Goal: Task Accomplishment & Management: Complete application form

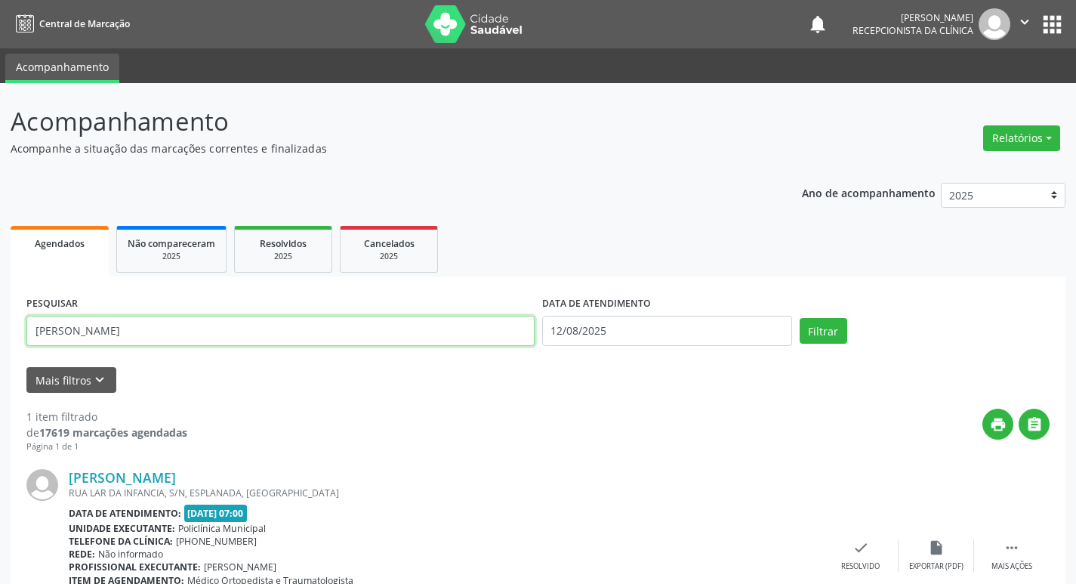
scroll to position [100, 0]
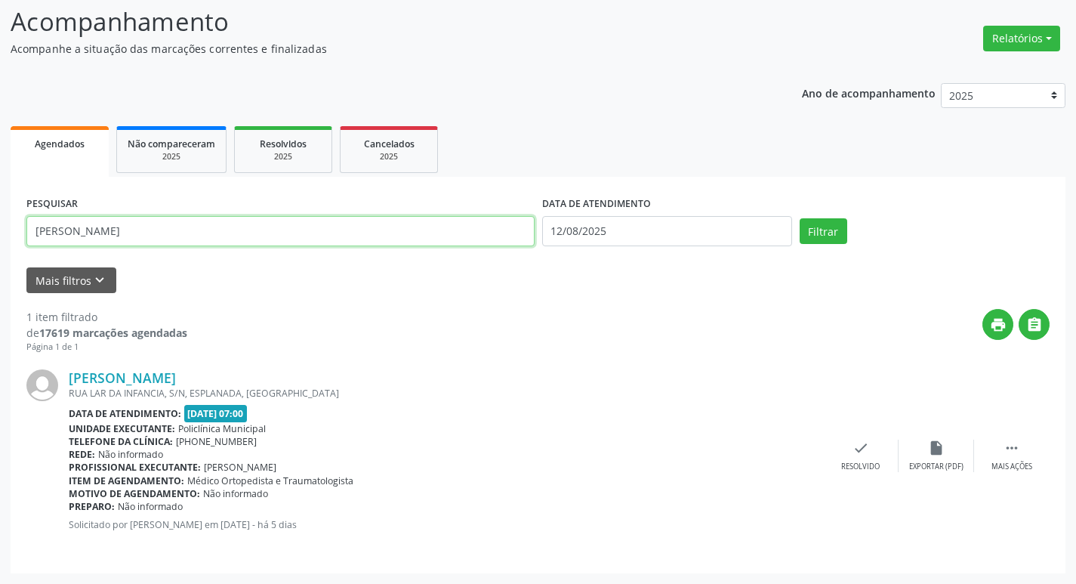
click at [309, 230] on input "[PERSON_NAME]" at bounding box center [280, 231] width 508 height 30
click at [283, 233] on input "[PERSON_NAME]" at bounding box center [280, 231] width 508 height 30
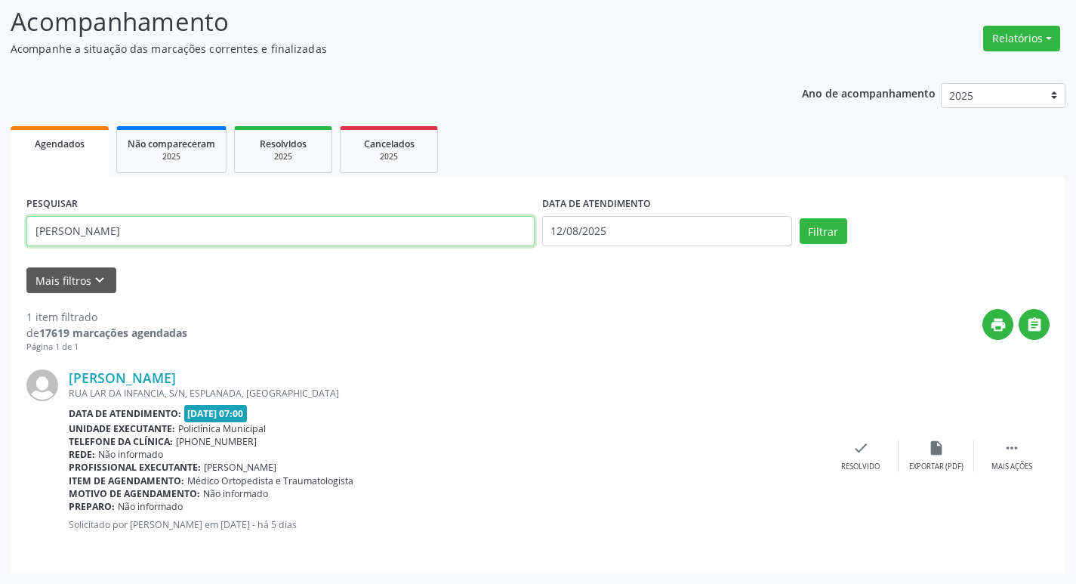
click at [283, 233] on input "[PERSON_NAME]" at bounding box center [280, 231] width 508 height 30
type input "lucileide"
click at [800, 218] on button "Filtrar" at bounding box center [824, 231] width 48 height 26
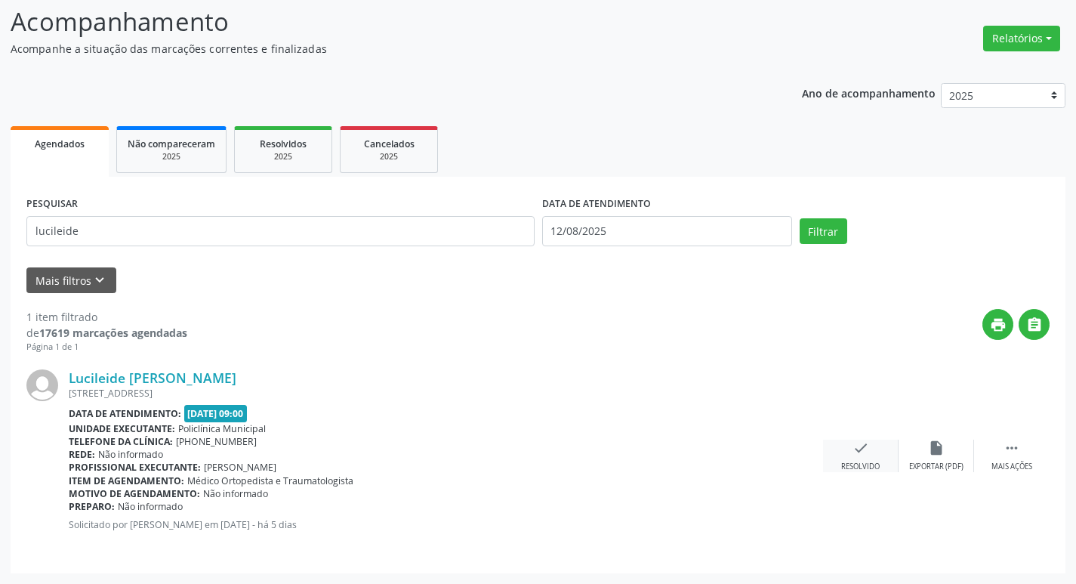
click at [853, 445] on icon "check" at bounding box center [861, 448] width 17 height 17
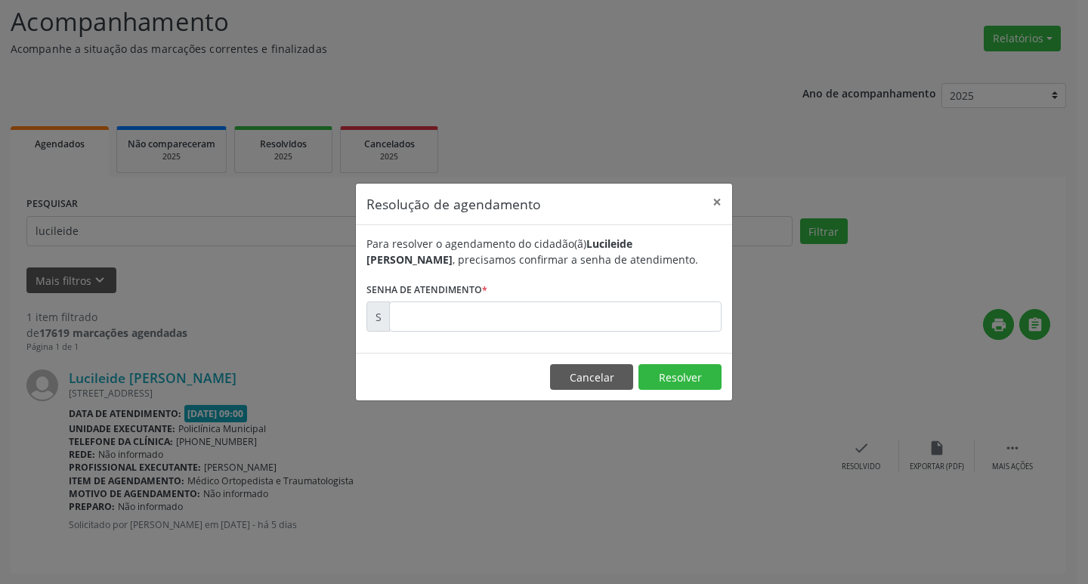
click at [426, 301] on form "Para resolver o agendamento do cidadão(ã) Lucileide [PERSON_NAME] , precisamos …" at bounding box center [543, 284] width 355 height 96
click at [441, 313] on input "text" at bounding box center [555, 316] width 332 height 30
type input "00170599"
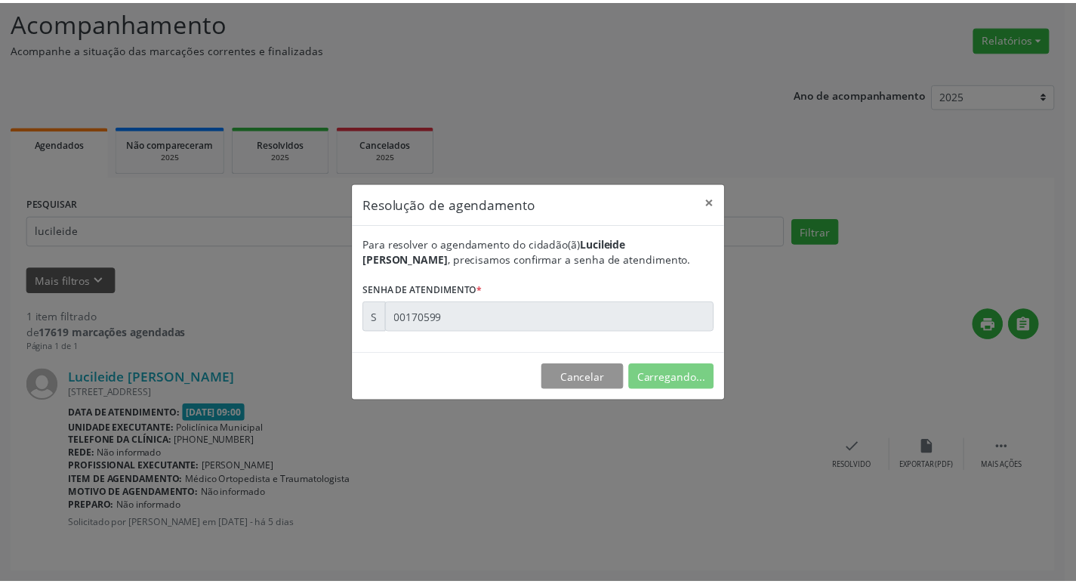
scroll to position [0, 0]
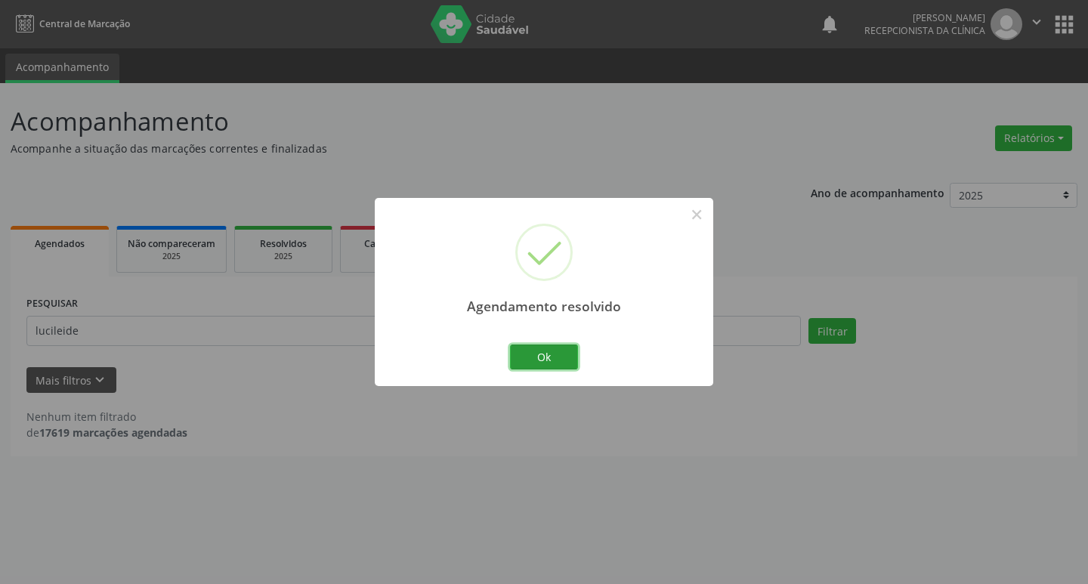
drag, startPoint x: 545, startPoint y: 356, endPoint x: 530, endPoint y: 350, distance: 15.3
click at [539, 354] on button "Ok" at bounding box center [544, 357] width 68 height 26
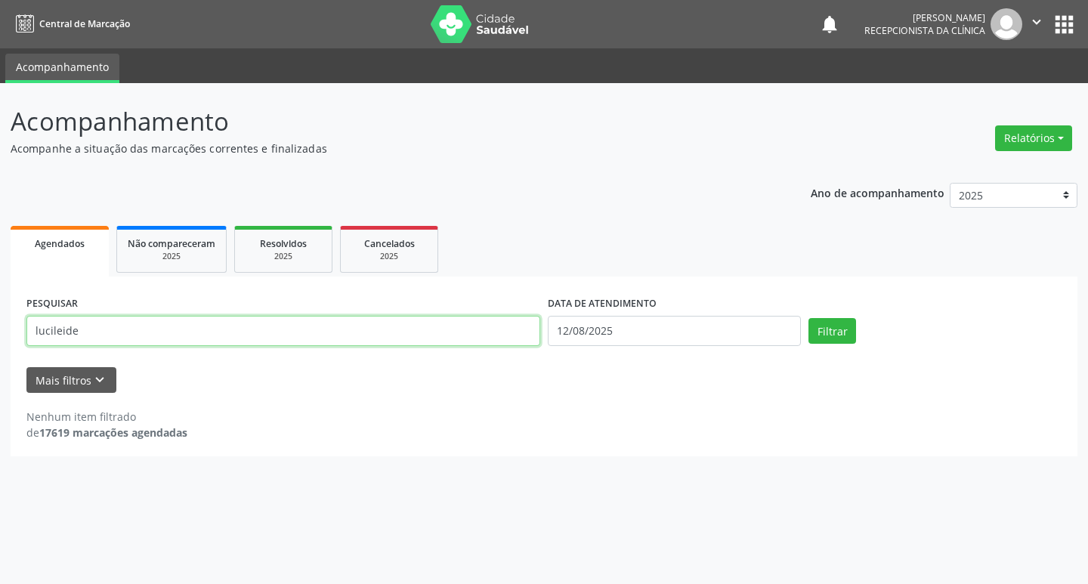
click at [471, 343] on input "lucileide" at bounding box center [283, 331] width 514 height 30
drag, startPoint x: 471, startPoint y: 343, endPoint x: 483, endPoint y: 338, distance: 12.2
click at [471, 343] on input "lucileide" at bounding box center [283, 331] width 514 height 30
type input "[PERSON_NAME][DATE]"
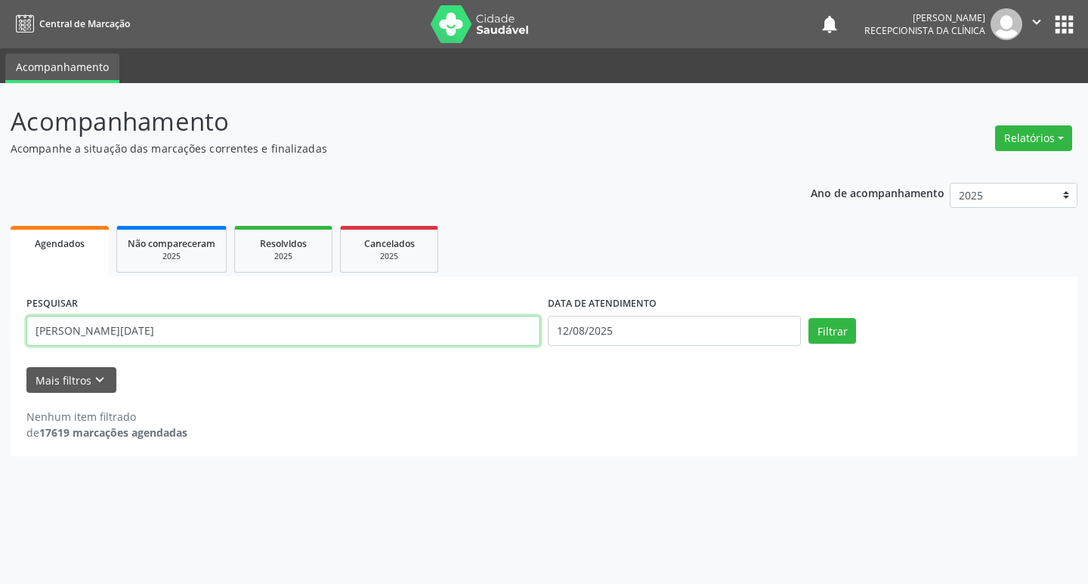
click at [808, 318] on button "Filtrar" at bounding box center [832, 331] width 48 height 26
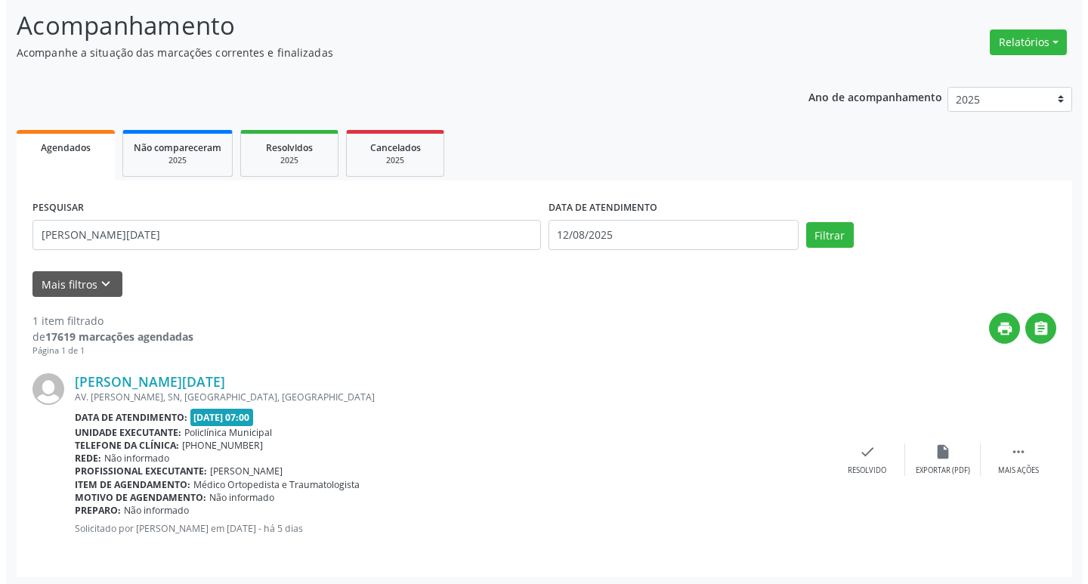
scroll to position [100, 0]
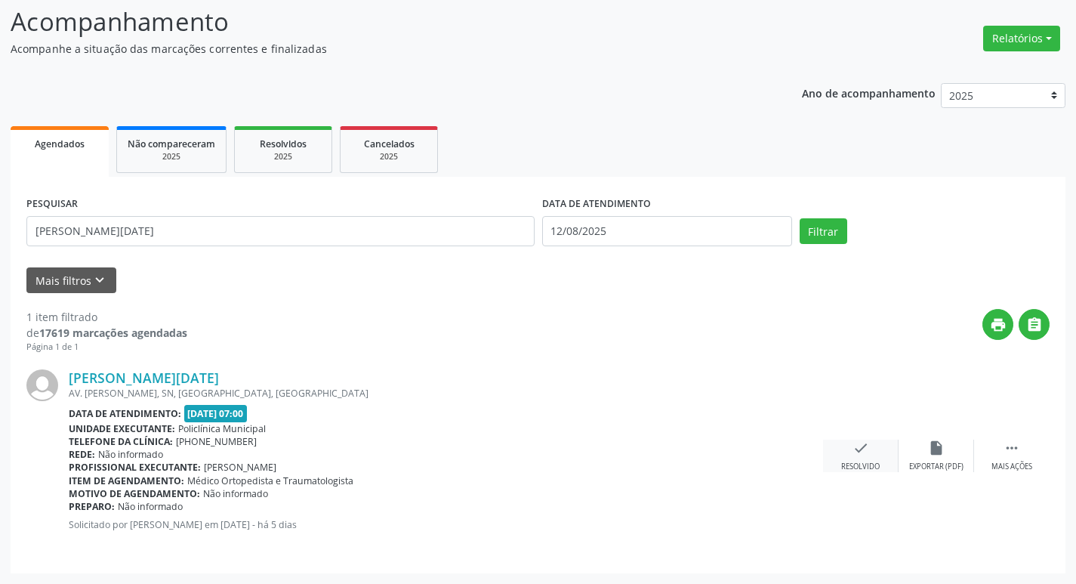
click at [869, 447] on icon "check" at bounding box center [861, 448] width 17 height 17
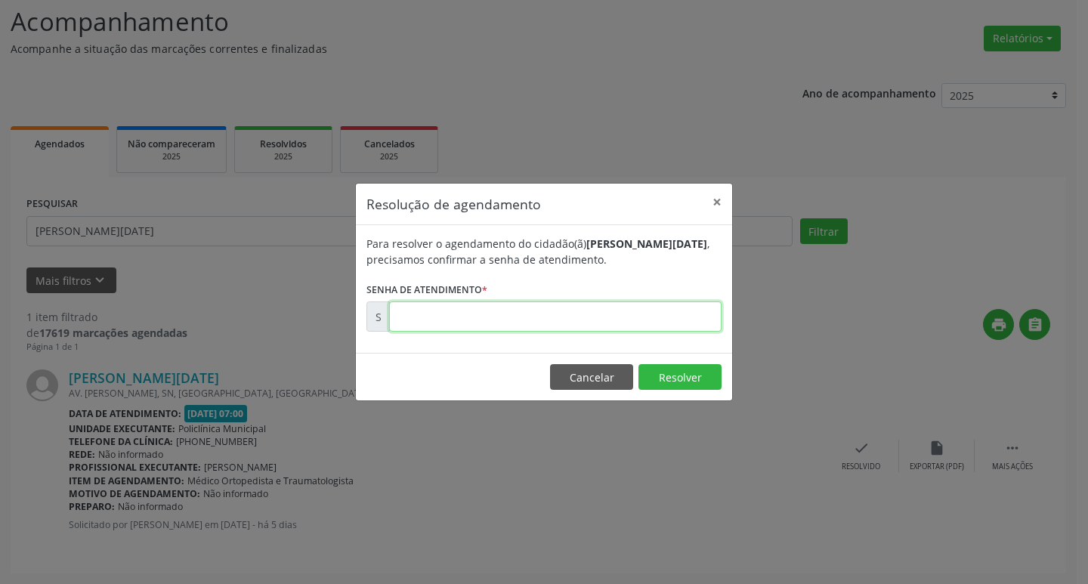
click at [476, 310] on input "text" at bounding box center [555, 316] width 332 height 30
type input "00170338"
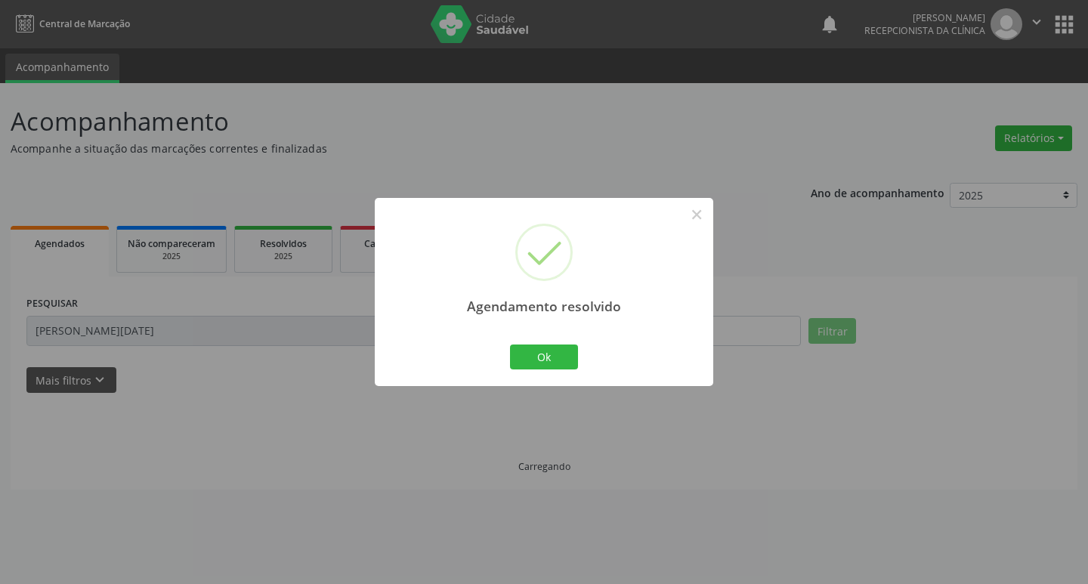
scroll to position [0, 0]
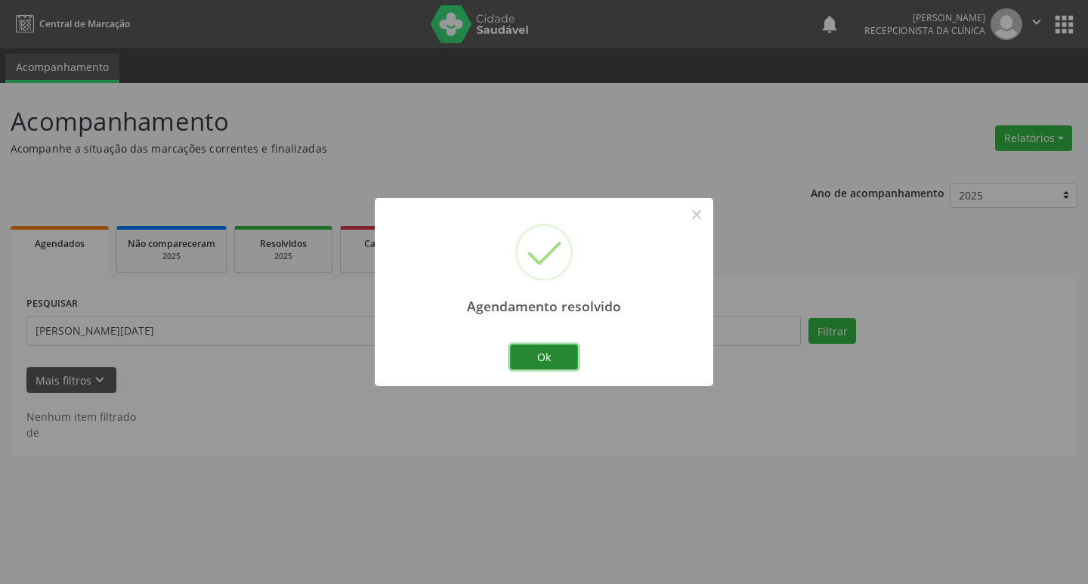
drag, startPoint x: 538, startPoint y: 362, endPoint x: 526, endPoint y: 356, distance: 13.2
click at [531, 359] on button "Ok" at bounding box center [544, 357] width 68 height 26
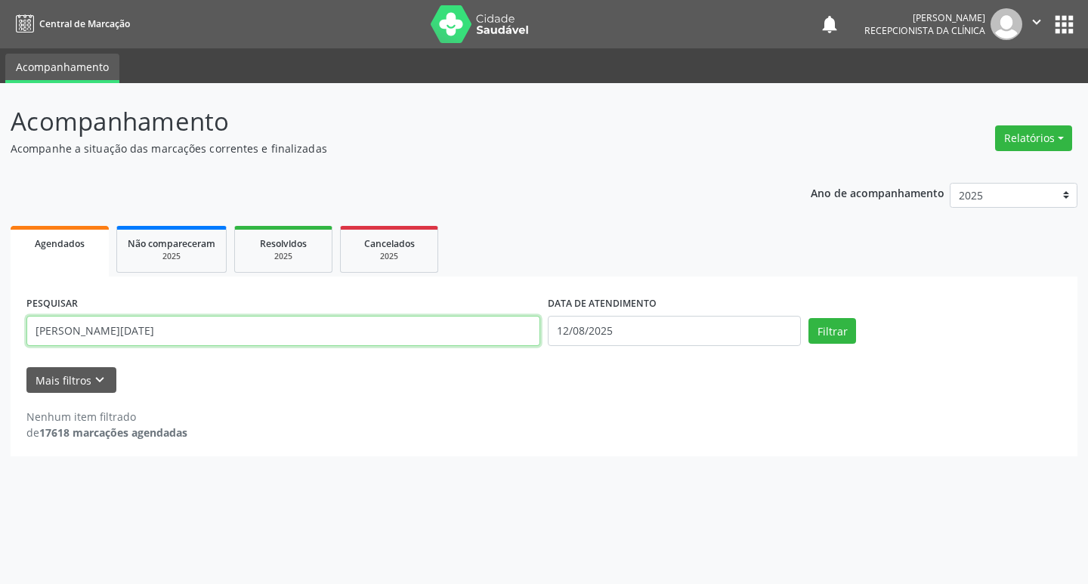
click at [464, 344] on input "[PERSON_NAME][DATE]" at bounding box center [283, 331] width 514 height 30
type input "eunice"
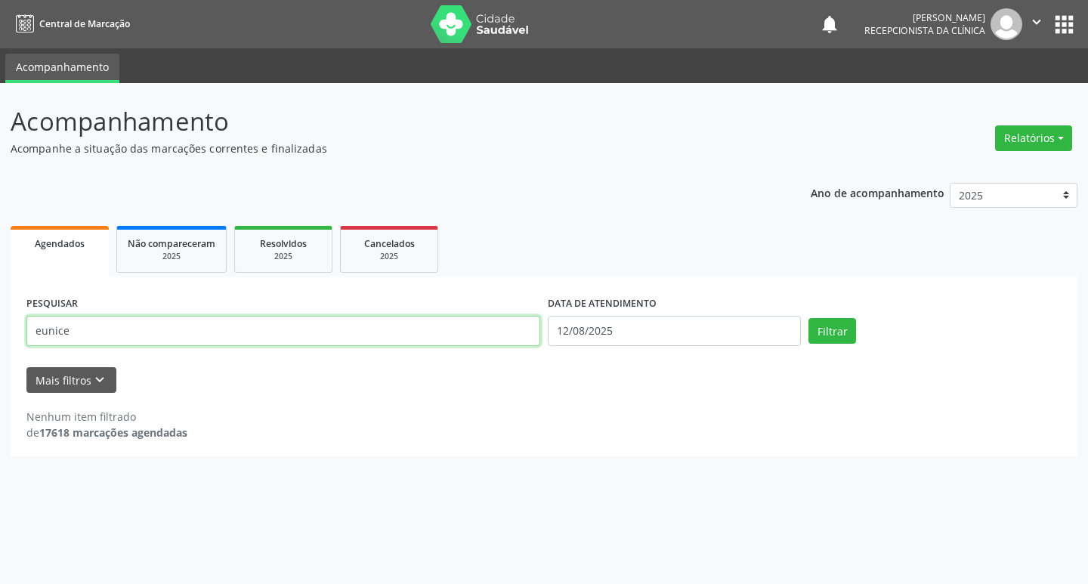
click at [808, 318] on button "Filtrar" at bounding box center [832, 331] width 48 height 26
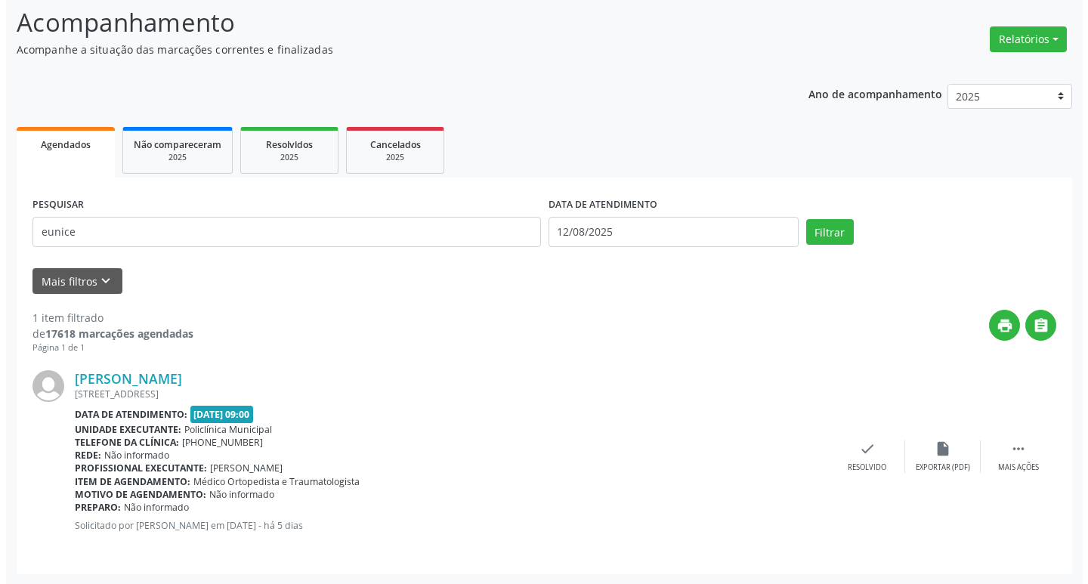
scroll to position [100, 0]
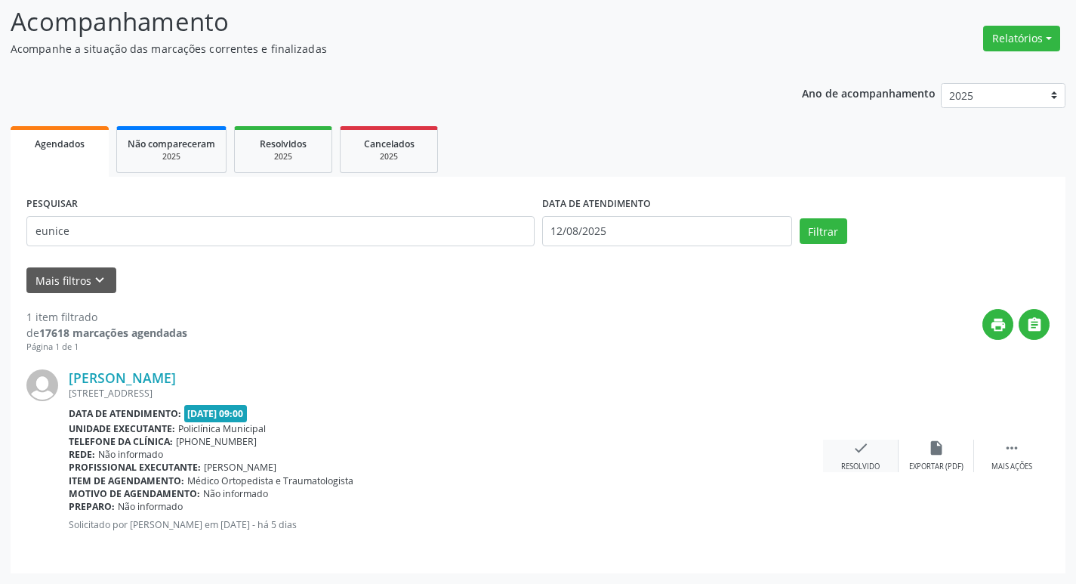
click at [854, 457] on div "check Resolvido" at bounding box center [861, 456] width 76 height 32
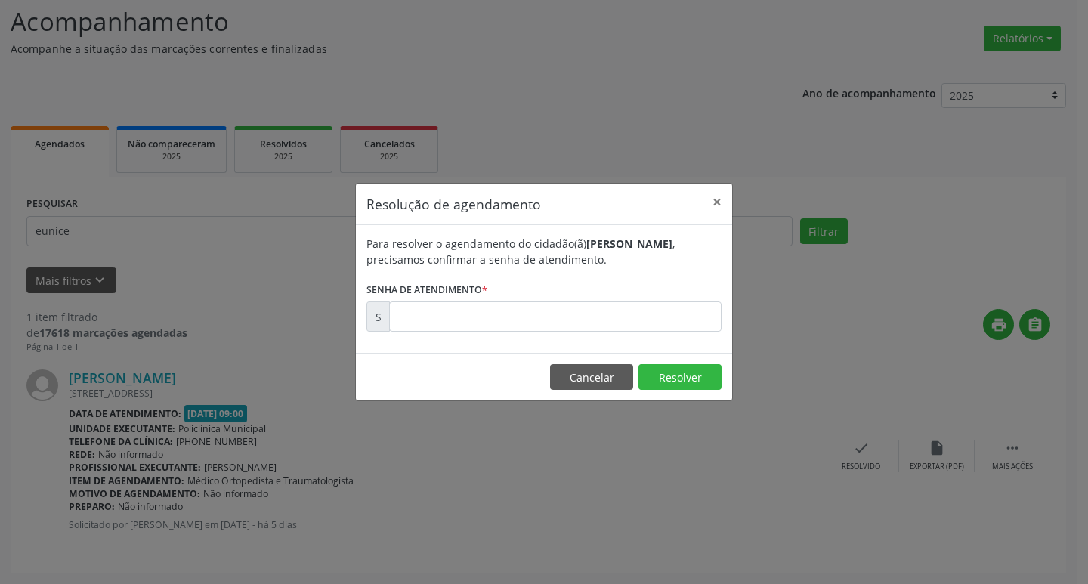
drag, startPoint x: 517, startPoint y: 279, endPoint x: 523, endPoint y: 312, distance: 33.0
click at [516, 282] on form "Para resolver o agendamento do cidadão(ã) [PERSON_NAME] , precisamos confirmar …" at bounding box center [543, 284] width 355 height 96
click at [526, 313] on input "text" at bounding box center [555, 316] width 332 height 30
type input "00170349"
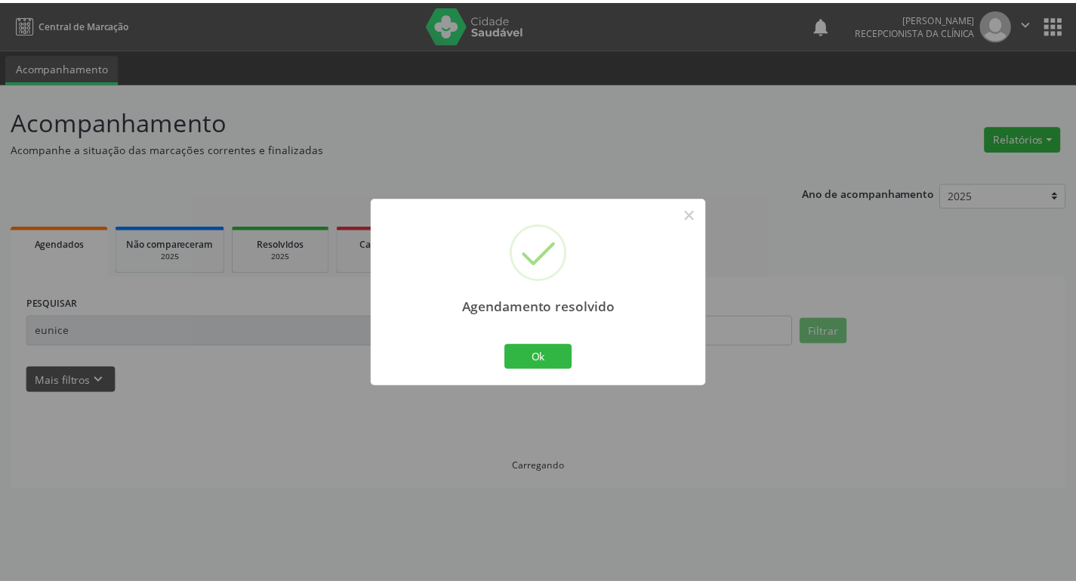
scroll to position [0, 0]
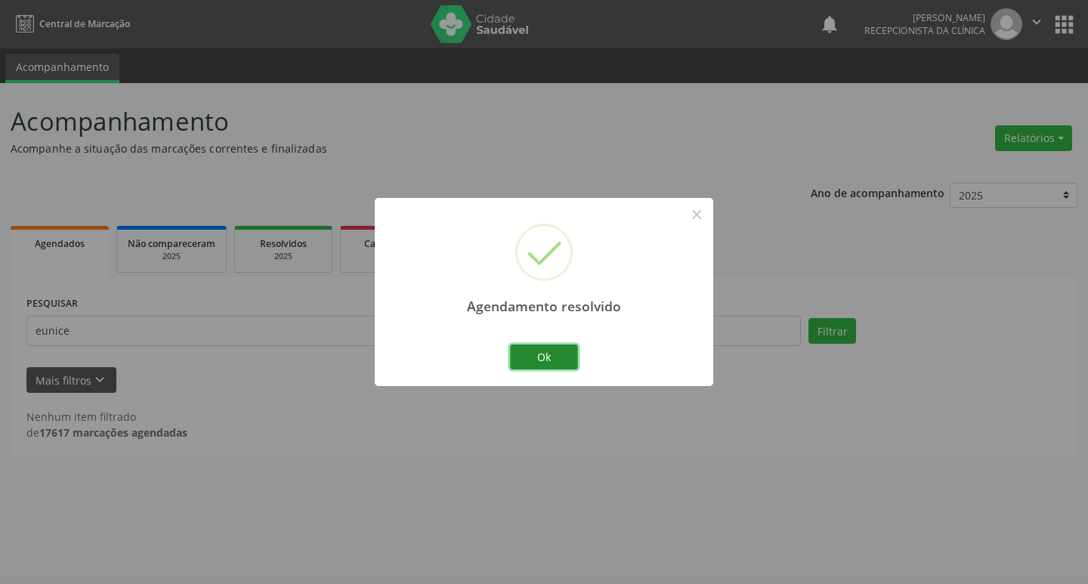
click at [526, 350] on button "Ok" at bounding box center [544, 357] width 68 height 26
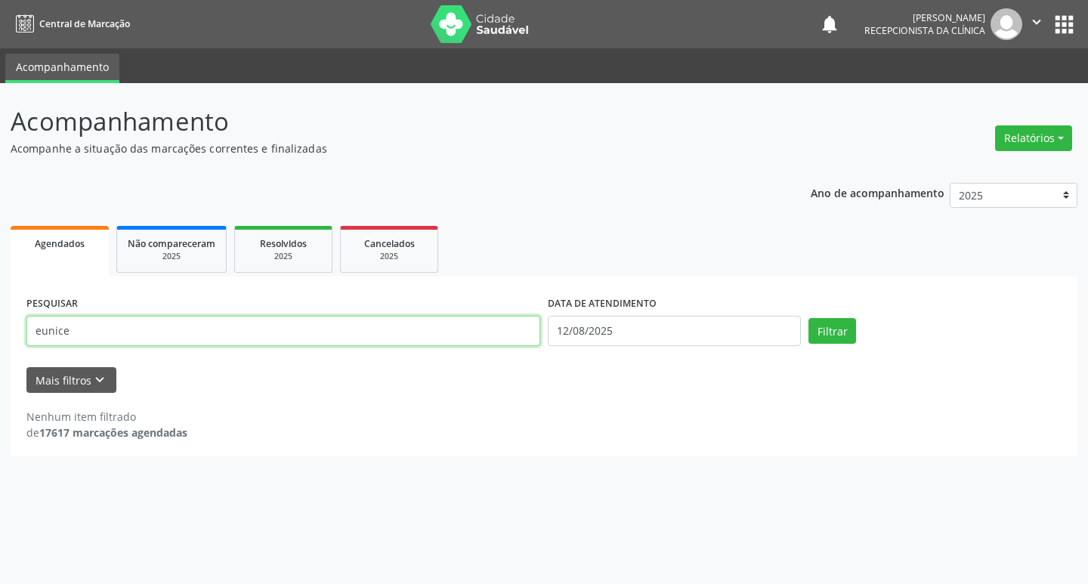
click at [368, 340] on input "eunice" at bounding box center [283, 331] width 514 height 30
type input "marivone"
click at [808, 318] on button "Filtrar" at bounding box center [832, 331] width 48 height 26
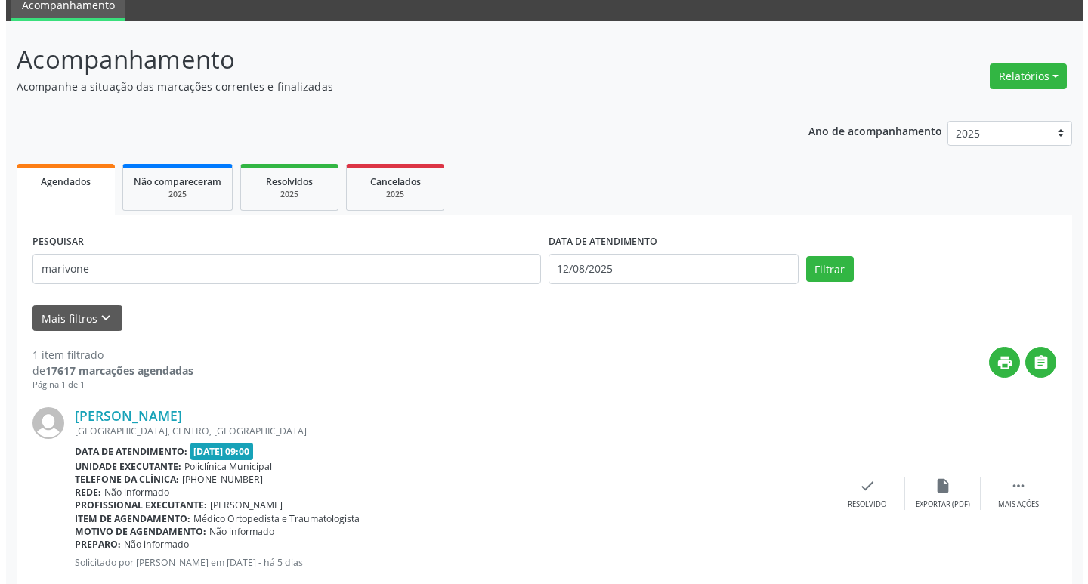
scroll to position [100, 0]
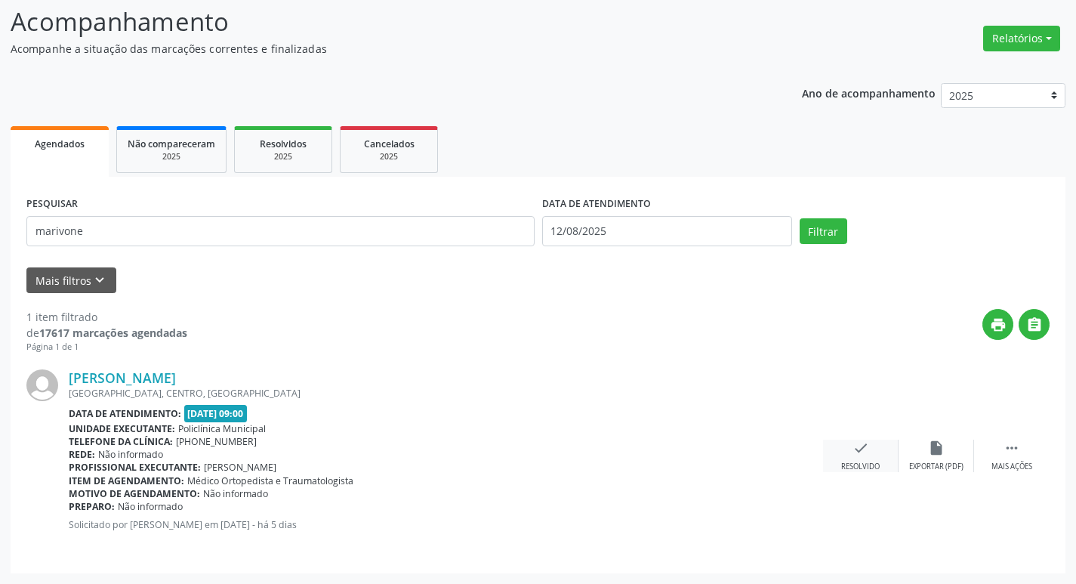
click at [853, 470] on div "Resolvido" at bounding box center [860, 466] width 39 height 11
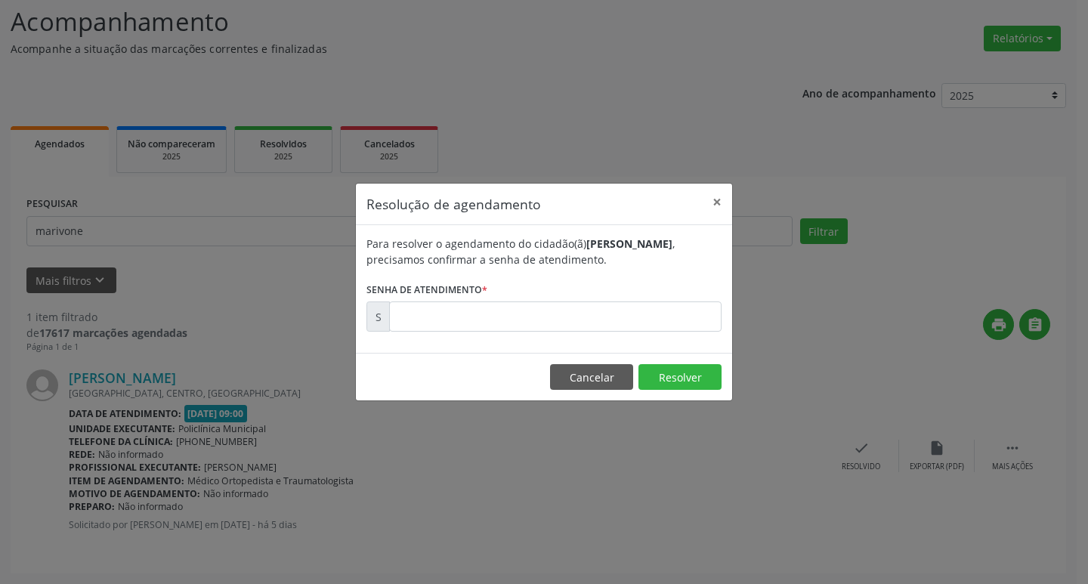
drag, startPoint x: 853, startPoint y: 460, endPoint x: 733, endPoint y: 405, distance: 132.1
click at [852, 458] on div "Resolução de agendamento × Para resolver o agendamento do cidadão(ã) [PERSON_NA…" at bounding box center [544, 292] width 1088 height 584
click at [506, 316] on input "text" at bounding box center [555, 316] width 332 height 30
type input "00170385"
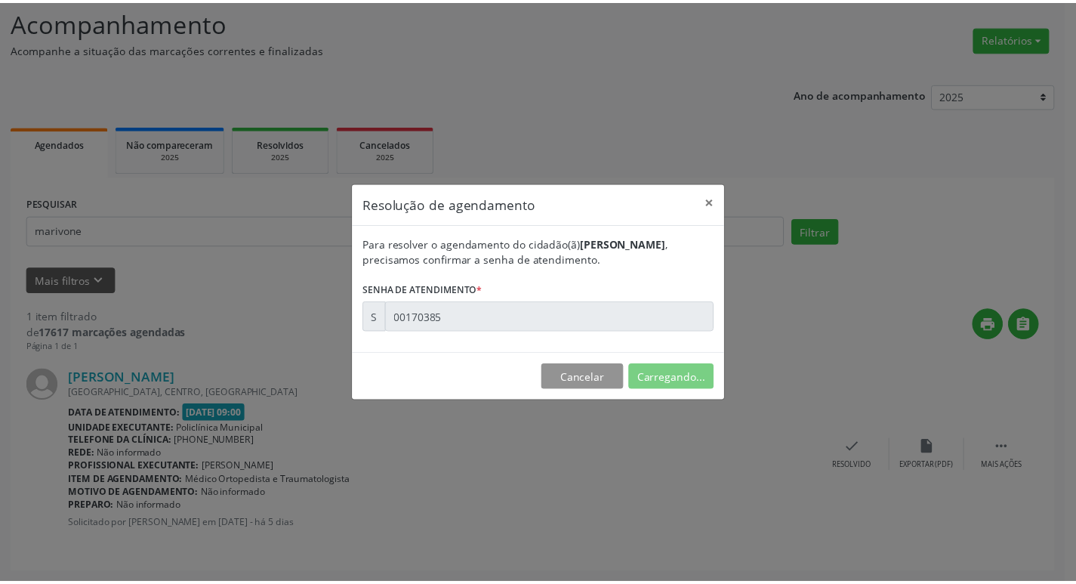
scroll to position [0, 0]
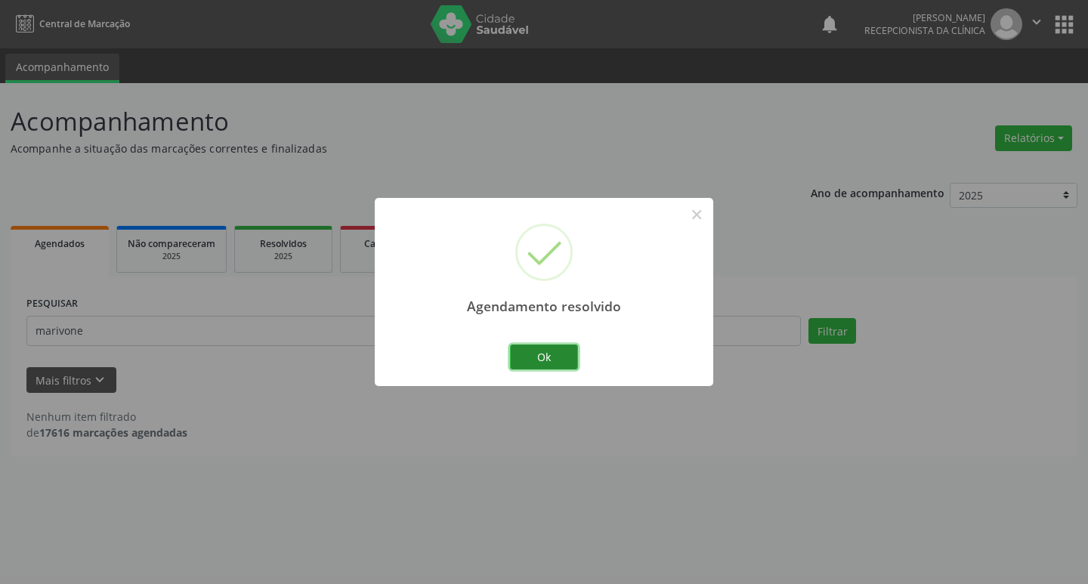
click at [573, 354] on button "Ok" at bounding box center [544, 357] width 68 height 26
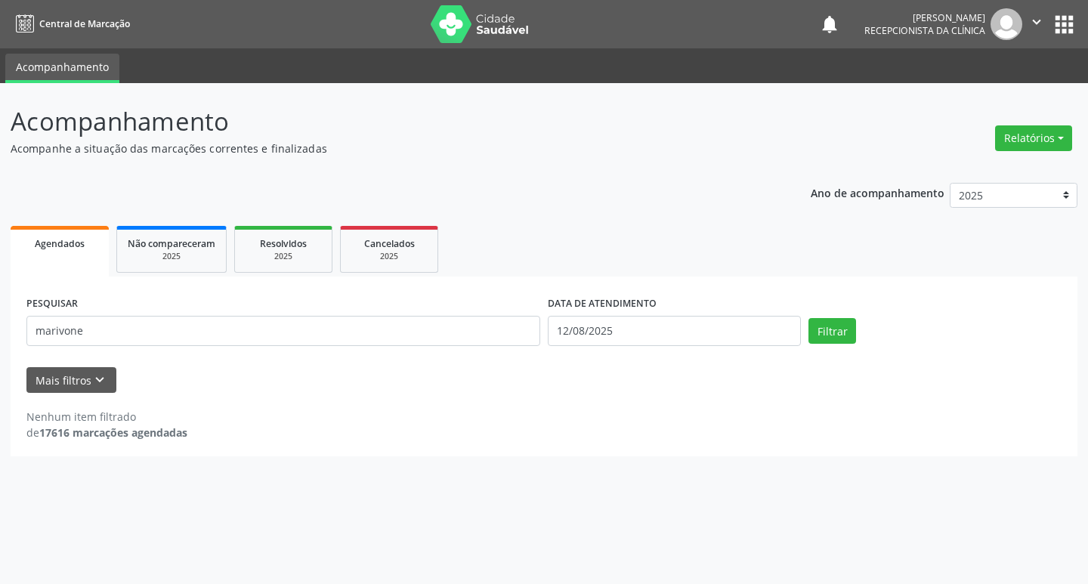
click at [484, 355] on div "PESQUISAR marivone" at bounding box center [283, 324] width 521 height 64
click at [454, 343] on input "marivone" at bounding box center [283, 331] width 514 height 30
type input "[DEMOGRAPHIC_DATA]"
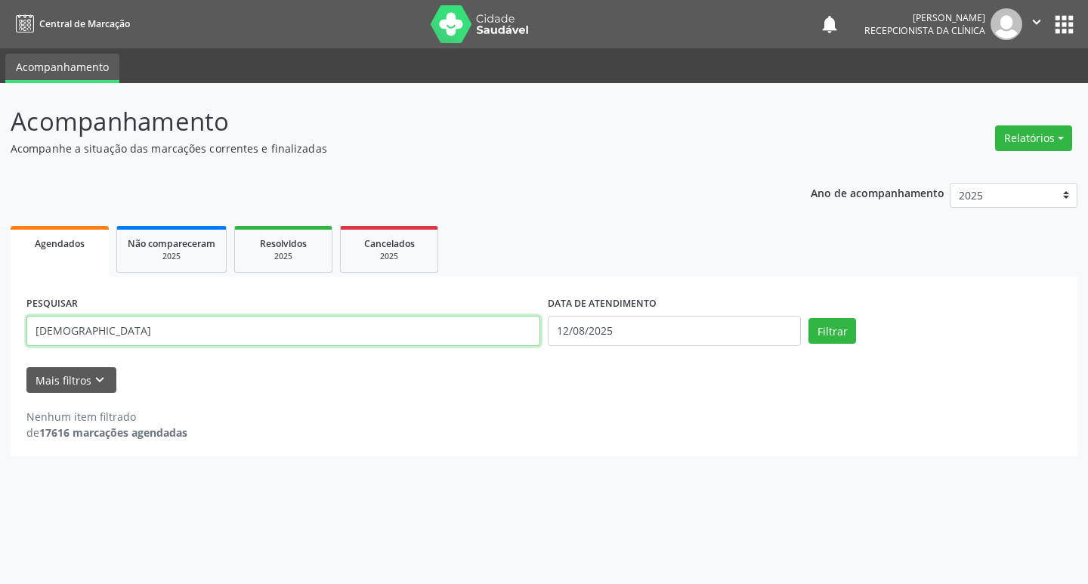
click at [808, 318] on button "Filtrar" at bounding box center [832, 331] width 48 height 26
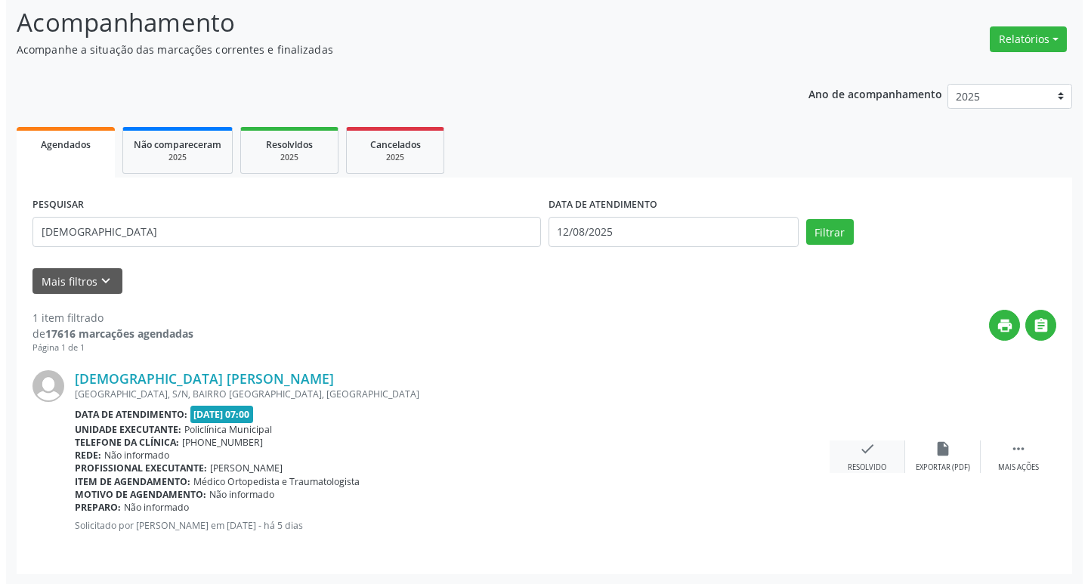
scroll to position [100, 0]
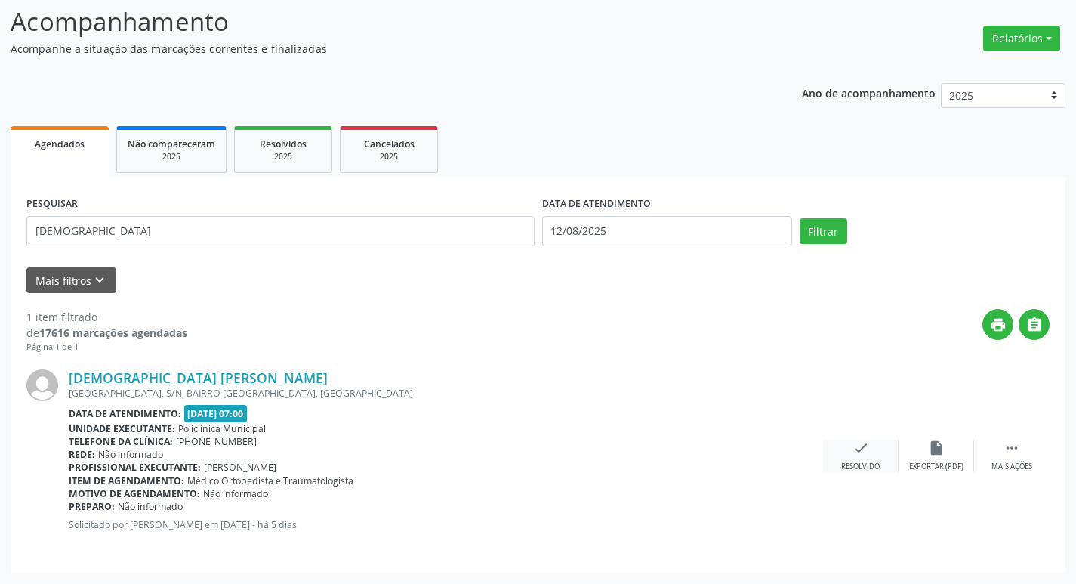
click at [875, 444] on div "check Resolvido" at bounding box center [861, 456] width 76 height 32
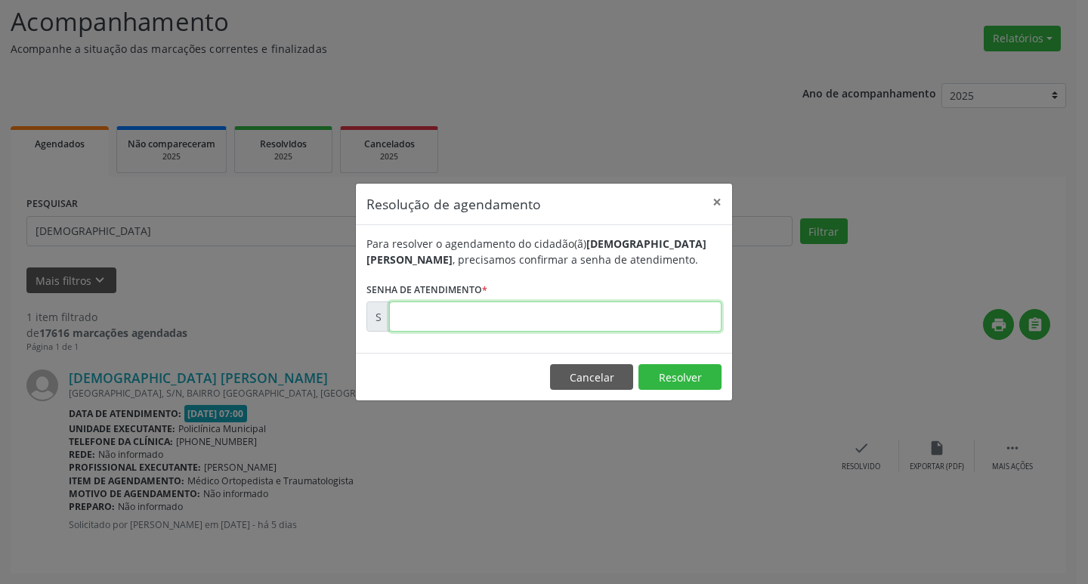
drag, startPoint x: 448, startPoint y: 304, endPoint x: 447, endPoint y: 311, distance: 7.6
click at [448, 304] on input "text" at bounding box center [555, 316] width 332 height 30
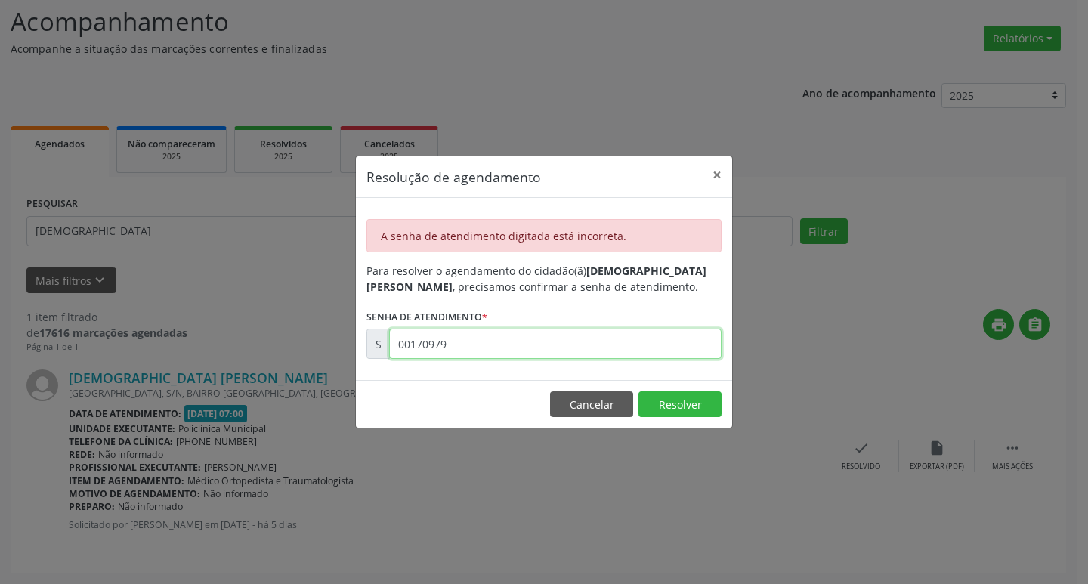
click at [505, 359] on input "00170979" at bounding box center [555, 344] width 332 height 30
type input "00170379"
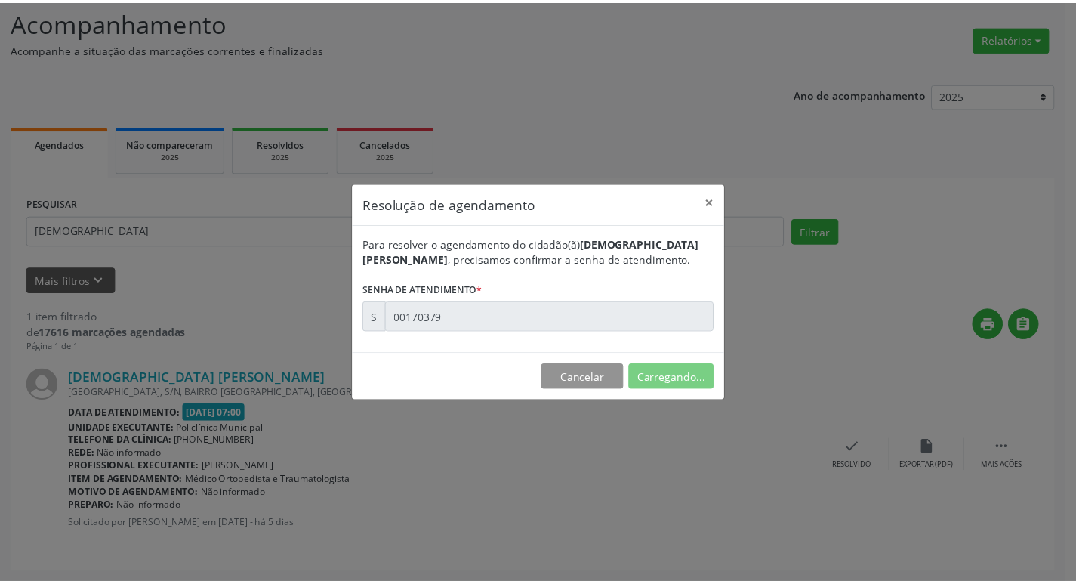
scroll to position [0, 0]
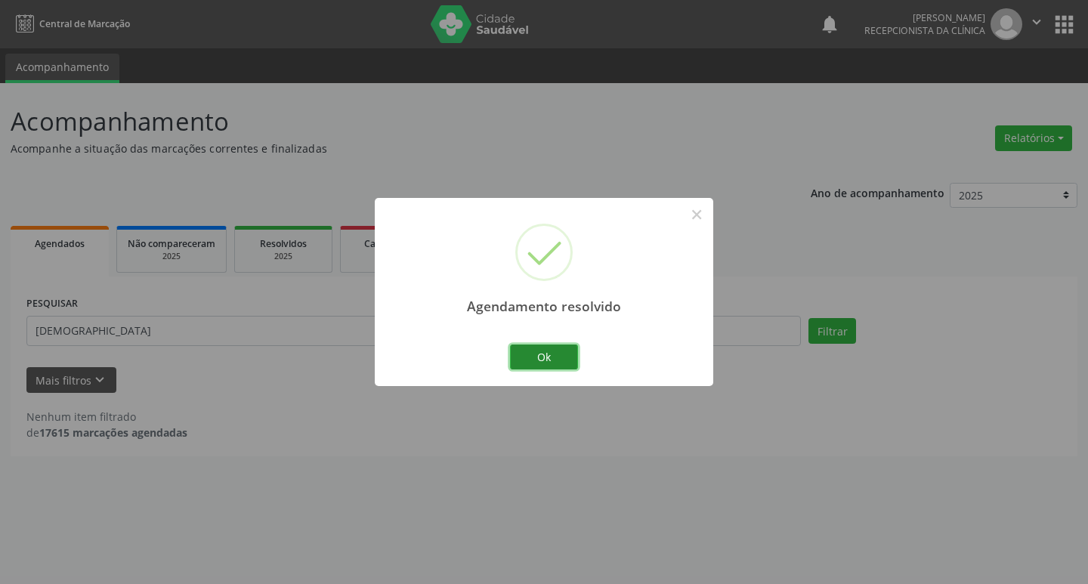
click at [533, 350] on button "Ok" at bounding box center [544, 357] width 68 height 26
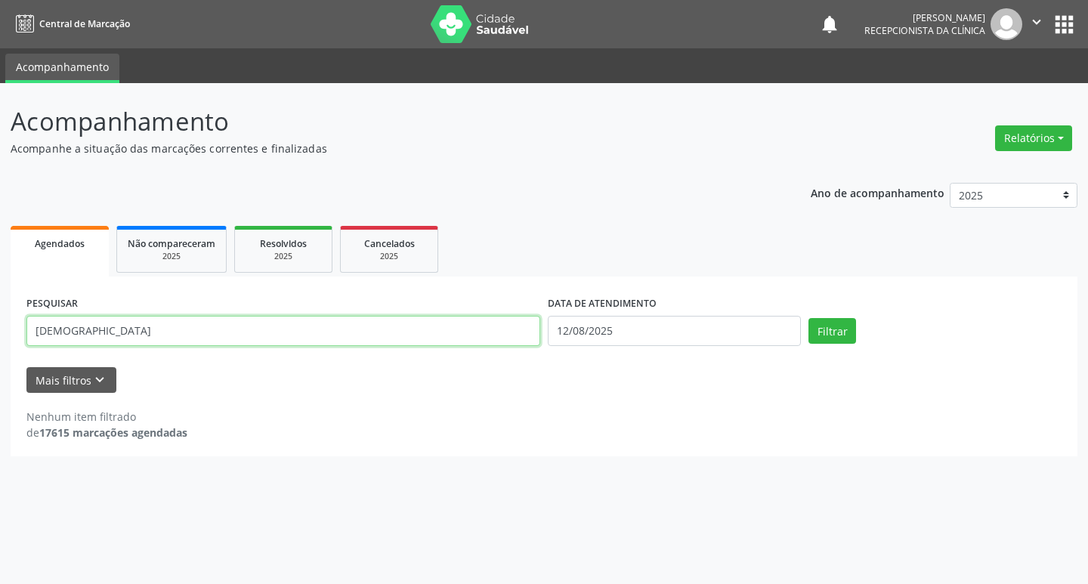
click at [424, 329] on input "[DEMOGRAPHIC_DATA]" at bounding box center [283, 331] width 514 height 30
click at [808, 318] on button "Filtrar" at bounding box center [832, 331] width 48 height 26
click at [291, 323] on input "iolanda" at bounding box center [283, 331] width 514 height 30
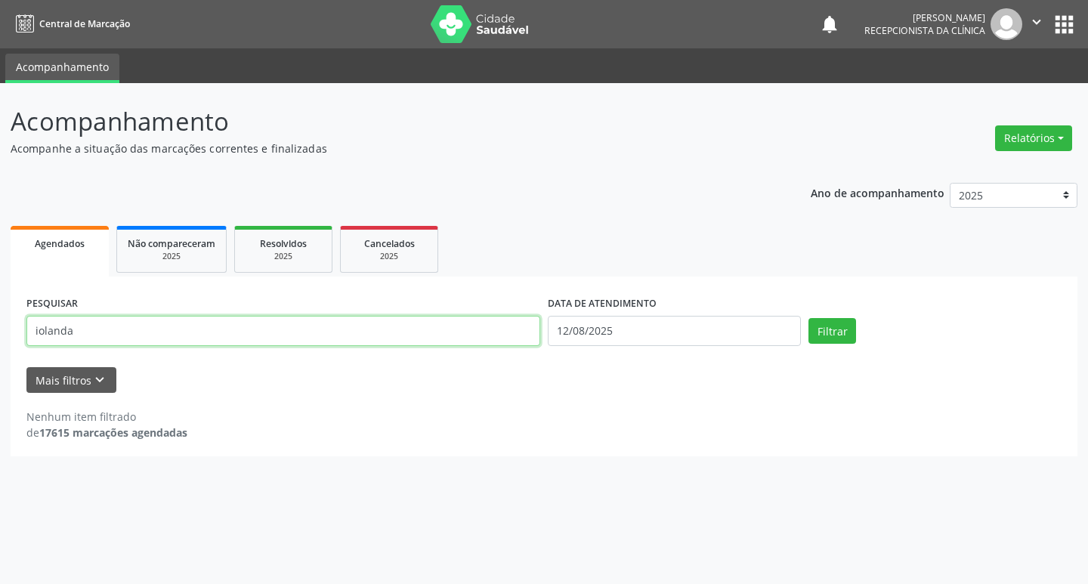
click at [291, 323] on input "iolanda" at bounding box center [283, 331] width 514 height 30
click at [285, 321] on input "iolanda" at bounding box center [283, 331] width 514 height 30
click at [808, 318] on button "Filtrar" at bounding box center [832, 331] width 48 height 26
click at [298, 314] on div "PESQUISAR iolalo" at bounding box center [283, 324] width 521 height 64
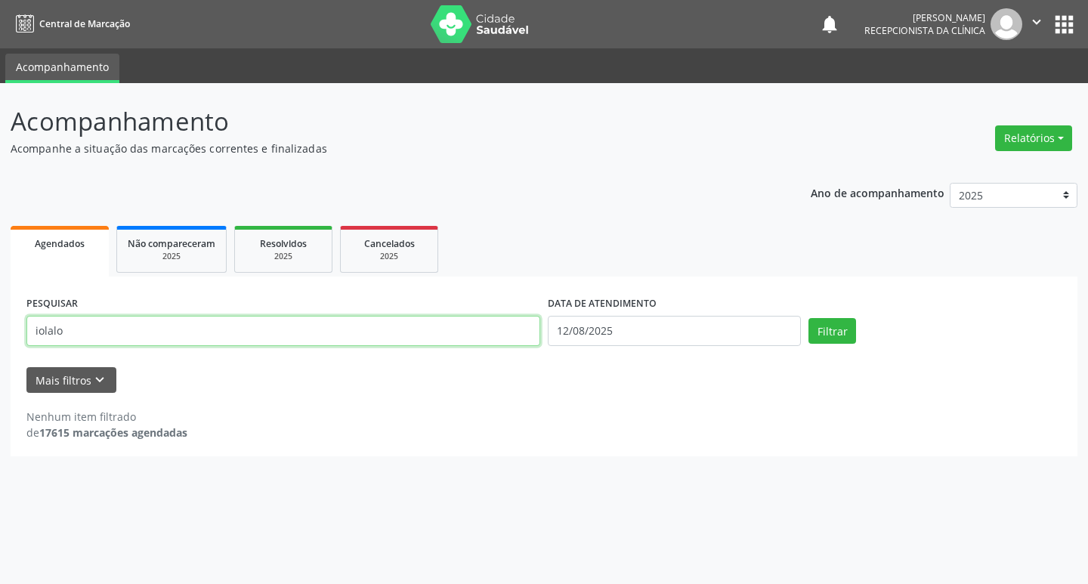
click at [276, 332] on input "iolalo" at bounding box center [283, 331] width 514 height 30
type input "iolalio"
click at [808, 318] on button "Filtrar" at bounding box center [832, 331] width 48 height 26
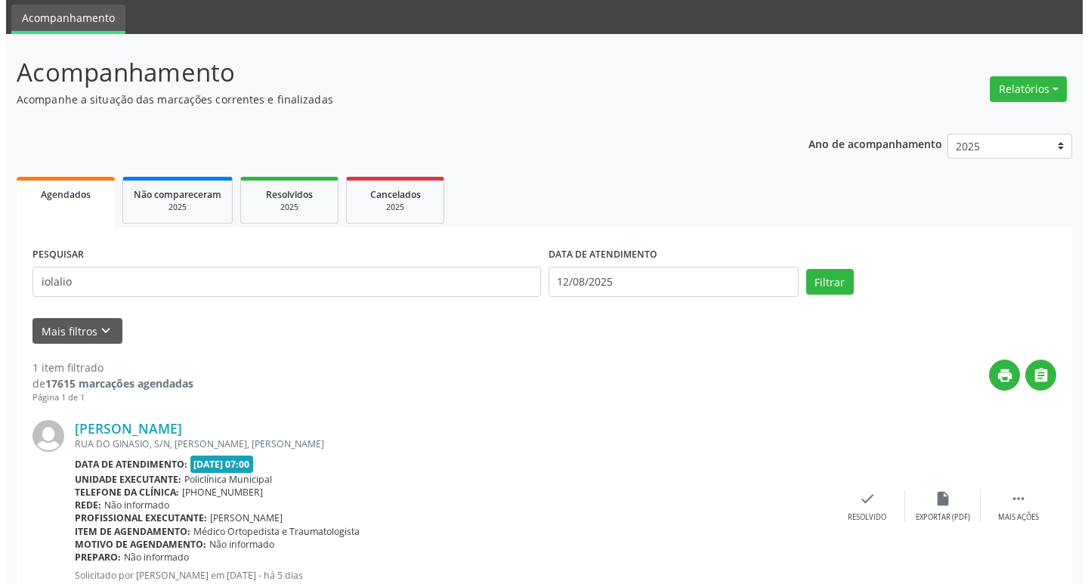
scroll to position [100, 0]
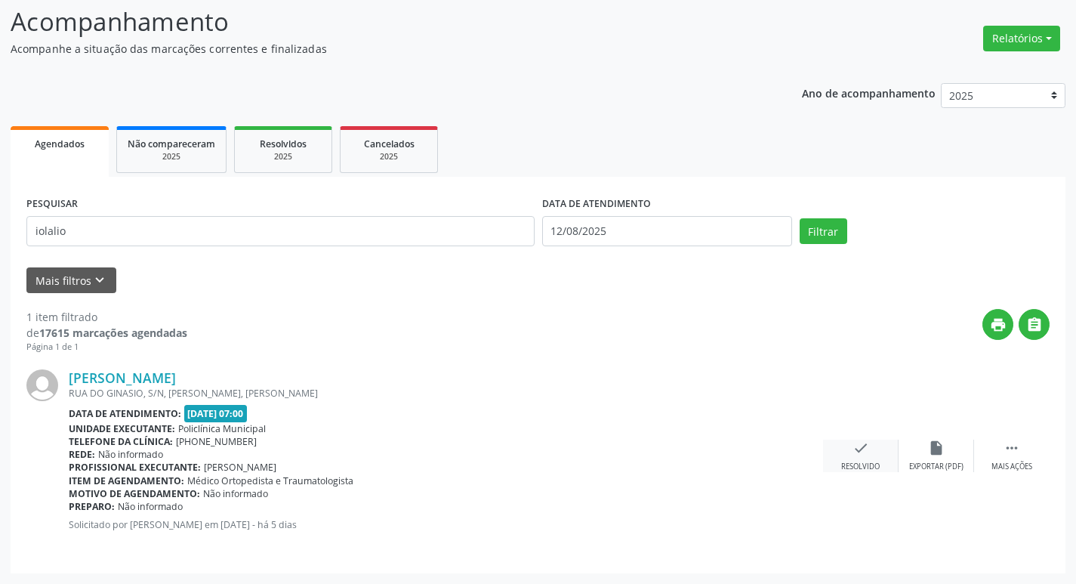
click at [853, 461] on div "Resolvido" at bounding box center [860, 466] width 39 height 11
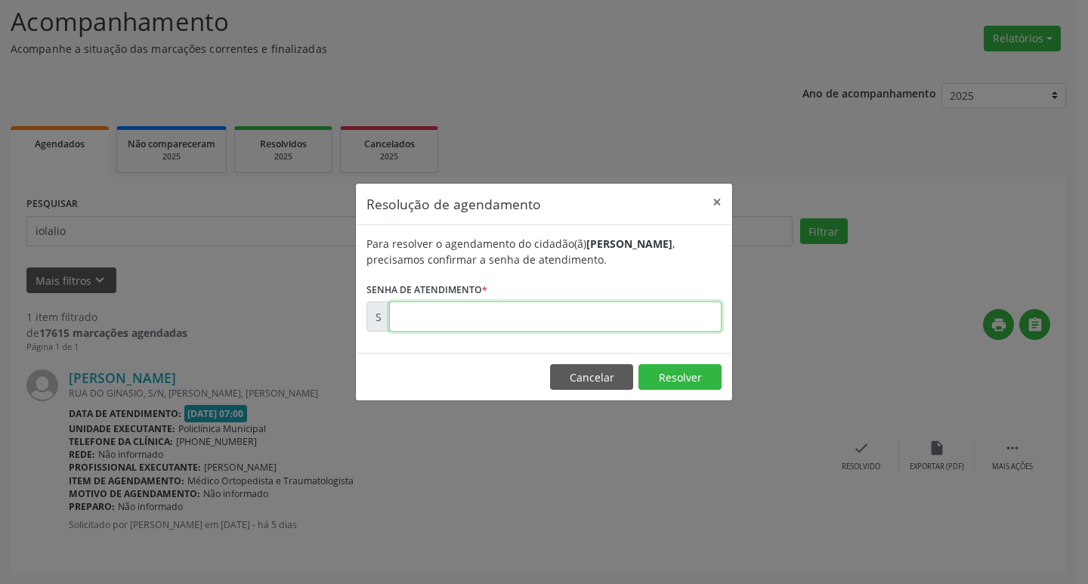
click at [479, 323] on input "text" at bounding box center [555, 316] width 332 height 30
type input "00170341"
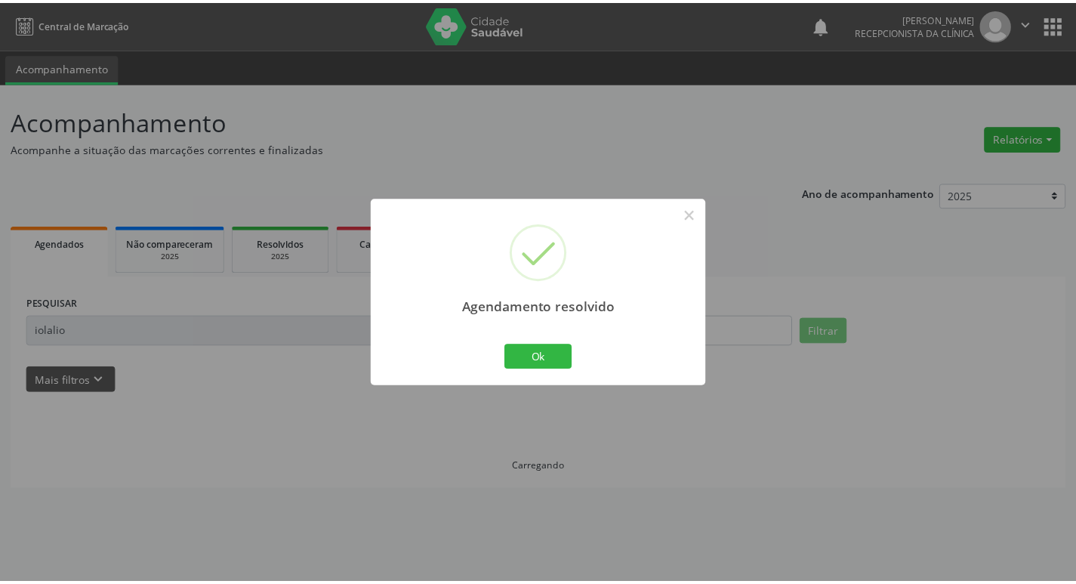
scroll to position [0, 0]
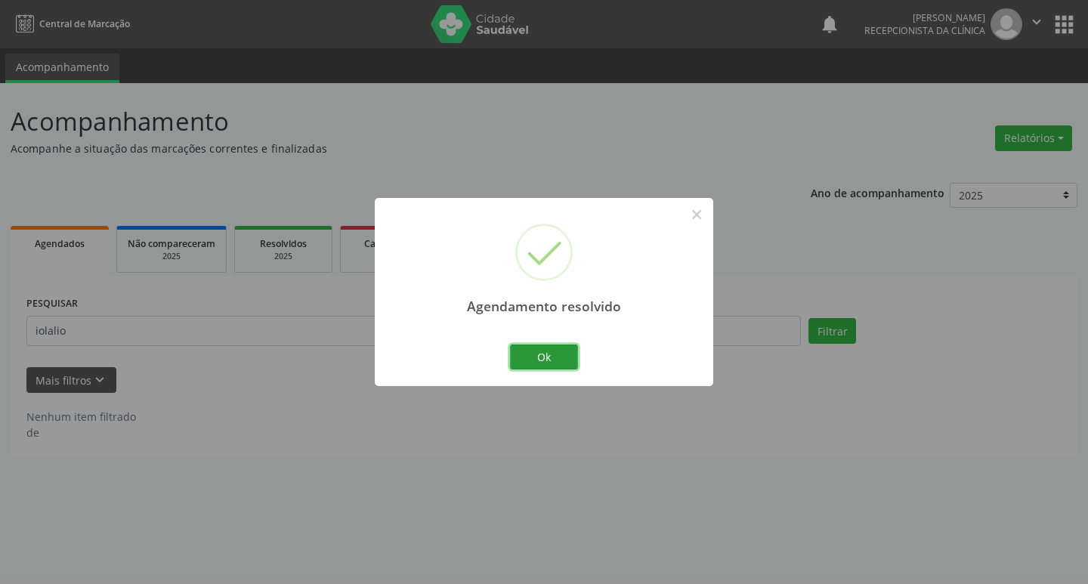
drag, startPoint x: 539, startPoint y: 351, endPoint x: 457, endPoint y: 328, distance: 85.6
click at [535, 350] on button "Ok" at bounding box center [544, 357] width 68 height 26
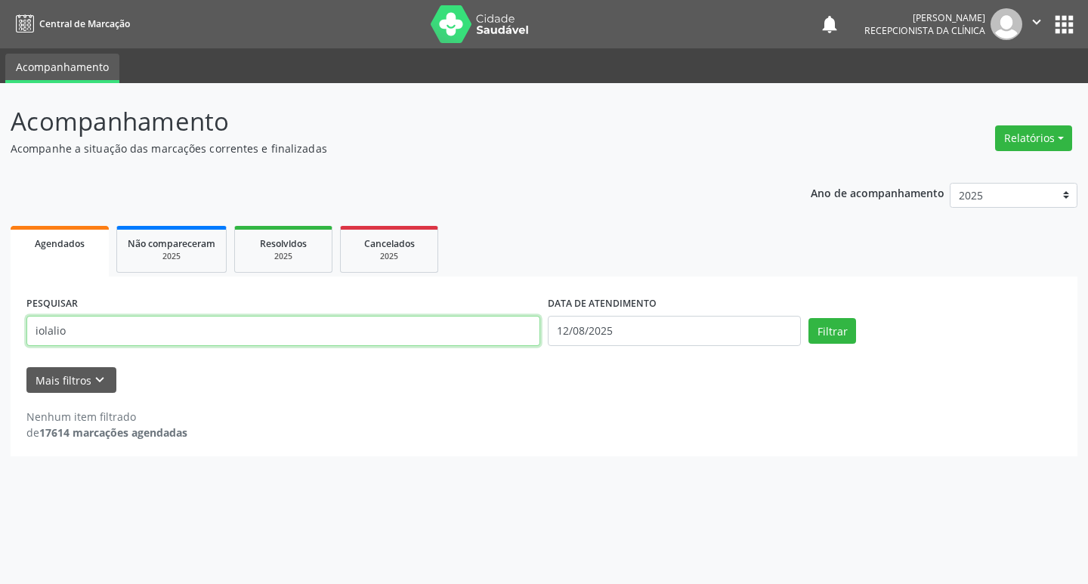
click at [455, 329] on input "iolalio" at bounding box center [283, 331] width 514 height 30
click at [808, 318] on button "Filtrar" at bounding box center [832, 331] width 48 height 26
click at [194, 336] on input "clenilde" at bounding box center [283, 331] width 514 height 30
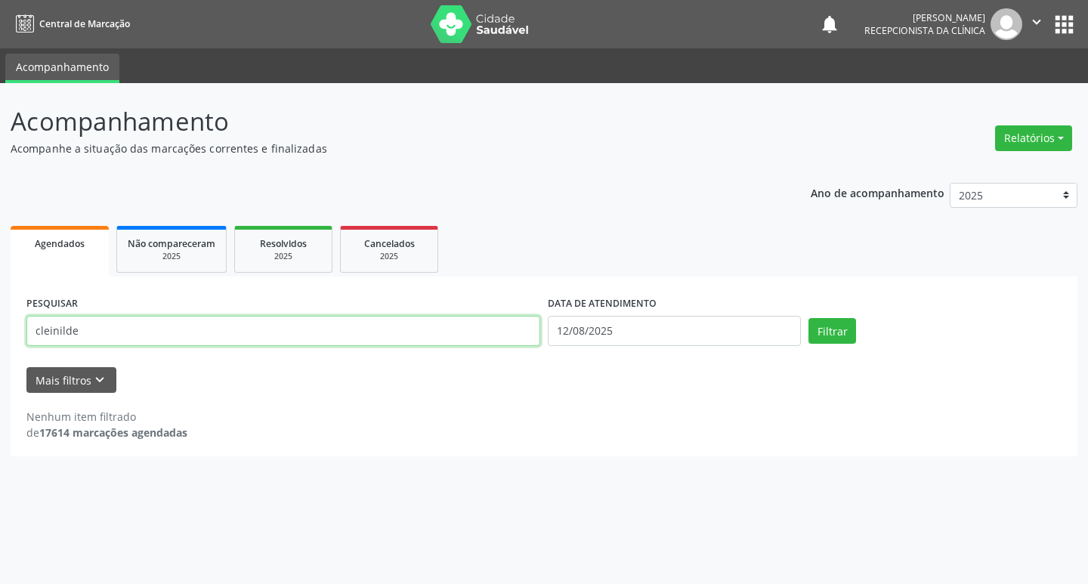
type input "cleinilde"
click at [808, 318] on button "Filtrar" at bounding box center [832, 331] width 48 height 26
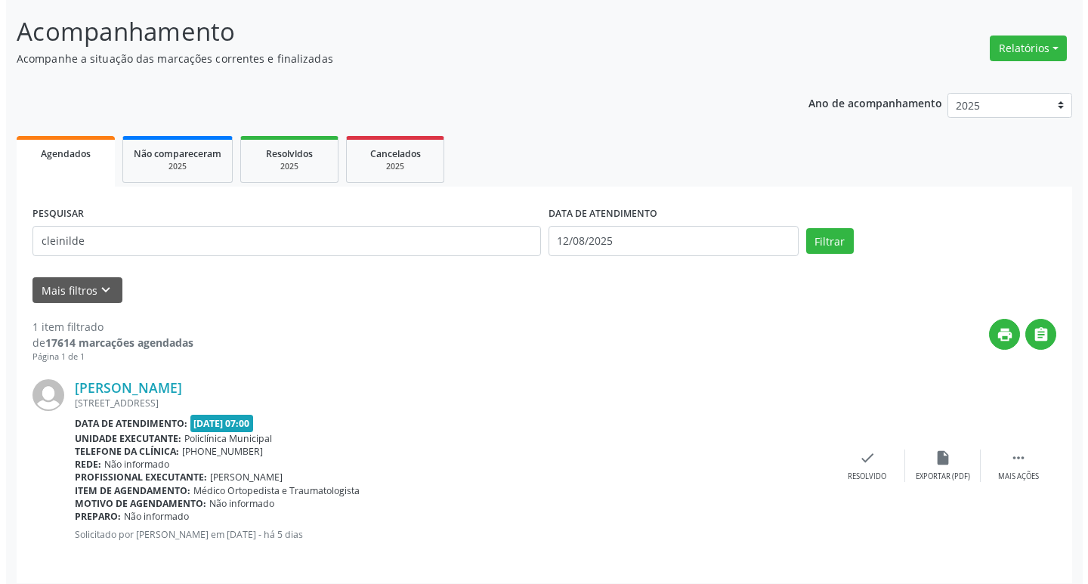
scroll to position [100, 0]
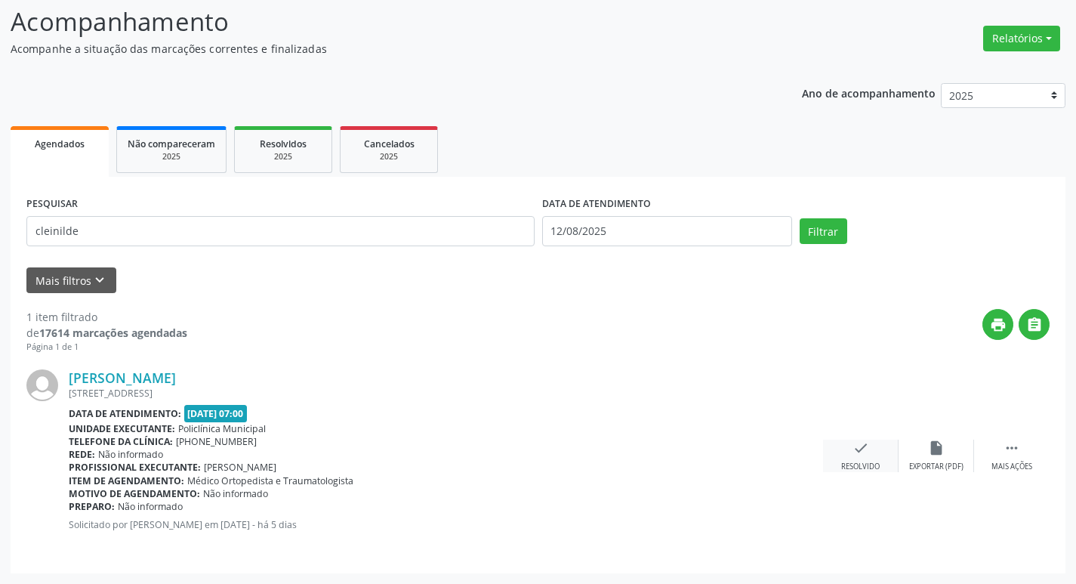
click at [842, 449] on div "check Resolvido" at bounding box center [861, 456] width 76 height 32
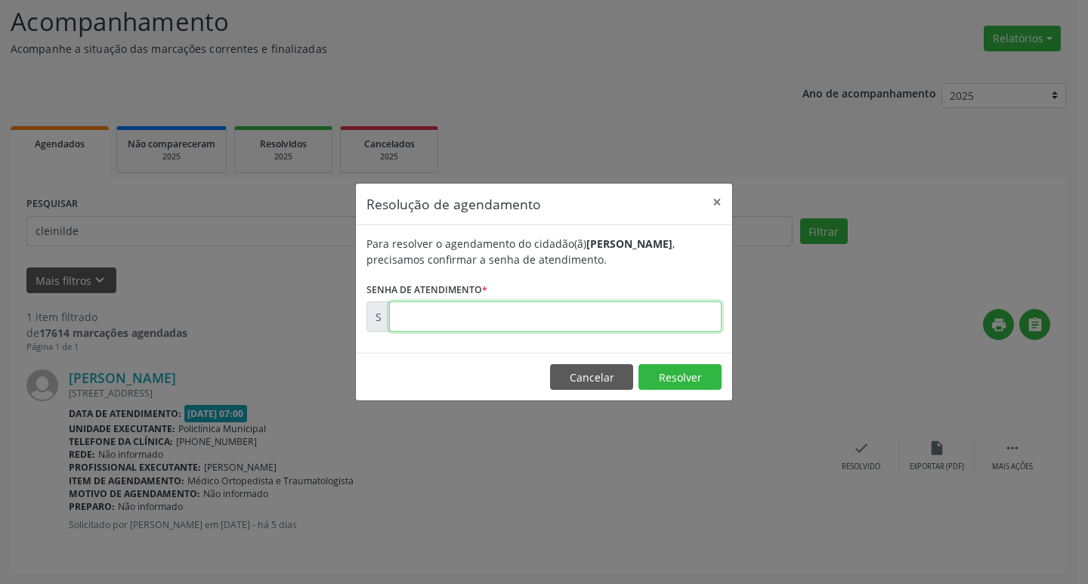
click at [497, 304] on input "text" at bounding box center [555, 316] width 332 height 30
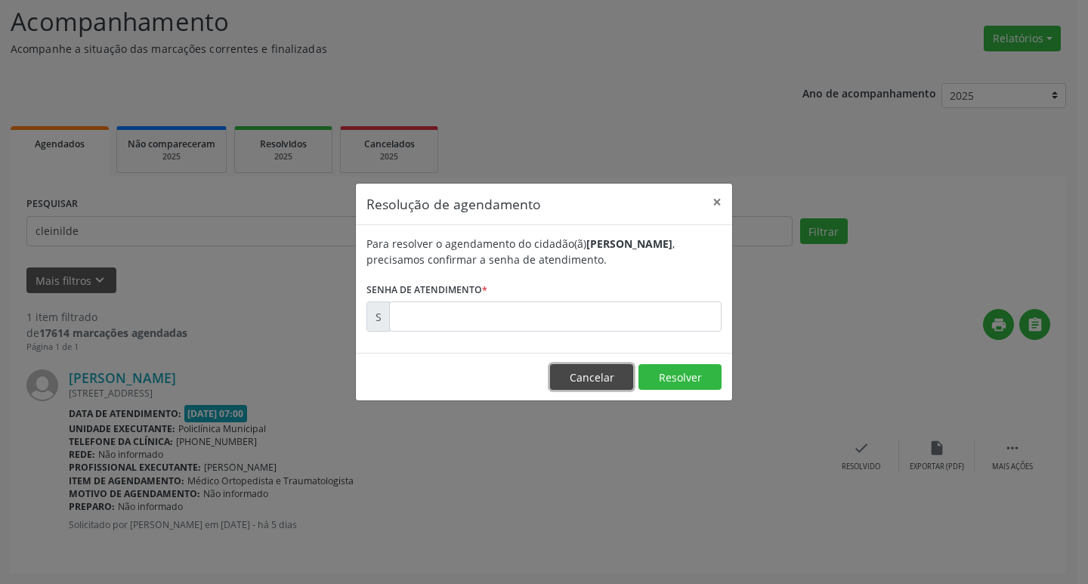
click at [603, 378] on button "Cancelar" at bounding box center [591, 377] width 83 height 26
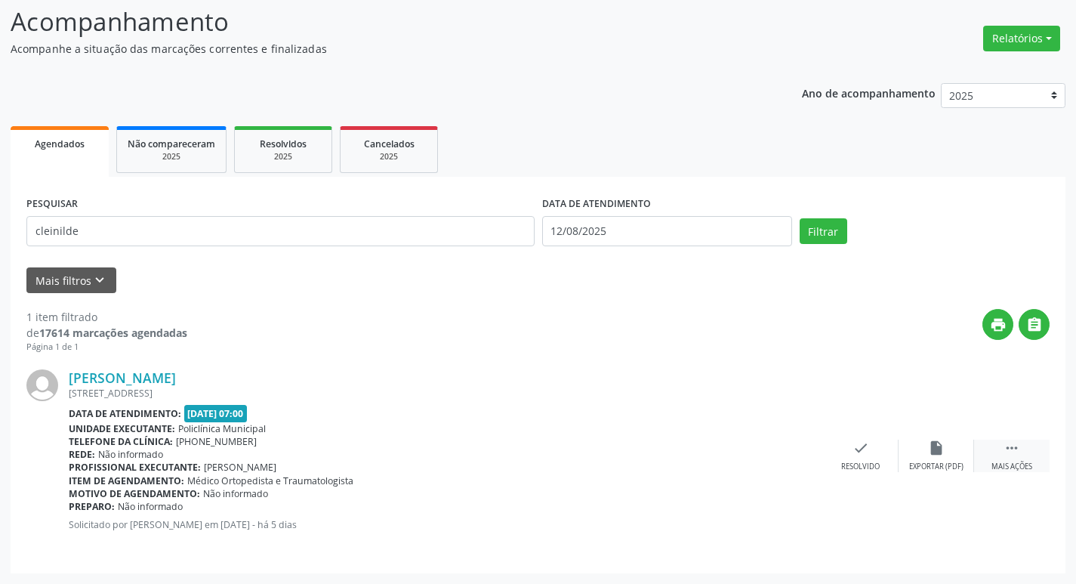
click at [1009, 453] on icon "" at bounding box center [1012, 448] width 17 height 17
click at [789, 454] on icon "print" at bounding box center [785, 448] width 17 height 17
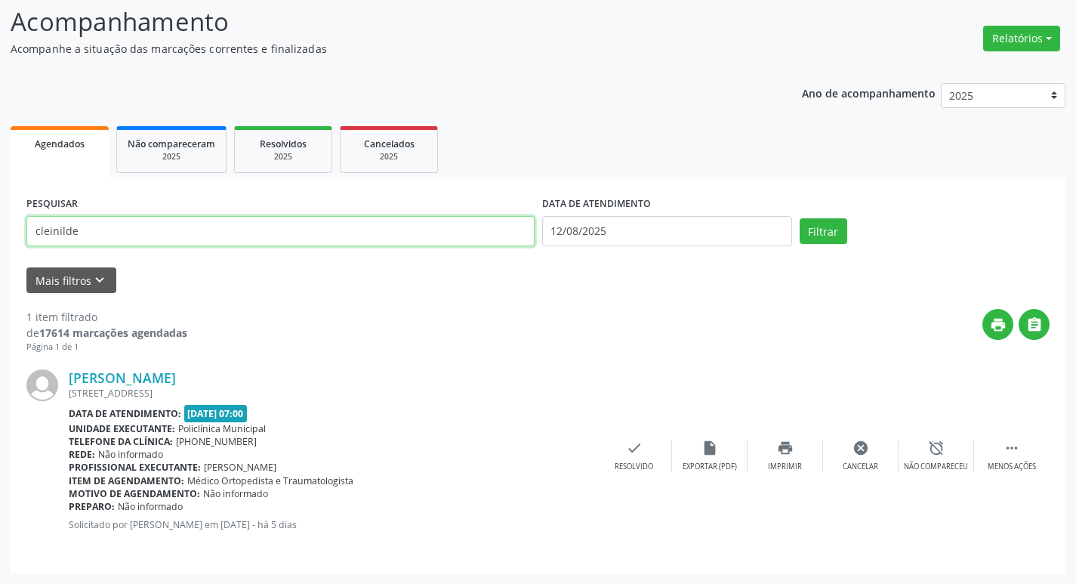
click at [344, 245] on input "cleinilde" at bounding box center [280, 231] width 508 height 30
click at [646, 455] on div "check Resolvido" at bounding box center [635, 456] width 76 height 32
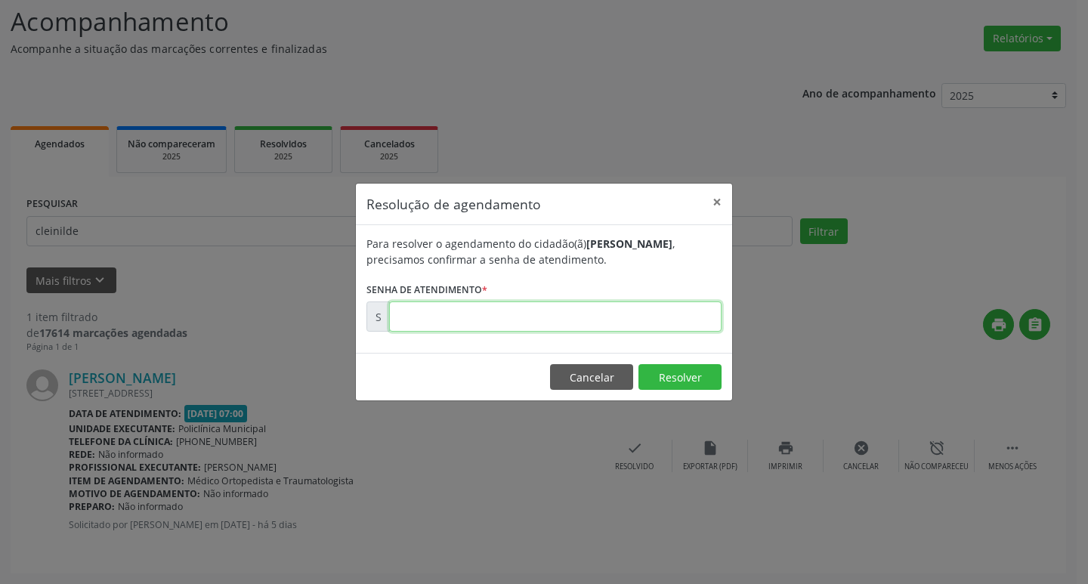
click at [443, 321] on input "text" at bounding box center [555, 316] width 332 height 30
paste input "00170380"
type input "00170380"
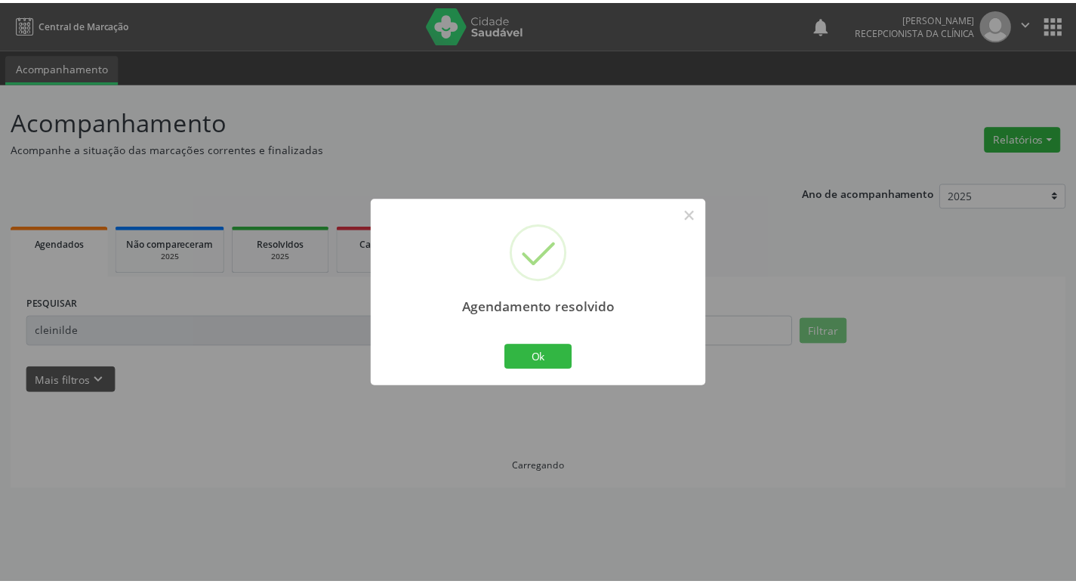
scroll to position [0, 0]
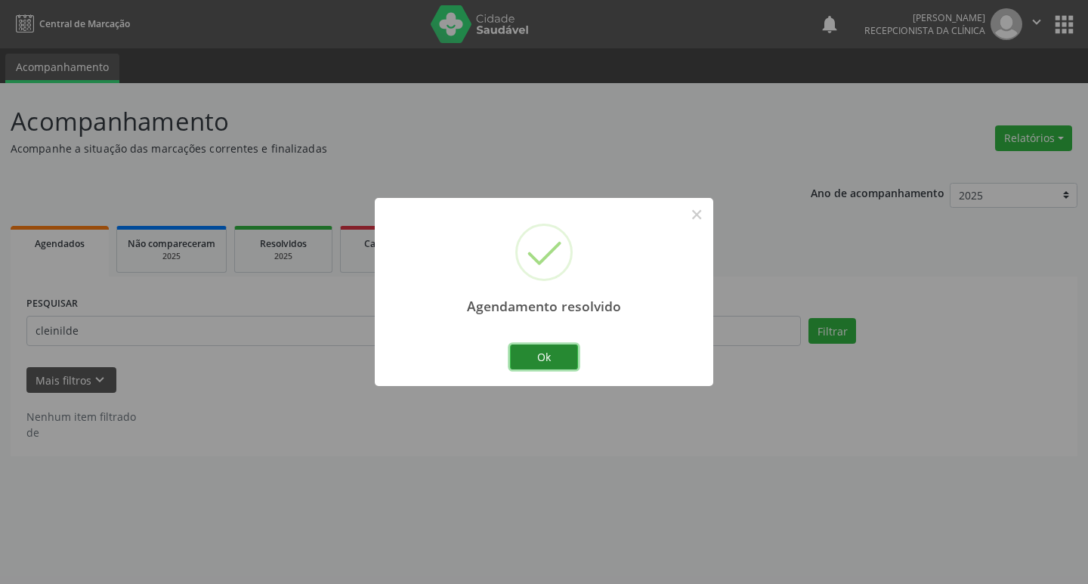
click at [536, 353] on button "Ok" at bounding box center [544, 357] width 68 height 26
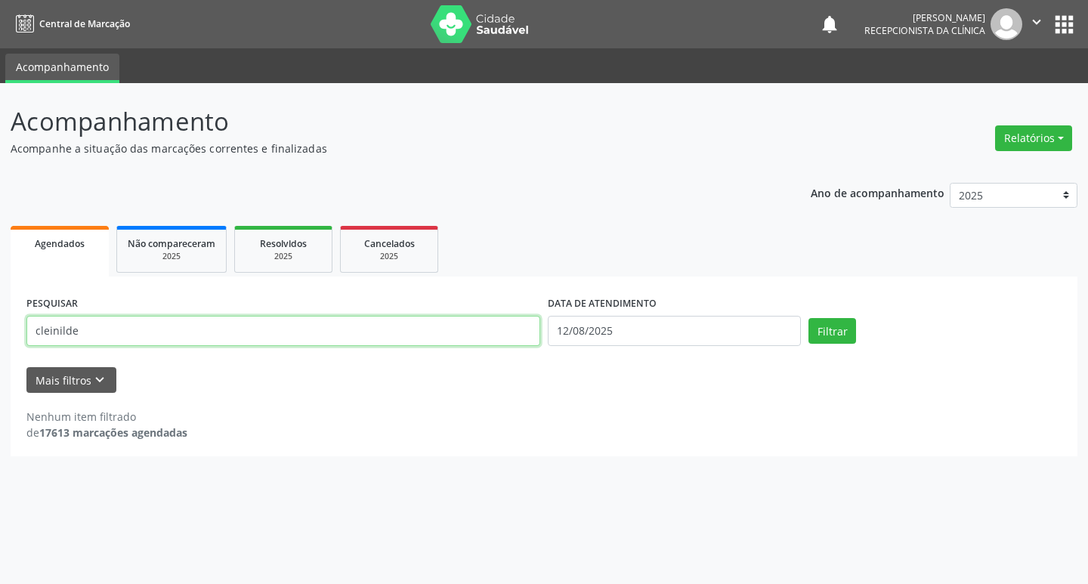
click at [484, 341] on input "cleinilde" at bounding box center [283, 331] width 514 height 30
click at [483, 341] on input "cleinilde" at bounding box center [283, 331] width 514 height 30
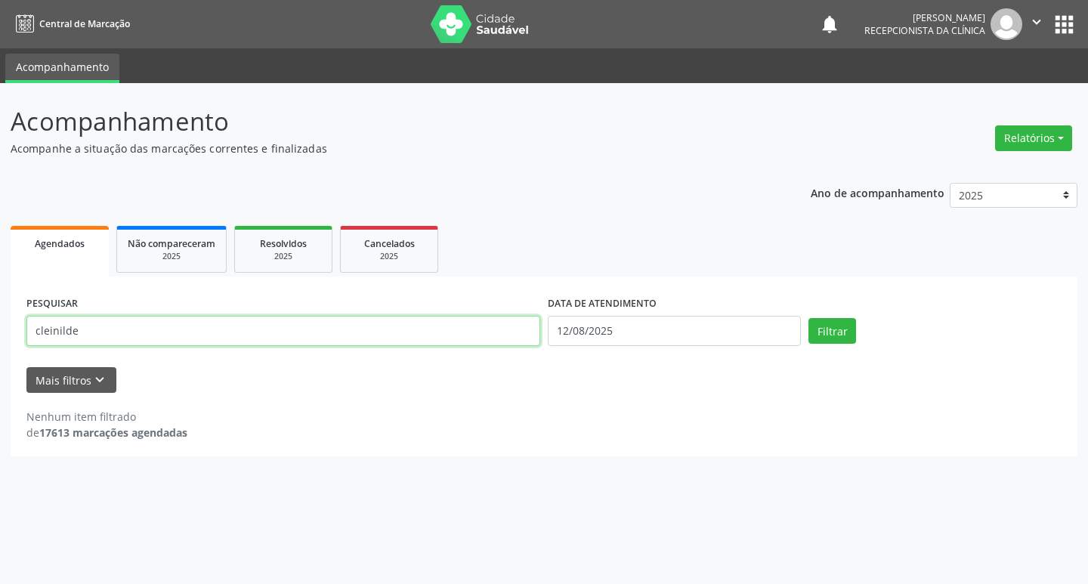
click at [483, 341] on input "cleinilde" at bounding box center [283, 331] width 514 height 30
type input "marizete"
click at [808, 318] on button "Filtrar" at bounding box center [832, 331] width 48 height 26
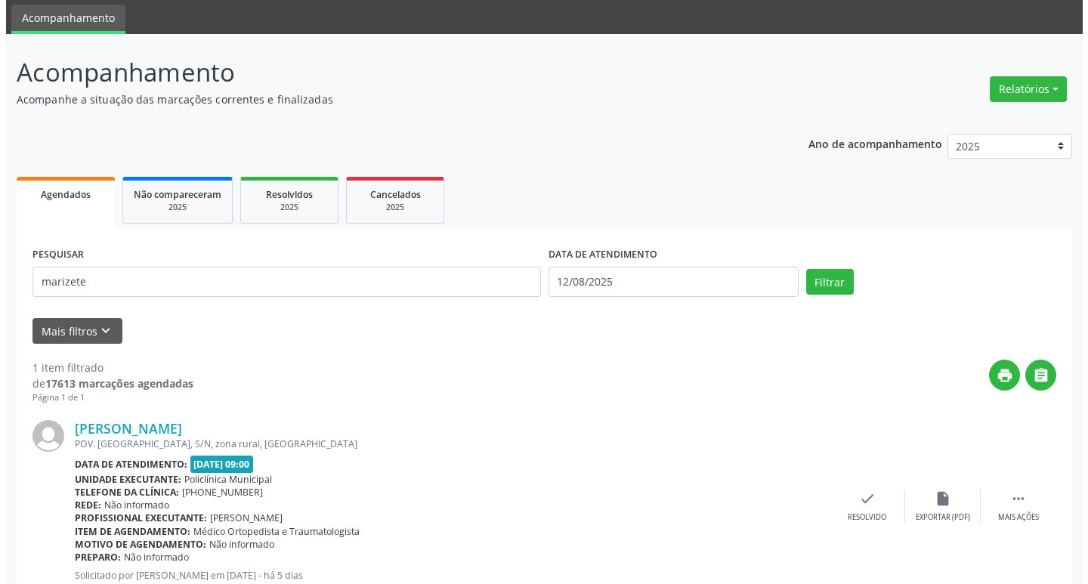
scroll to position [100, 0]
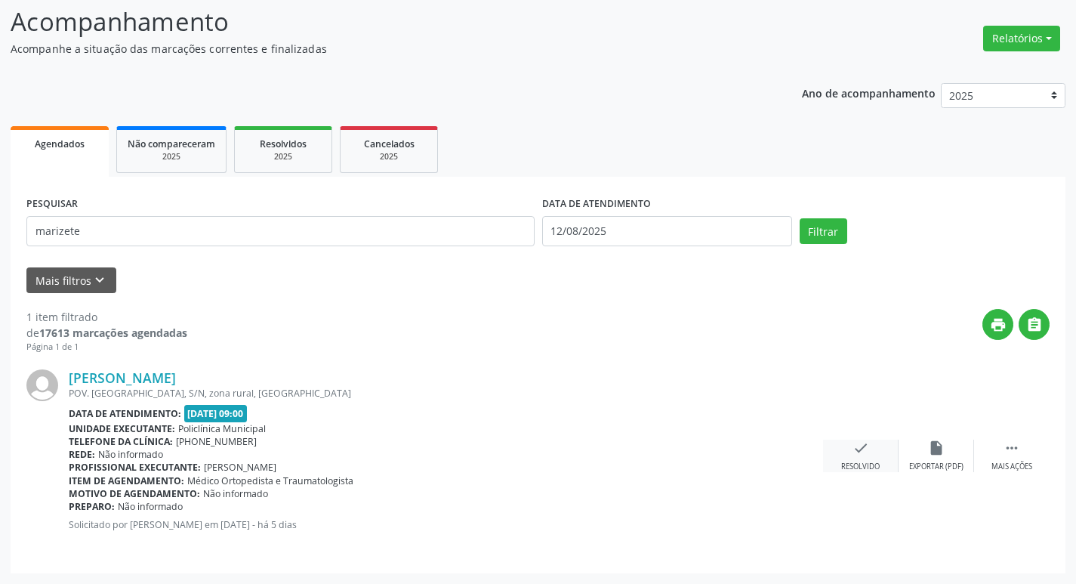
click at [867, 458] on div "check Resolvido" at bounding box center [861, 456] width 76 height 32
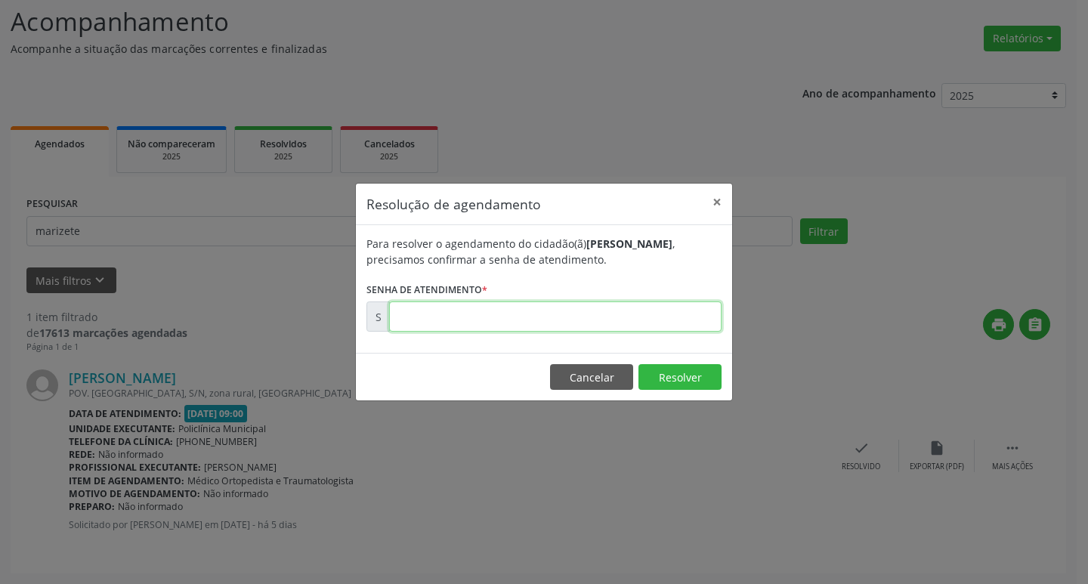
click at [418, 311] on input "text" at bounding box center [555, 316] width 332 height 30
type input "0"
type input "00170413"
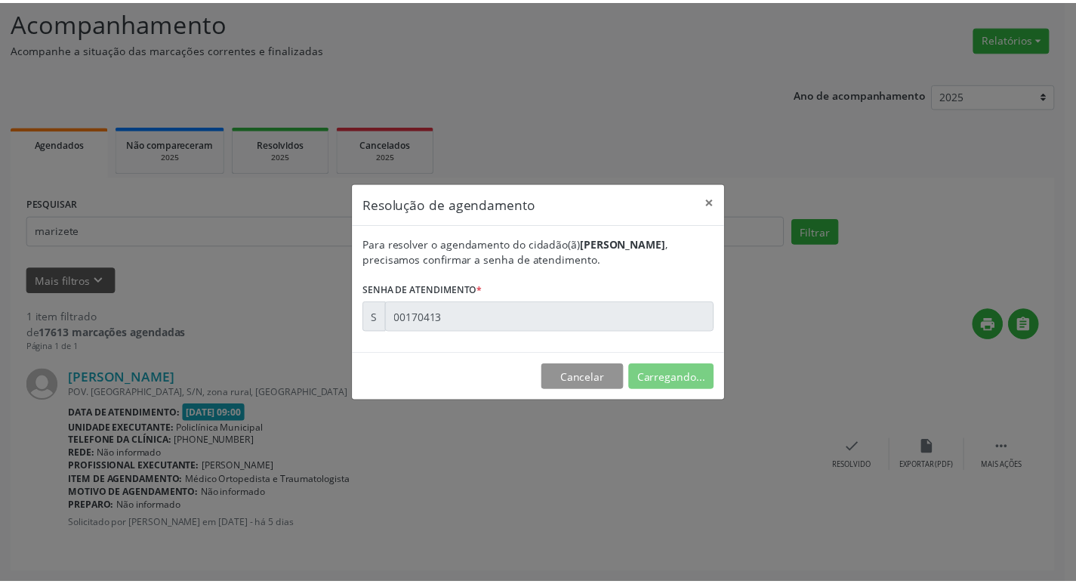
scroll to position [0, 0]
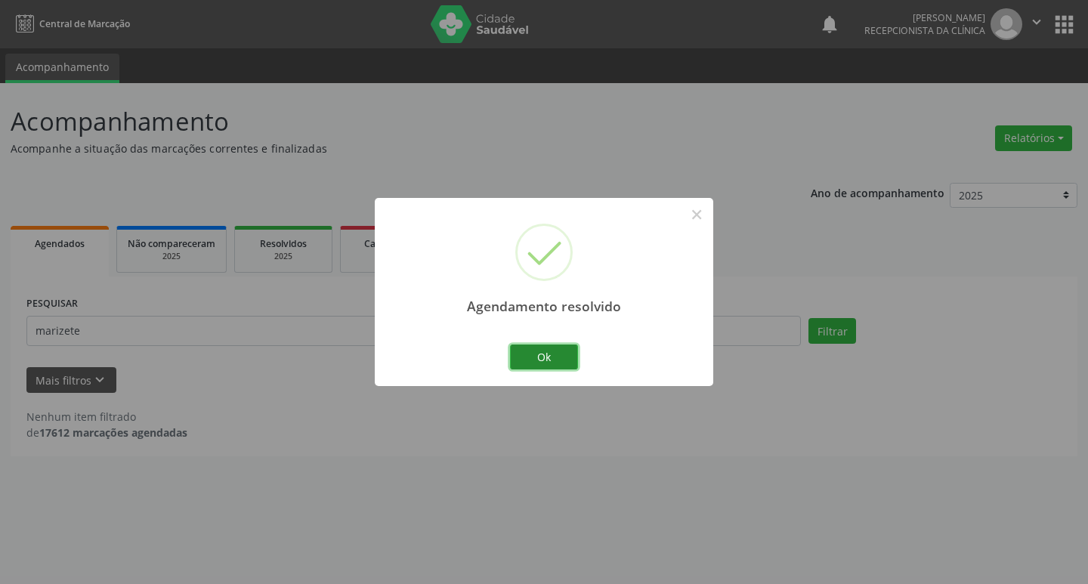
click at [568, 359] on button "Ok" at bounding box center [544, 357] width 68 height 26
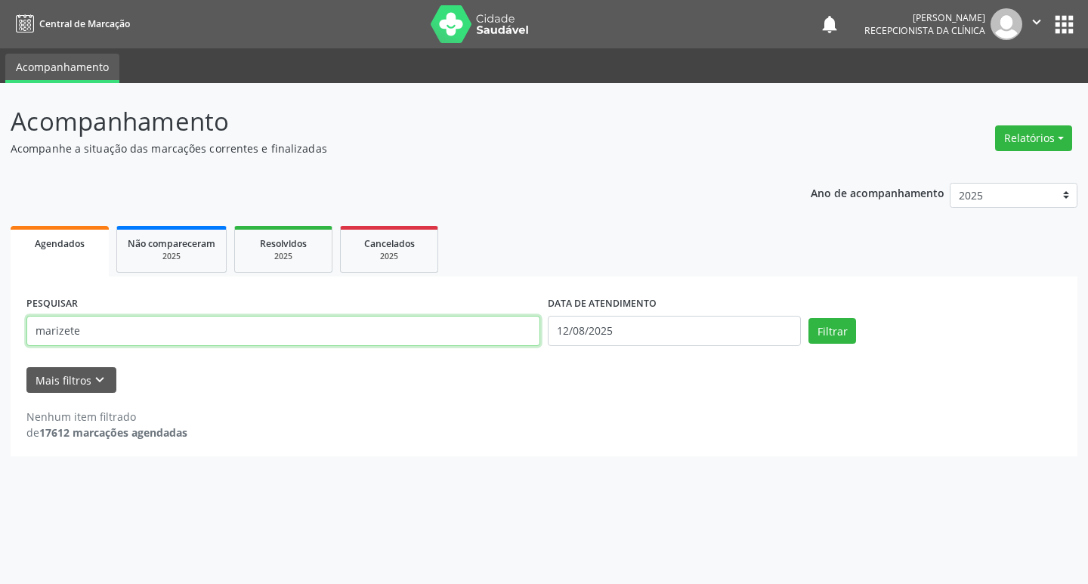
click at [498, 345] on input "marizete" at bounding box center [283, 331] width 514 height 30
click at [808, 318] on button "Filtrar" at bounding box center [832, 331] width 48 height 26
click at [446, 347] on div "PESQUISAR marizete" at bounding box center [283, 324] width 521 height 64
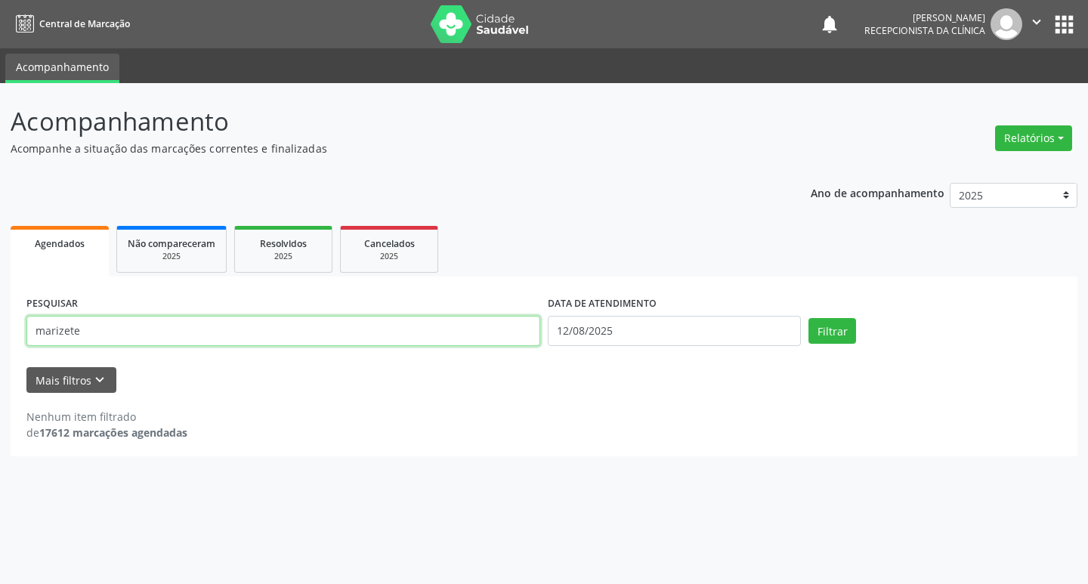
click at [438, 339] on input "marizete" at bounding box center [283, 331] width 514 height 30
type input "marieta"
click at [808, 318] on button "Filtrar" at bounding box center [832, 331] width 48 height 26
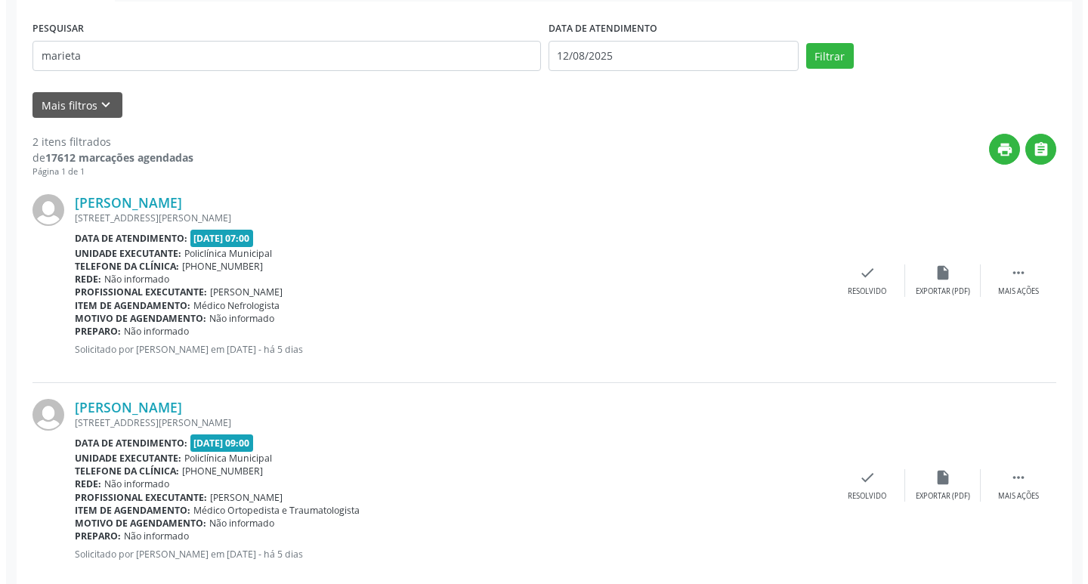
scroll to position [304, 0]
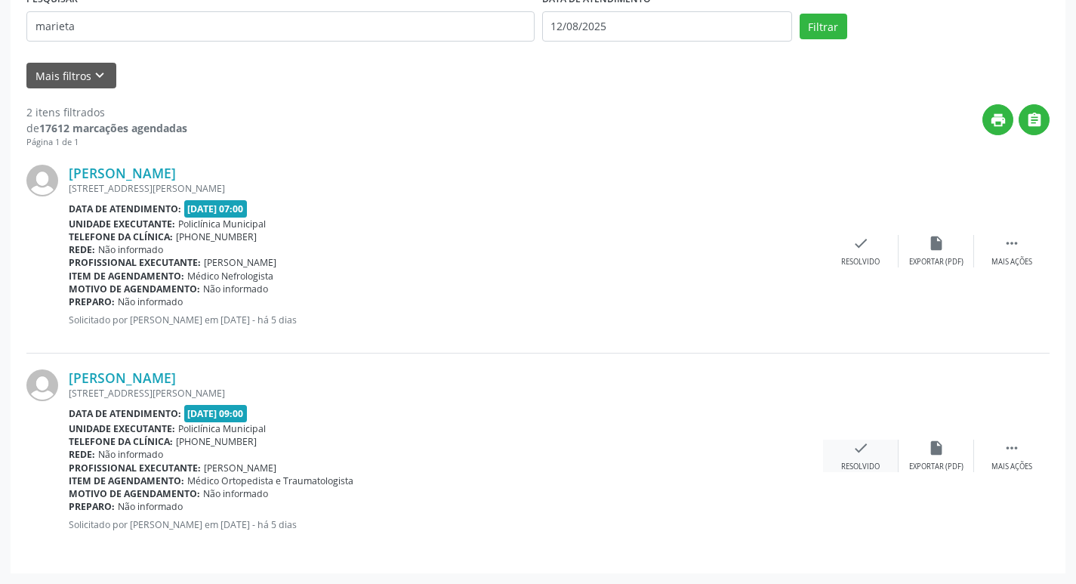
click at [854, 444] on icon "check" at bounding box center [861, 448] width 17 height 17
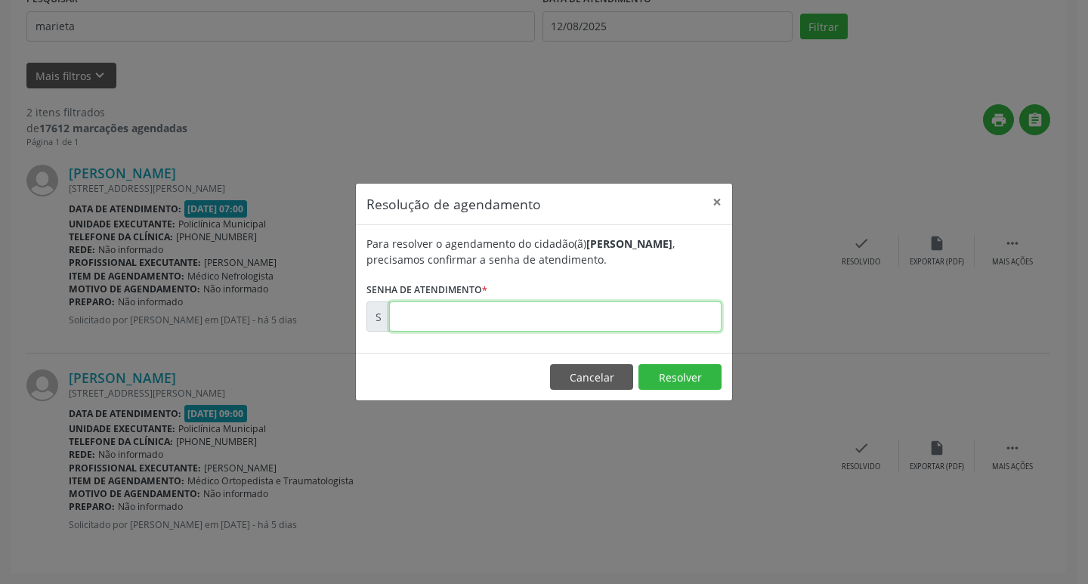
click at [486, 322] on input "text" at bounding box center [555, 316] width 332 height 30
type input "00170404"
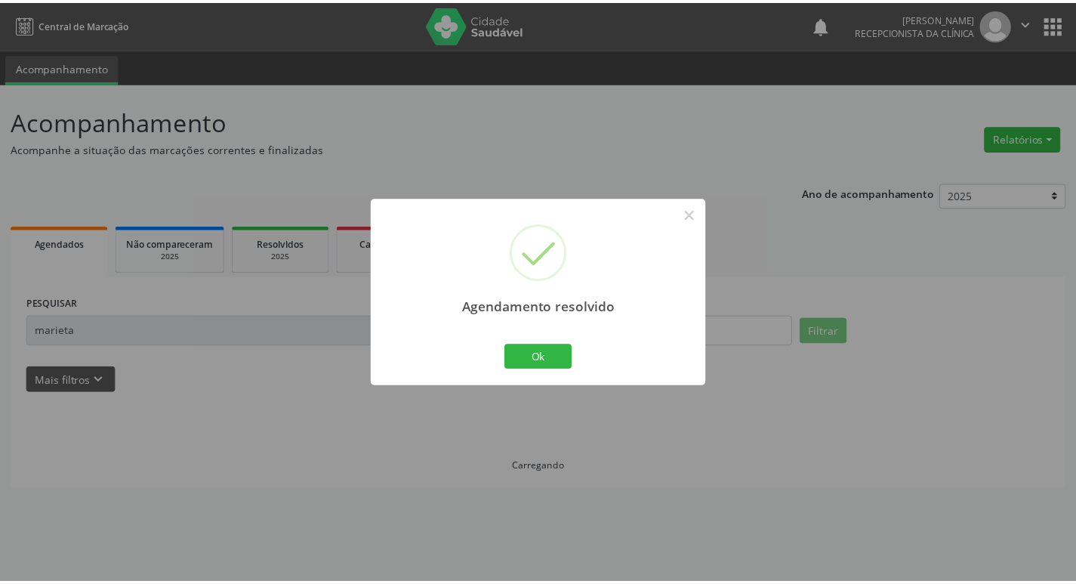
scroll to position [0, 0]
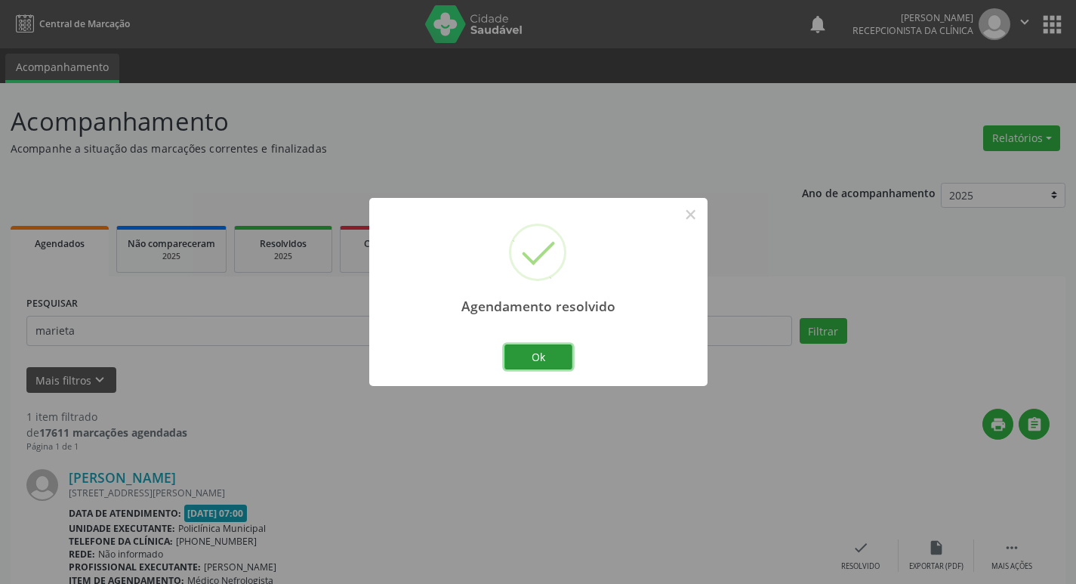
drag, startPoint x: 514, startPoint y: 347, endPoint x: 508, endPoint y: 342, distance: 8.2
click at [515, 347] on button "Ok" at bounding box center [539, 357] width 68 height 26
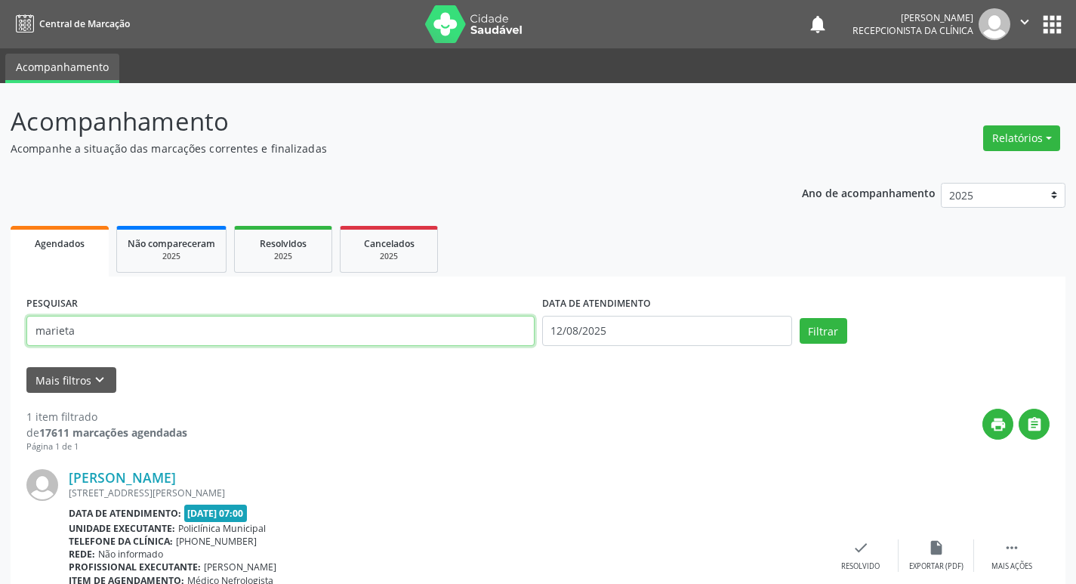
click at [472, 330] on input "marieta" at bounding box center [280, 331] width 508 height 30
click at [800, 318] on button "Filtrar" at bounding box center [824, 331] width 48 height 26
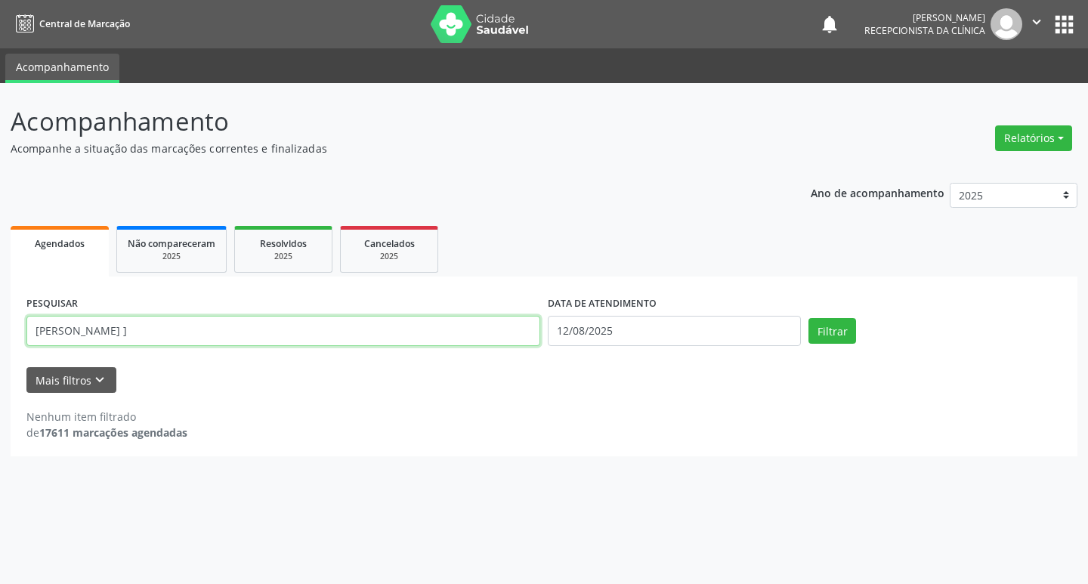
click at [356, 338] on input "[PERSON_NAME] ]" at bounding box center [283, 331] width 514 height 30
type input "[PERSON_NAME]"
click at [808, 318] on button "Filtrar" at bounding box center [832, 331] width 48 height 26
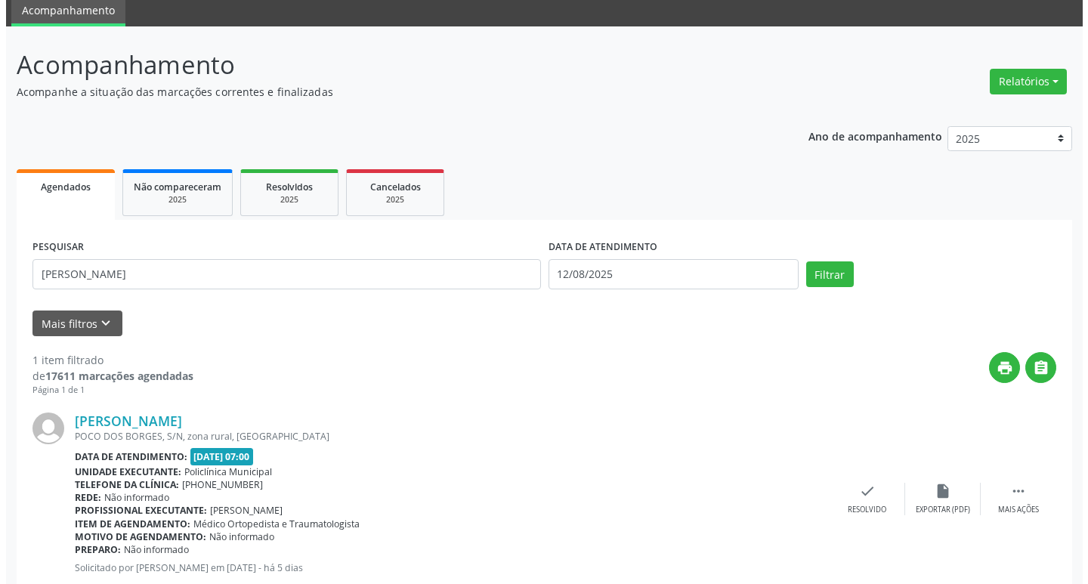
scroll to position [100, 0]
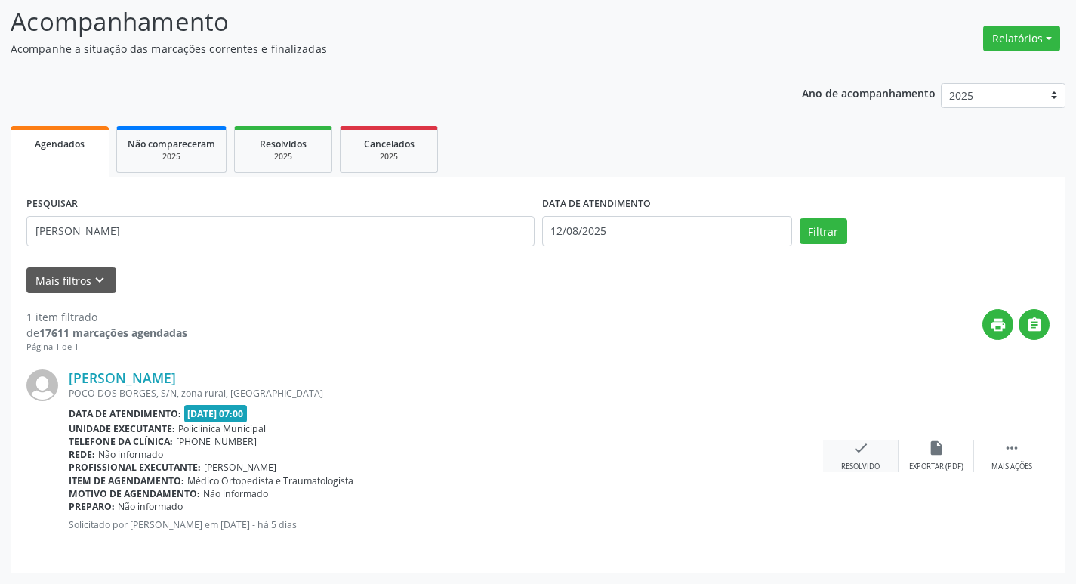
click at [869, 446] on div "check Resolvido" at bounding box center [861, 456] width 76 height 32
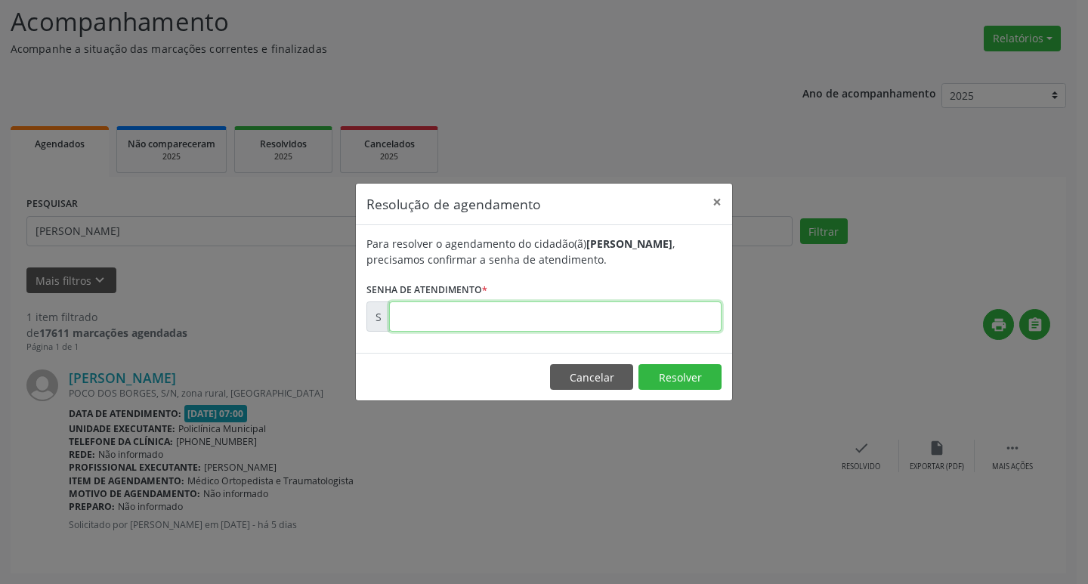
click at [453, 313] on input "text" at bounding box center [555, 316] width 332 height 30
type input "00170316"
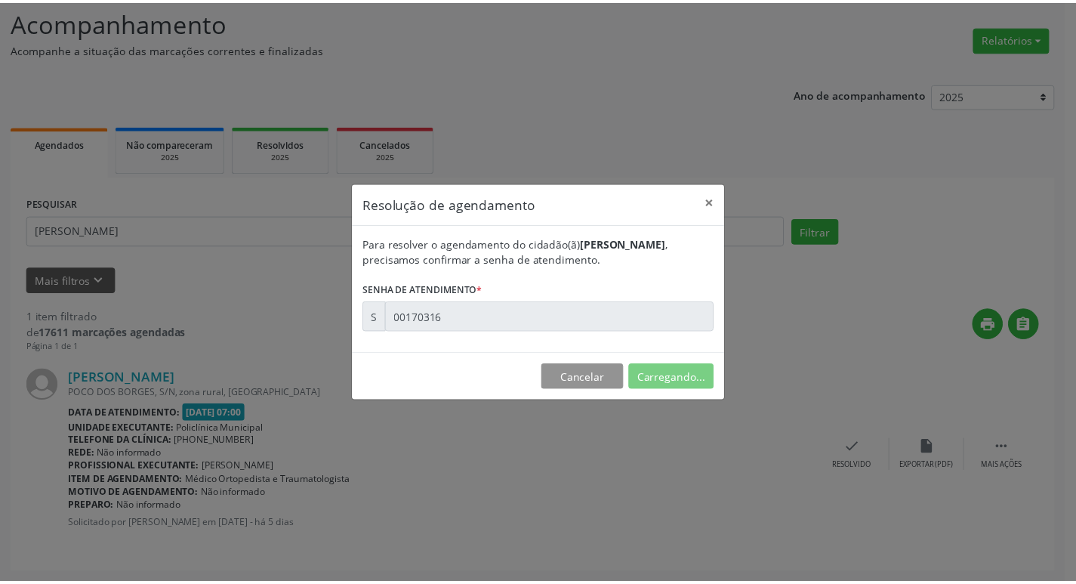
scroll to position [0, 0]
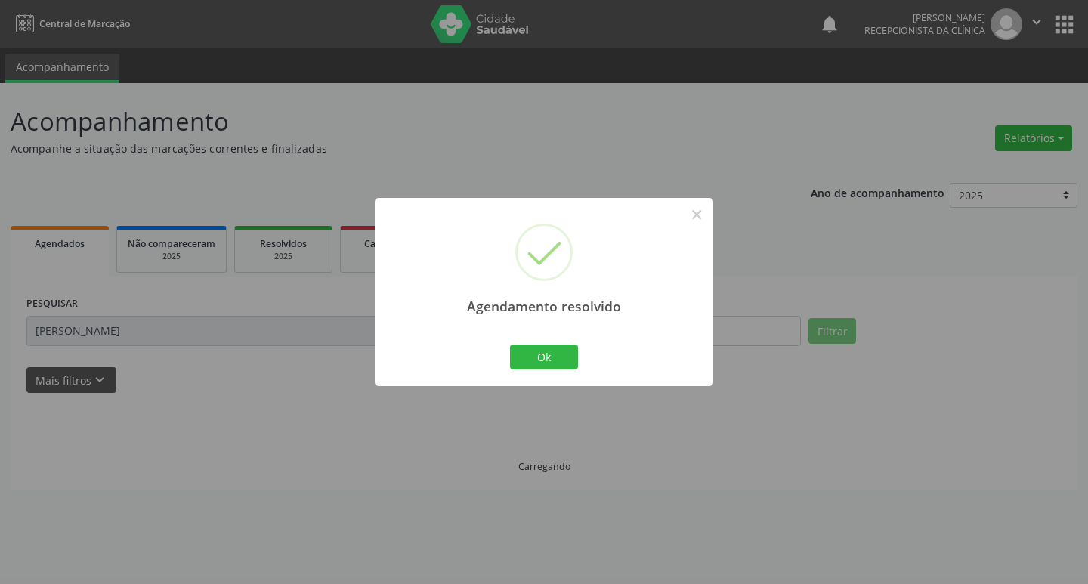
drag, startPoint x: 563, startPoint y: 375, endPoint x: 545, endPoint y: 371, distance: 18.5
click at [560, 375] on div "Agendamento resolvido × Ok Cancel" at bounding box center [544, 292] width 338 height 188
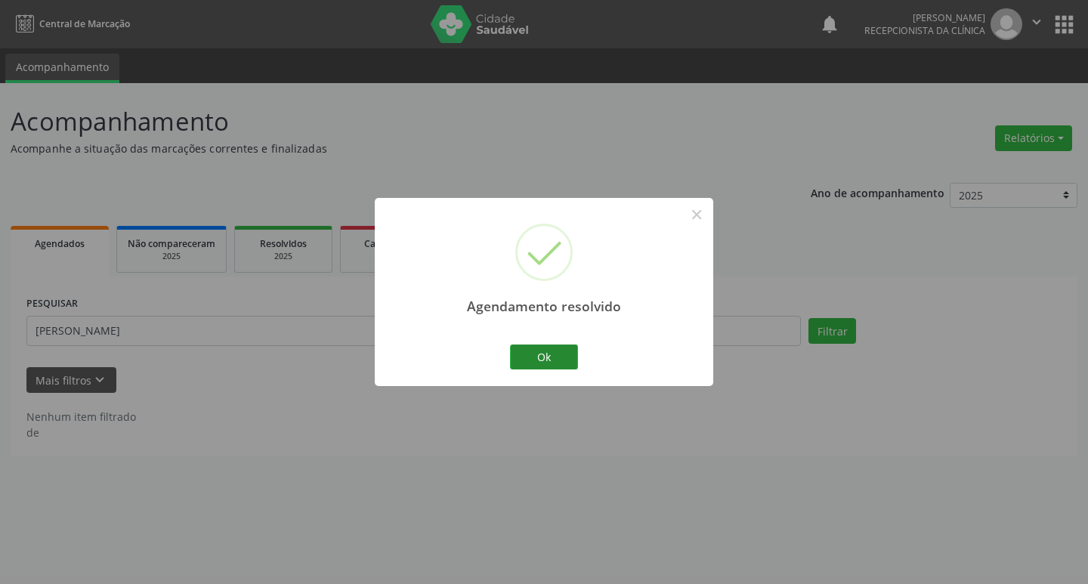
click at [542, 371] on div "Ok Cancel" at bounding box center [544, 357] width 75 height 32
click at [536, 367] on button "Ok" at bounding box center [544, 357] width 68 height 26
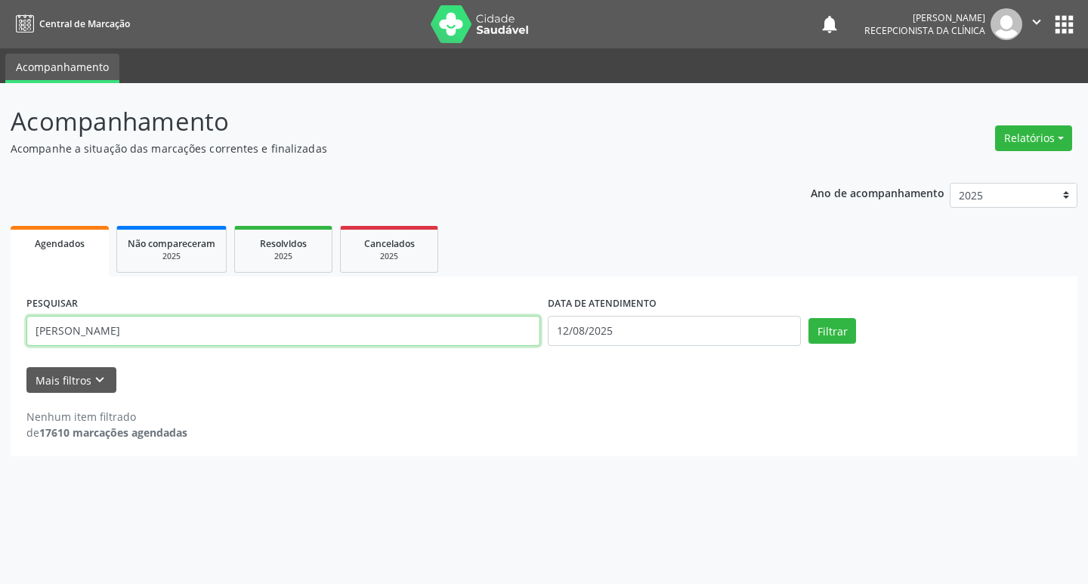
click at [471, 341] on input "[PERSON_NAME]" at bounding box center [283, 331] width 514 height 30
click at [470, 340] on input "[PERSON_NAME]" at bounding box center [283, 331] width 514 height 30
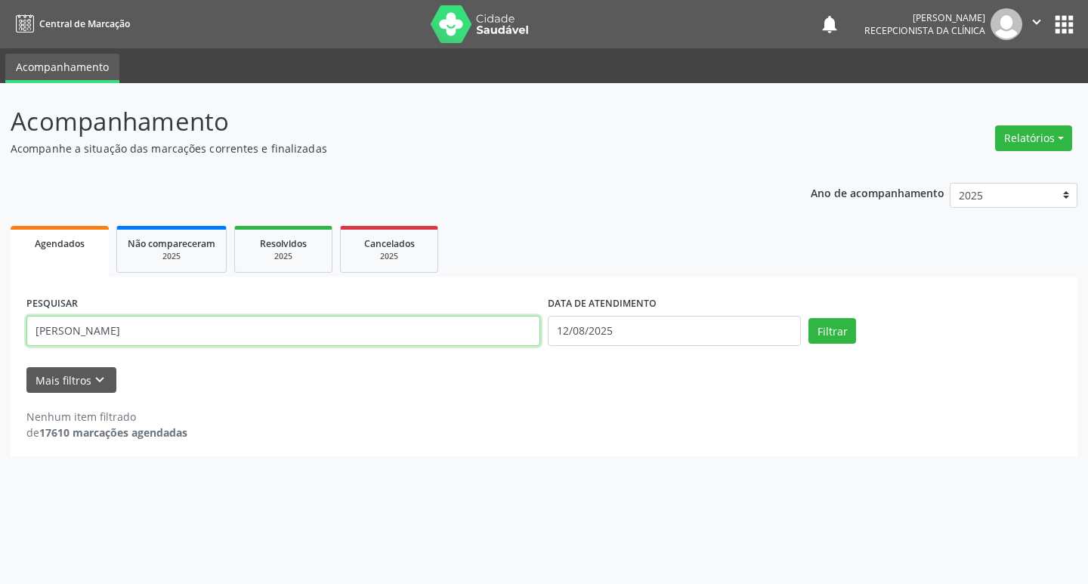
click at [808, 318] on button "Filtrar" at bounding box center [832, 331] width 48 height 26
click at [461, 329] on input "[PERSON_NAME]" at bounding box center [283, 331] width 514 height 30
type input "[PERSON_NAME]"
click at [808, 318] on button "Filtrar" at bounding box center [832, 331] width 48 height 26
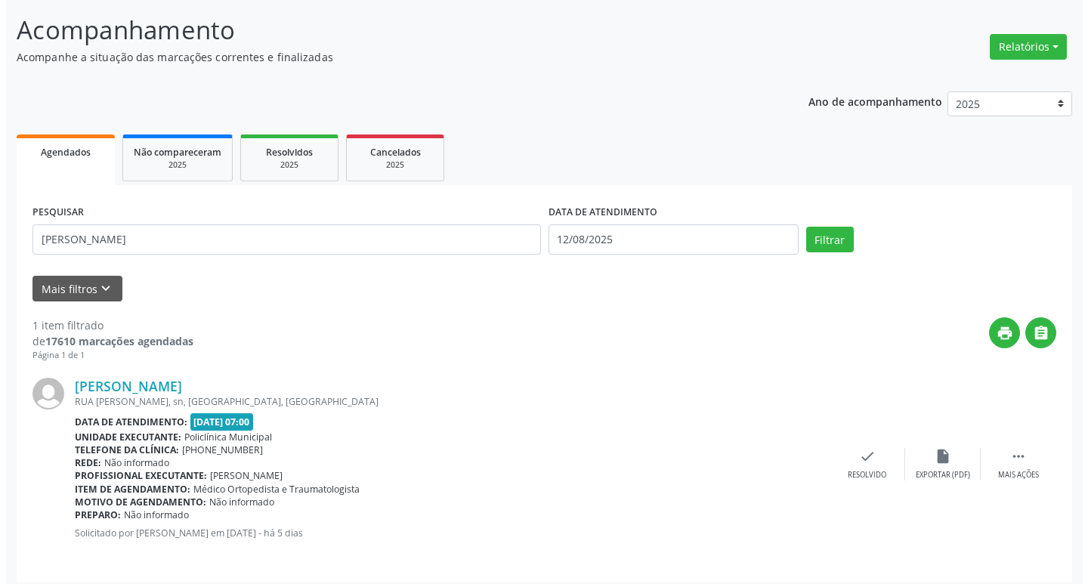
scroll to position [100, 0]
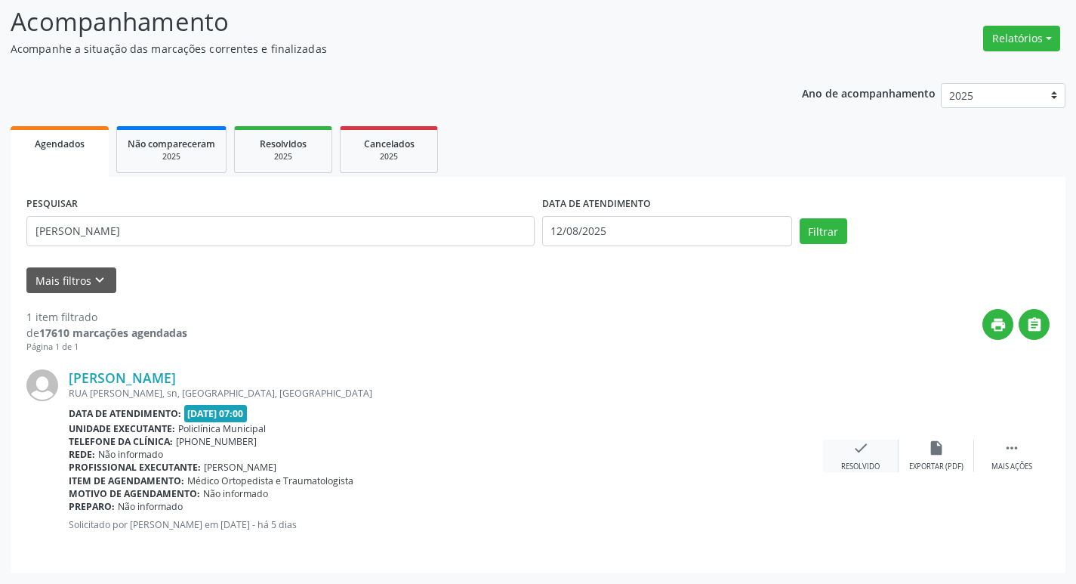
click at [872, 458] on div "check Resolvido" at bounding box center [861, 456] width 76 height 32
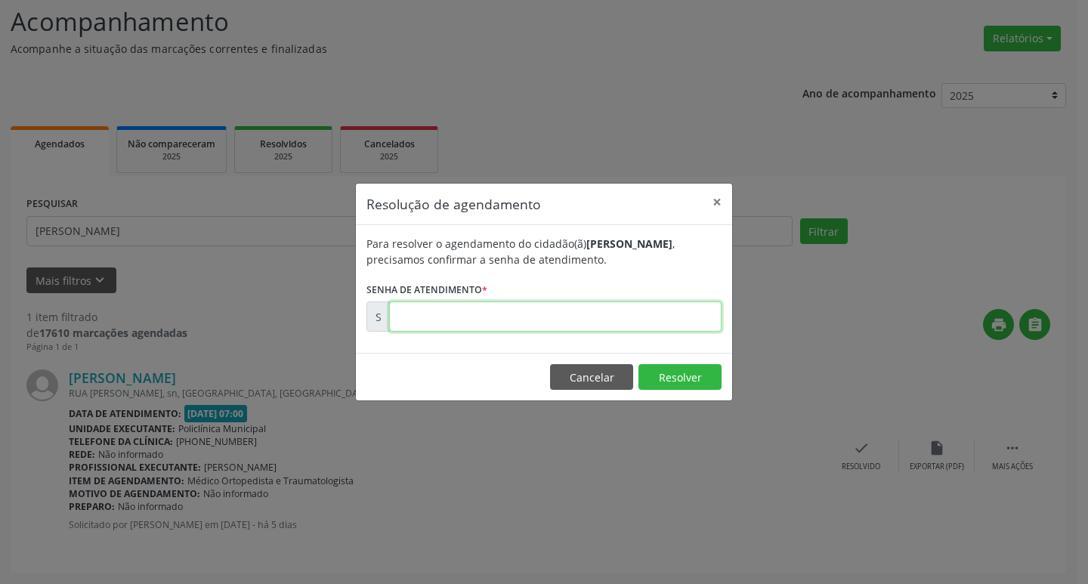
click at [471, 313] on input "text" at bounding box center [555, 316] width 332 height 30
type input "00170371"
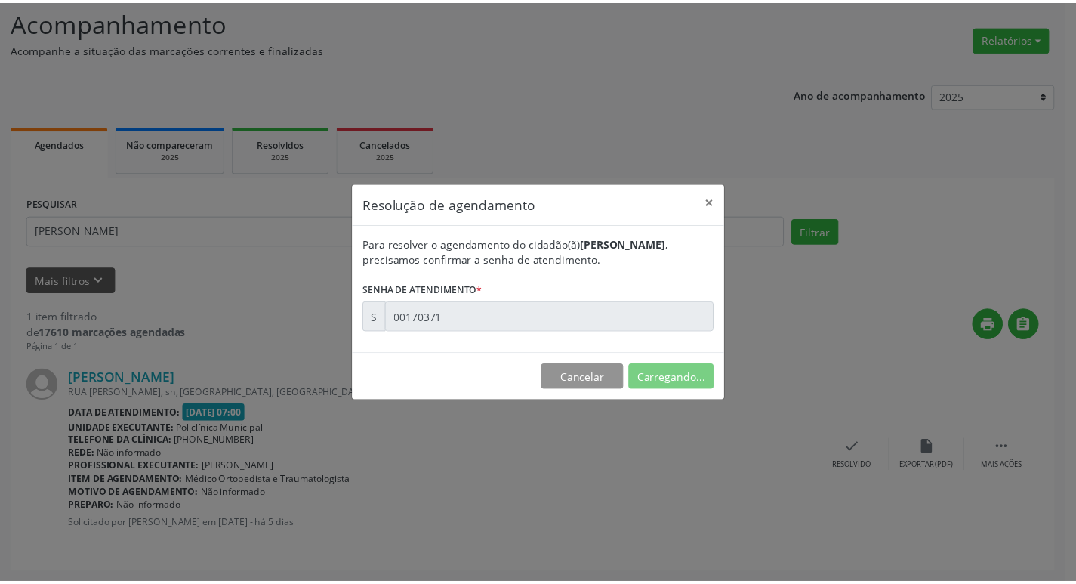
scroll to position [0, 0]
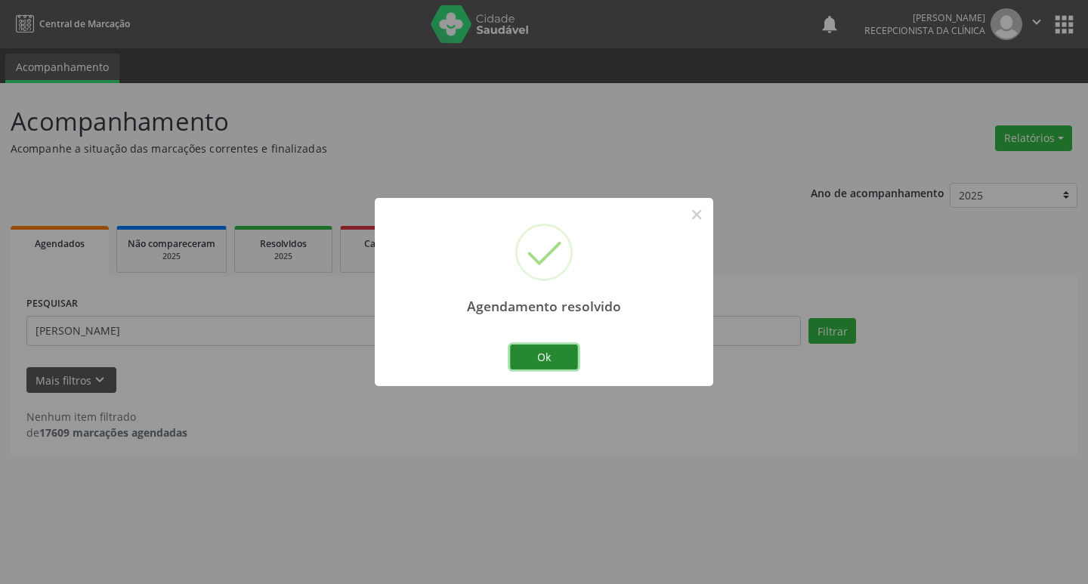
click at [539, 360] on button "Ok" at bounding box center [544, 357] width 68 height 26
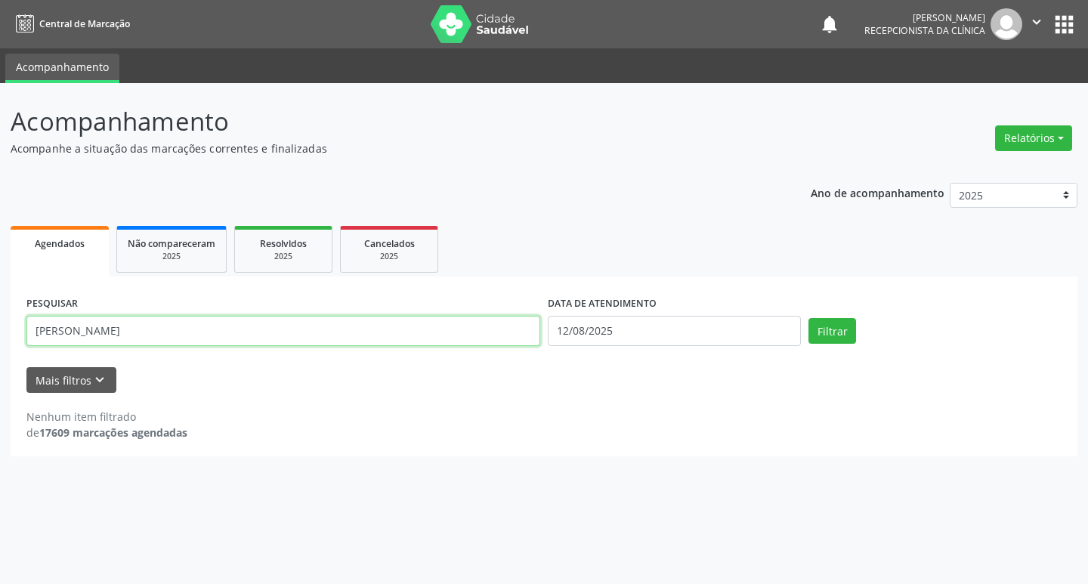
click at [377, 329] on input "[PERSON_NAME]" at bounding box center [283, 331] width 514 height 30
type input "[PERSON_NAME]"
click at [808, 318] on button "Filtrar" at bounding box center [832, 331] width 48 height 26
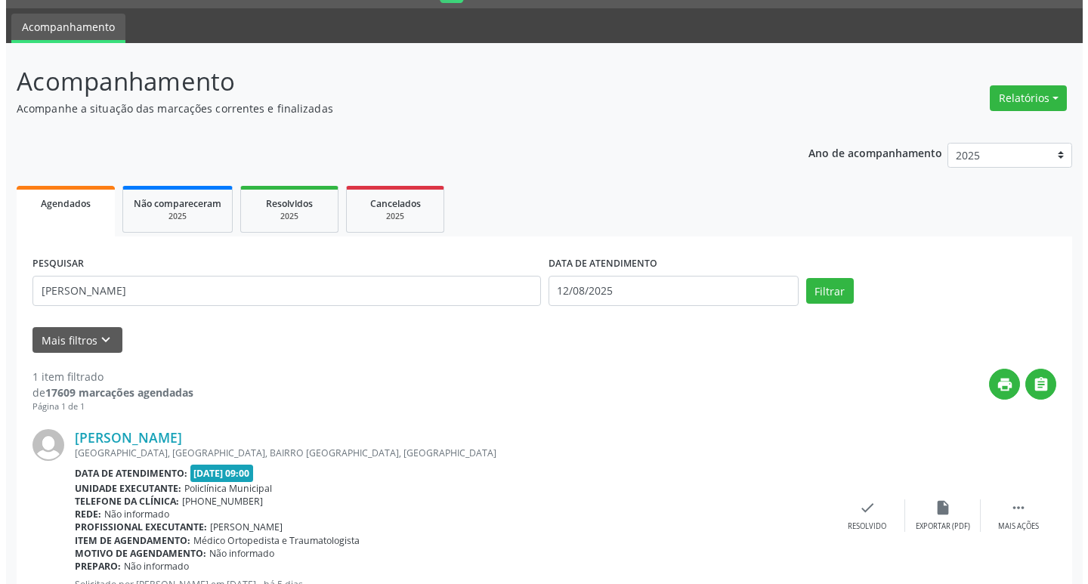
scroll to position [100, 0]
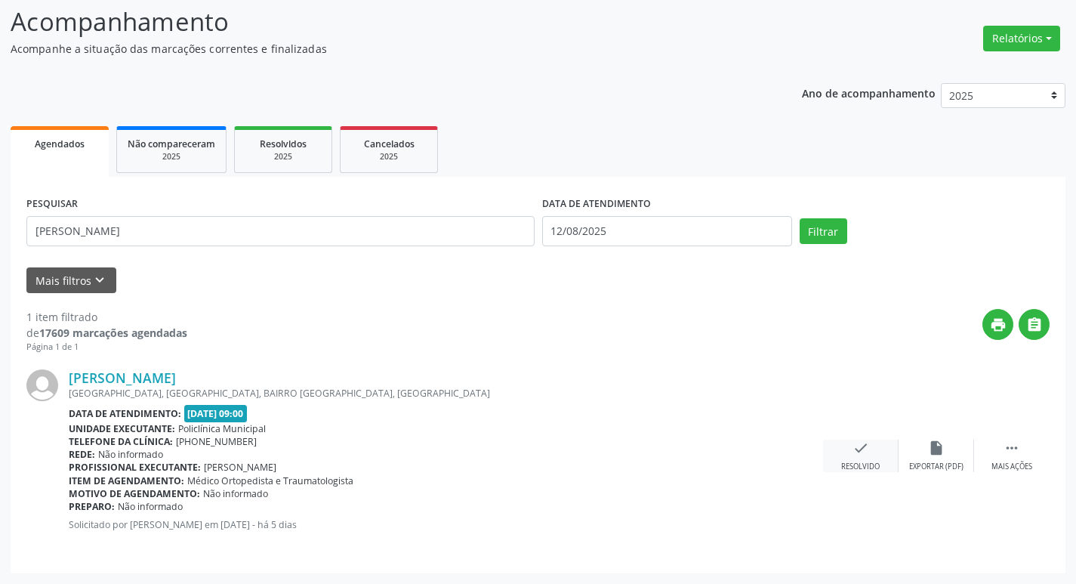
click at [850, 448] on div "check Resolvido" at bounding box center [861, 456] width 76 height 32
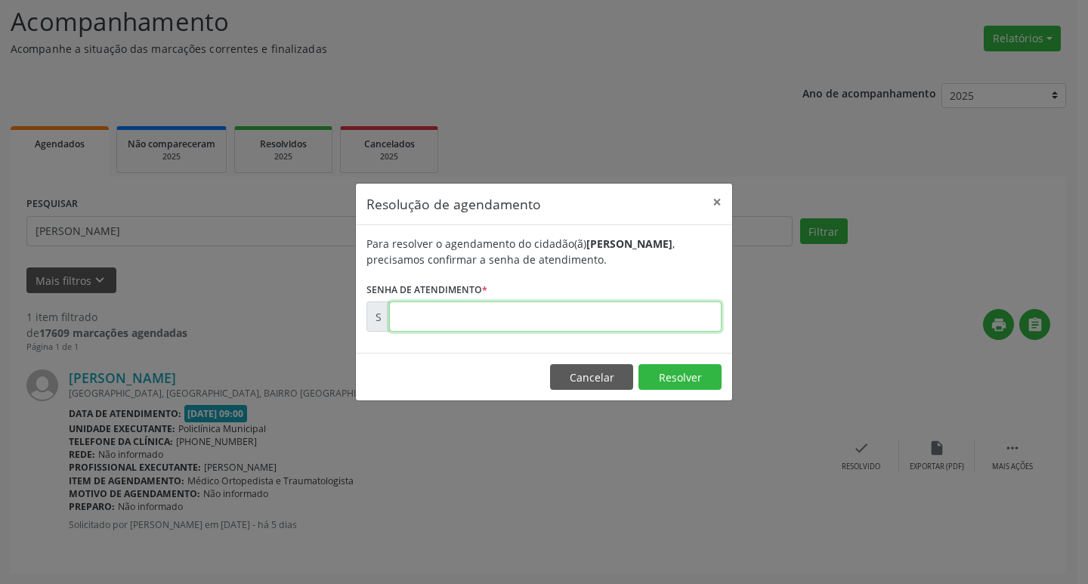
click at [535, 321] on input "text" at bounding box center [555, 316] width 332 height 30
type input "00170481"
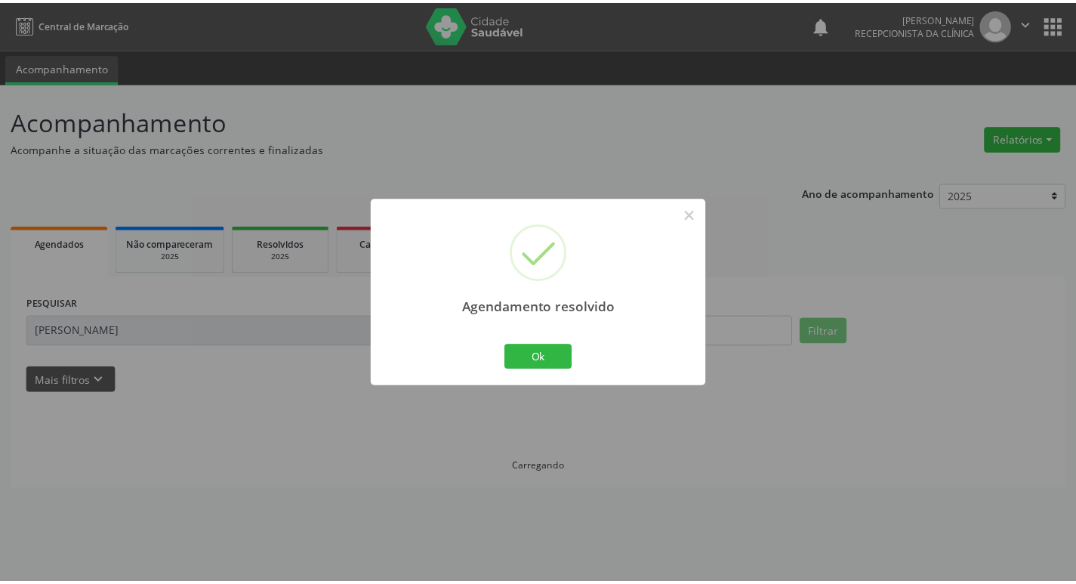
scroll to position [0, 0]
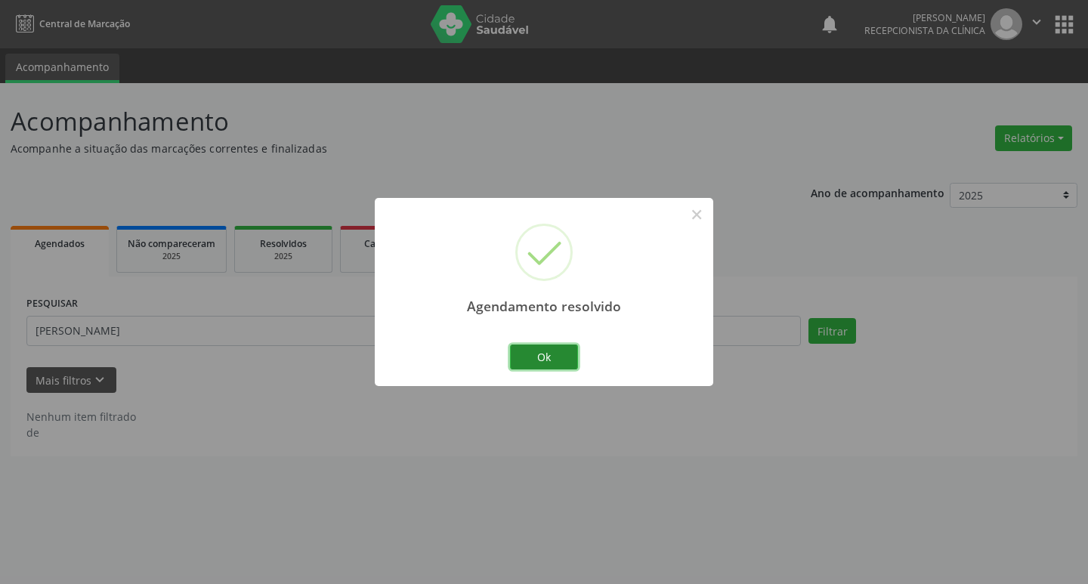
click at [560, 352] on button "Ok" at bounding box center [544, 357] width 68 height 26
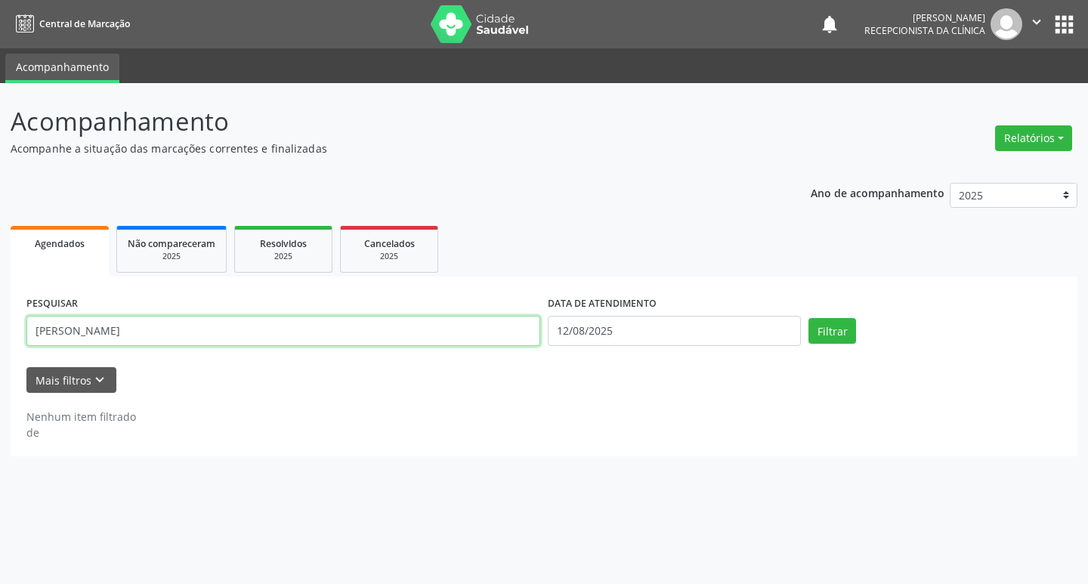
click at [394, 329] on input "[PERSON_NAME]" at bounding box center [283, 331] width 514 height 30
click at [392, 327] on input "[PERSON_NAME]" at bounding box center [283, 331] width 514 height 30
type input "[PERSON_NAME]"
click at [808, 318] on button "Filtrar" at bounding box center [832, 331] width 48 height 26
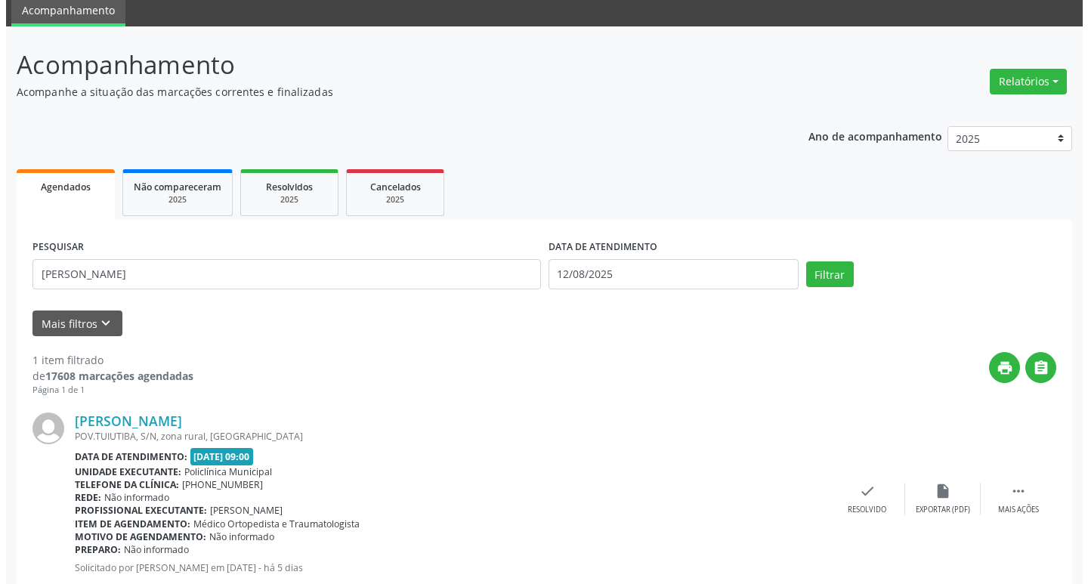
scroll to position [100, 0]
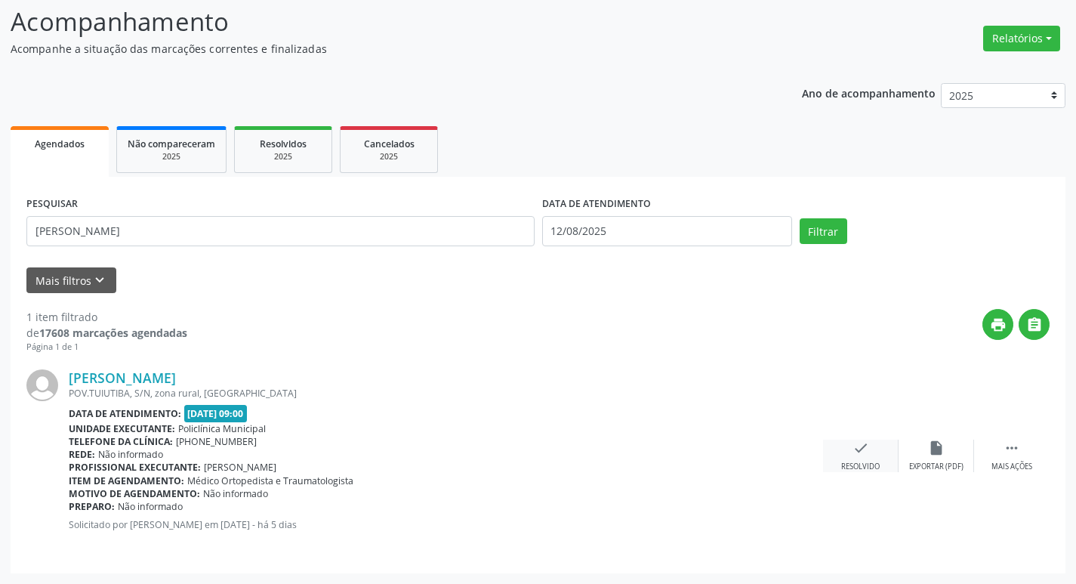
click at [867, 458] on div "check Resolvido" at bounding box center [861, 456] width 76 height 32
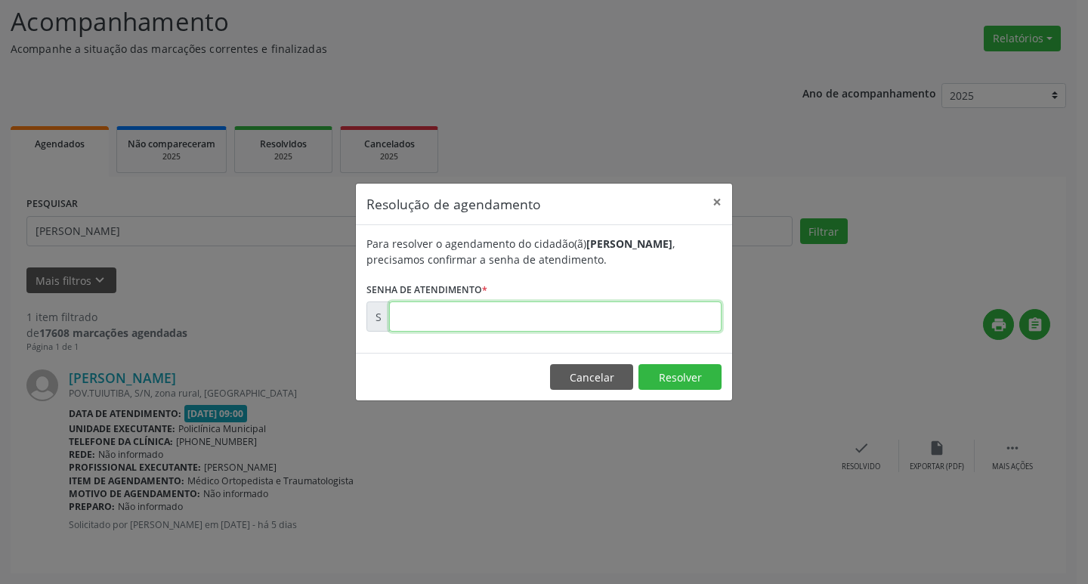
click at [450, 307] on input "text" at bounding box center [555, 316] width 332 height 30
type input "00170447"
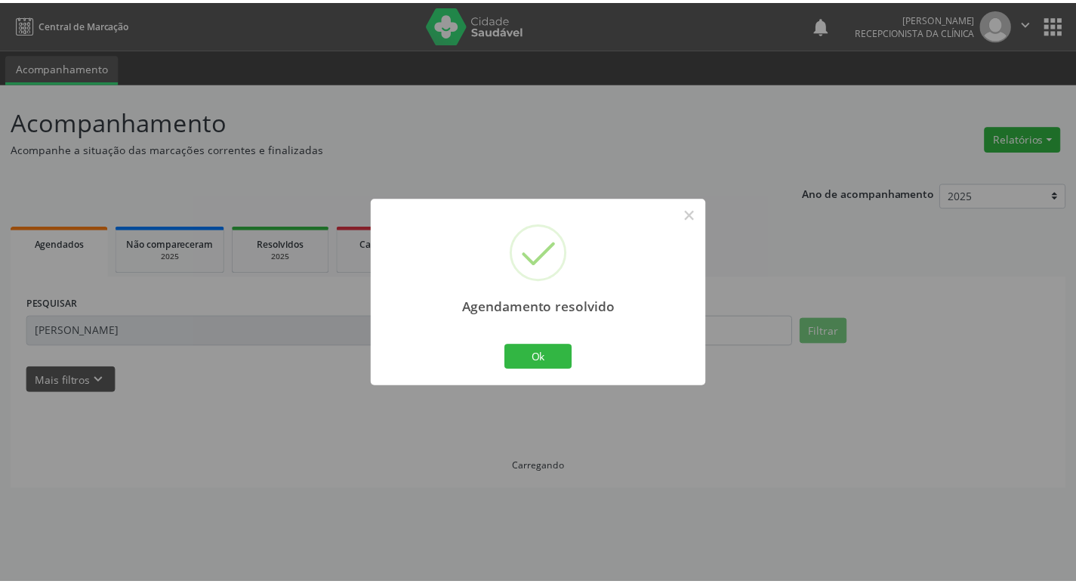
scroll to position [0, 0]
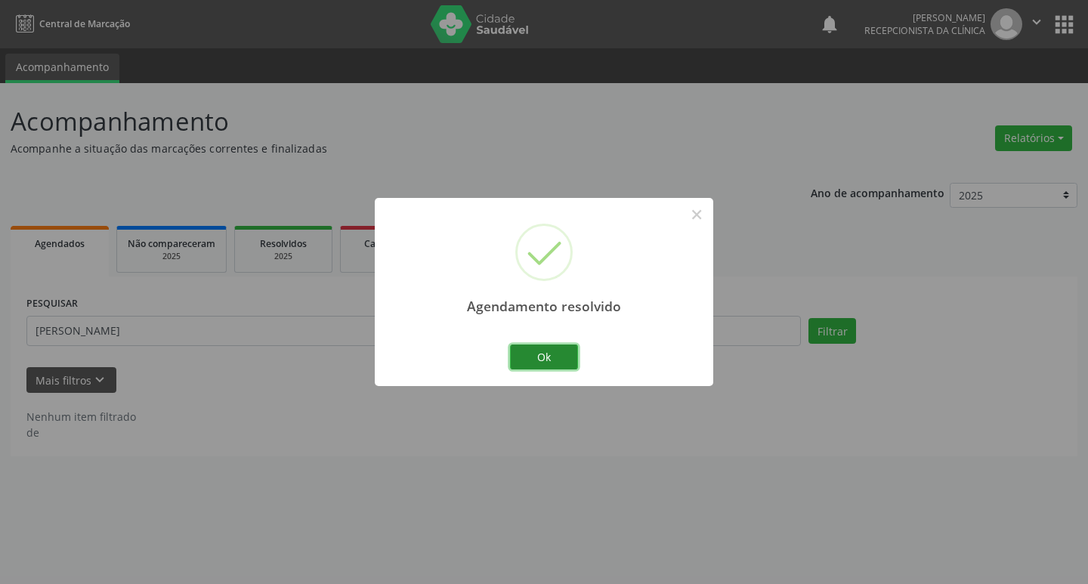
drag, startPoint x: 548, startPoint y: 368, endPoint x: 538, endPoint y: 351, distance: 19.3
click at [543, 363] on button "Ok" at bounding box center [544, 357] width 68 height 26
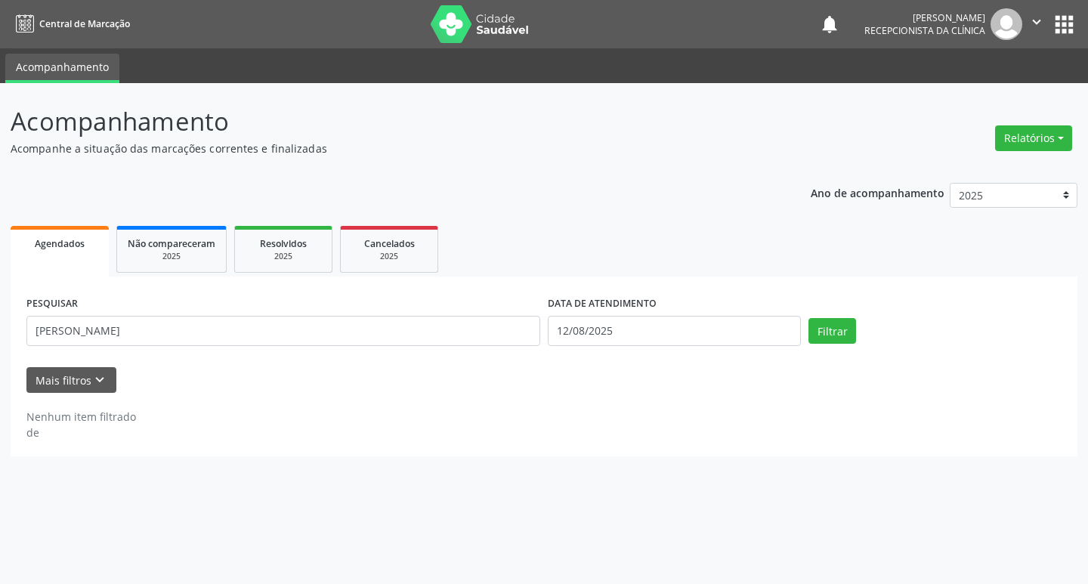
drag, startPoint x: 538, startPoint y: 351, endPoint x: 517, endPoint y: 344, distance: 21.5
click at [448, 327] on input "[PERSON_NAME]" at bounding box center [283, 331] width 514 height 30
click at [808, 318] on button "Filtrar" at bounding box center [832, 331] width 48 height 26
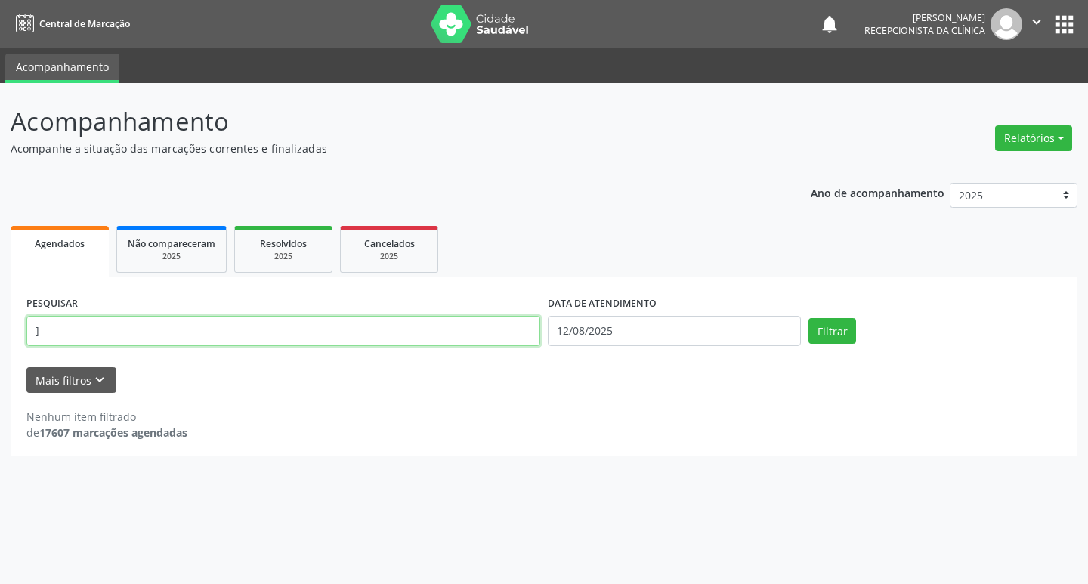
click at [168, 335] on input "]" at bounding box center [283, 331] width 514 height 30
click at [168, 334] on input "]" at bounding box center [283, 331] width 514 height 30
type input "jailde"
click at [808, 318] on button "Filtrar" at bounding box center [832, 331] width 48 height 26
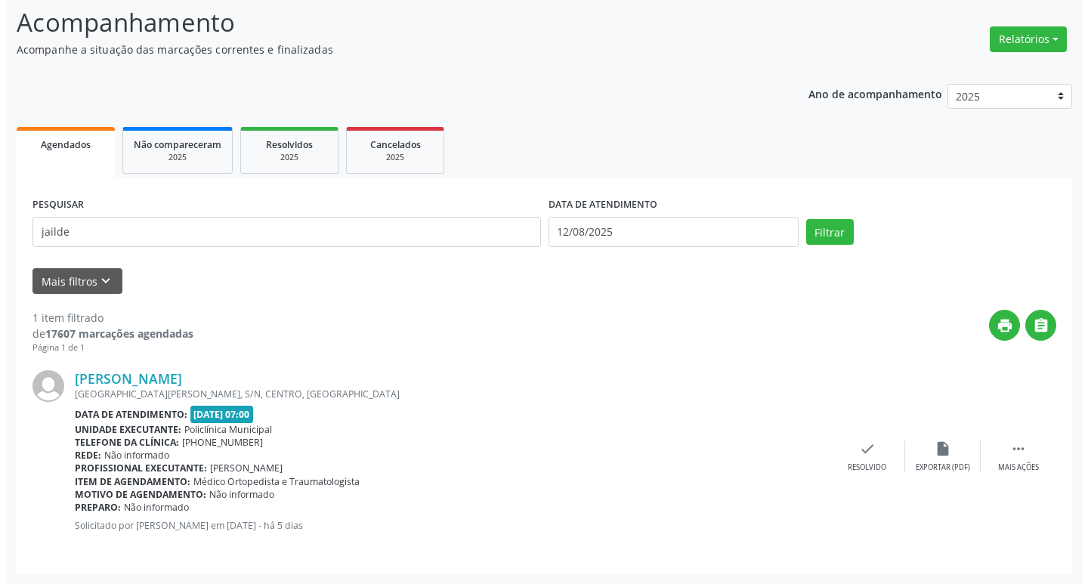
scroll to position [100, 0]
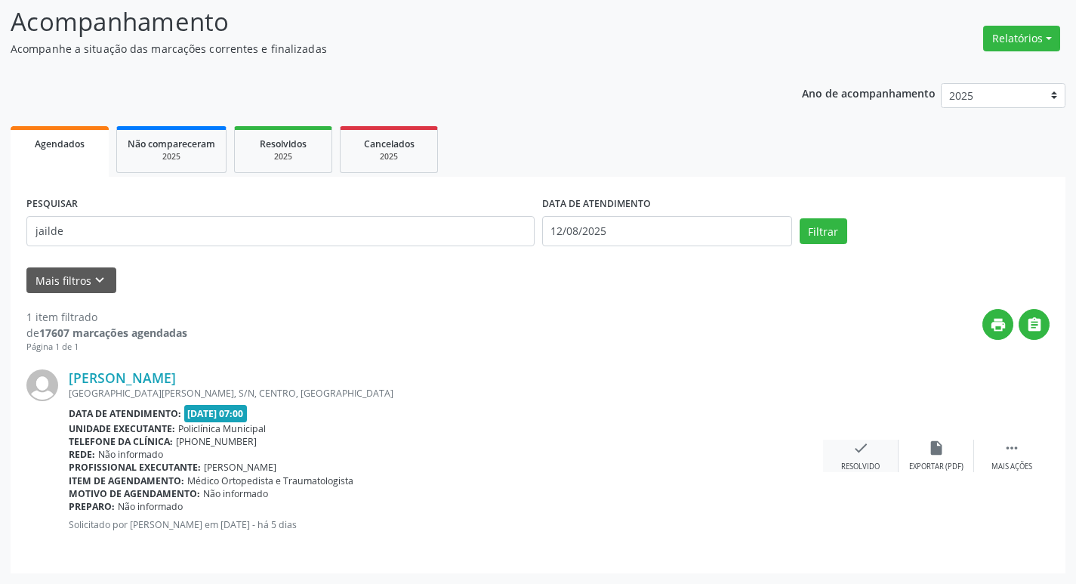
click at [873, 446] on div "check Resolvido" at bounding box center [861, 456] width 76 height 32
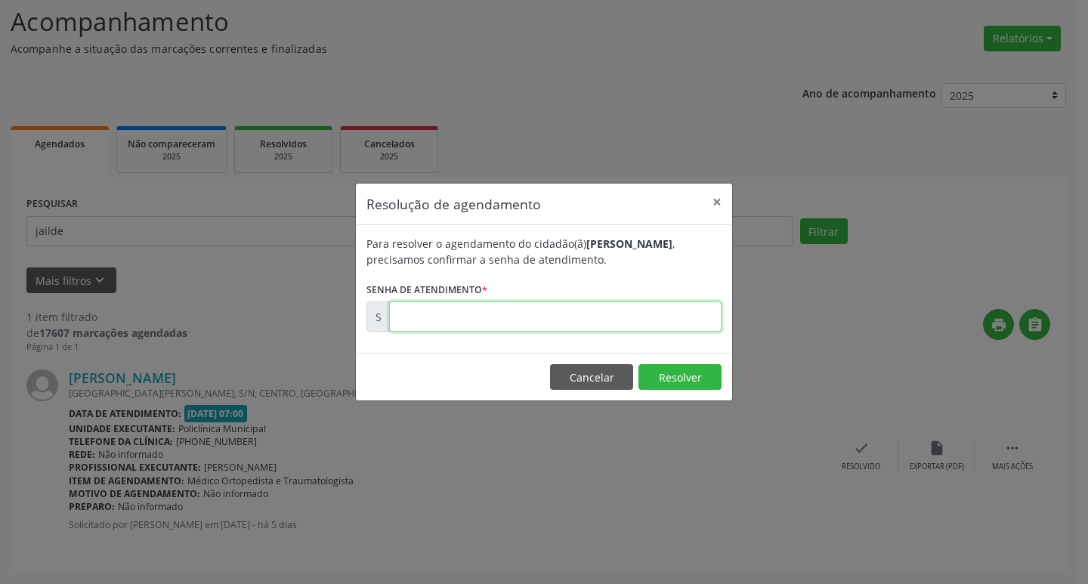
click at [423, 326] on input "text" at bounding box center [555, 316] width 332 height 30
type input "00170391"
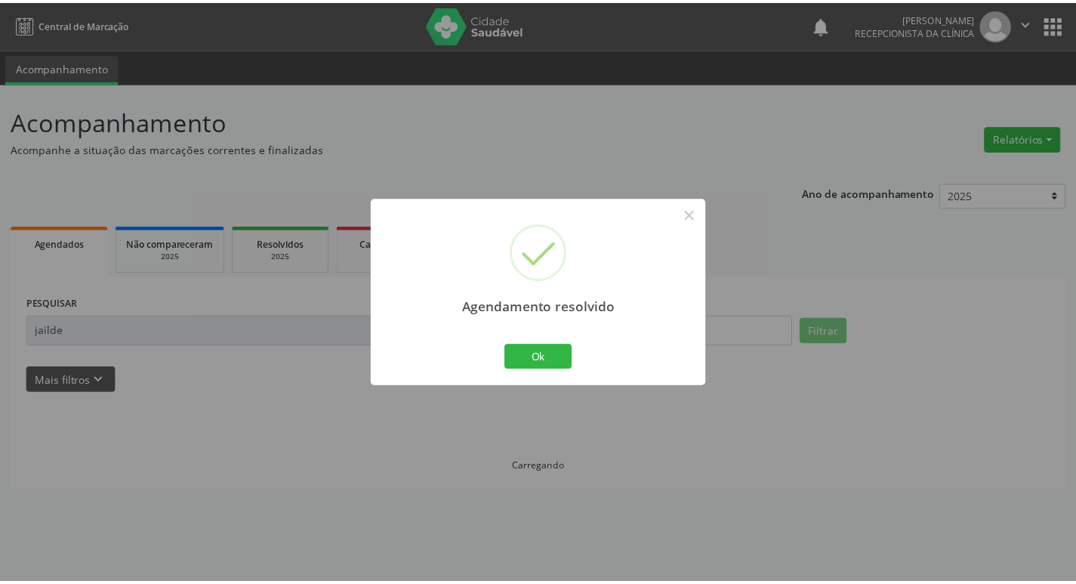
scroll to position [0, 0]
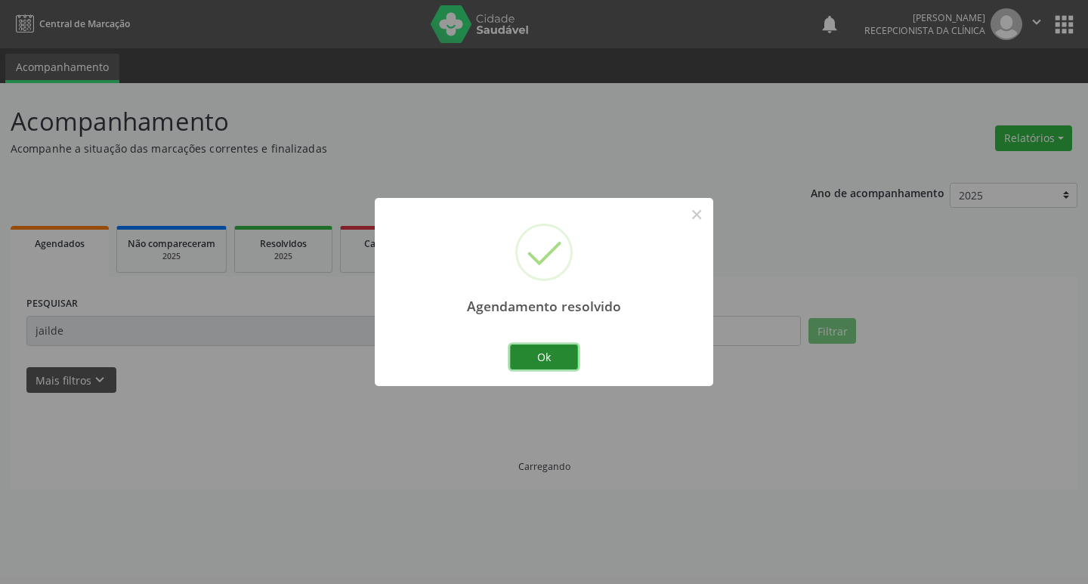
click at [568, 351] on button "Ok" at bounding box center [544, 357] width 68 height 26
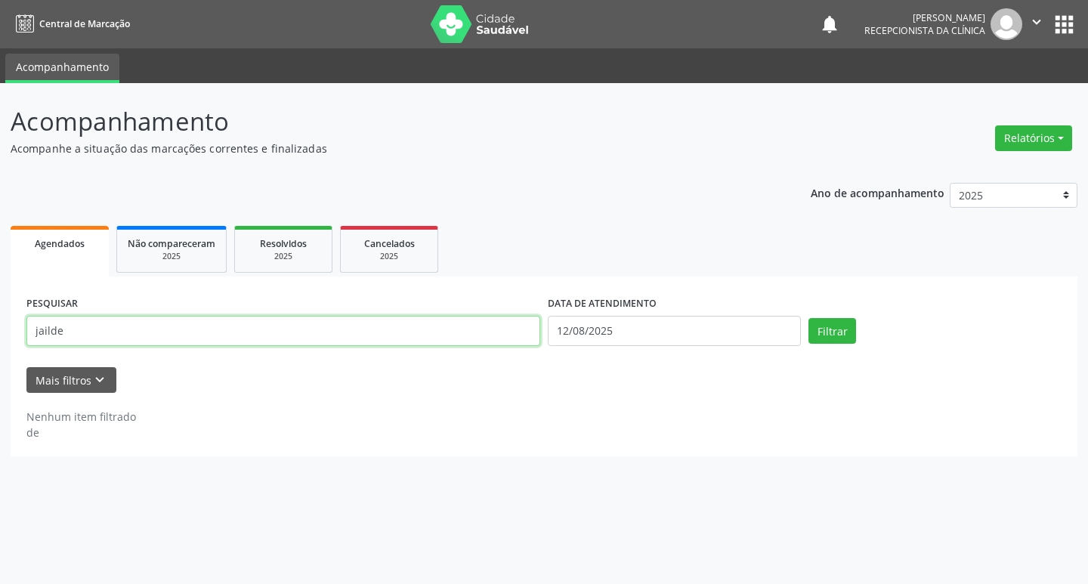
click at [497, 334] on input "jailde" at bounding box center [283, 331] width 514 height 30
click at [808, 318] on button "Filtrar" at bounding box center [832, 331] width 48 height 26
click at [498, 323] on input "[PERSON_NAME] ]" at bounding box center [283, 331] width 514 height 30
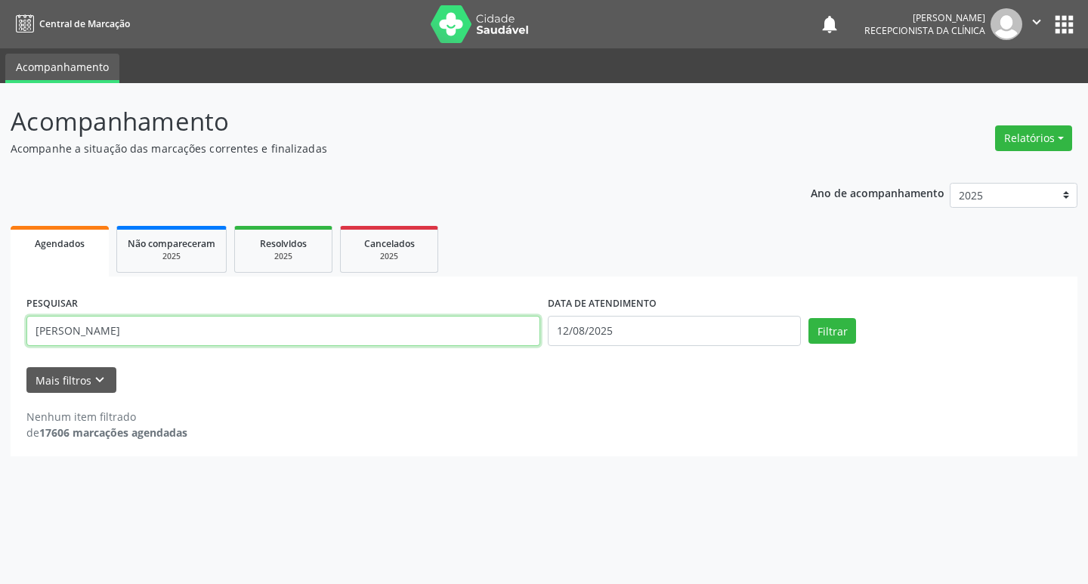
click at [808, 318] on button "Filtrar" at bounding box center [832, 331] width 48 height 26
click at [495, 320] on input "[PERSON_NAME]" at bounding box center [283, 331] width 514 height 30
type input "[PERSON_NAME]"
click at [808, 318] on button "Filtrar" at bounding box center [832, 331] width 48 height 26
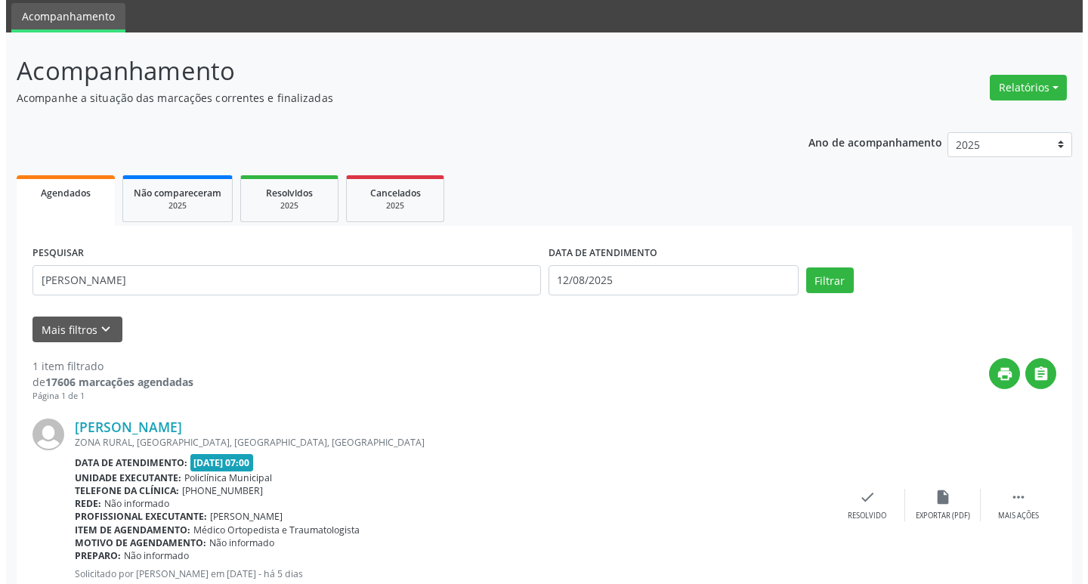
scroll to position [100, 0]
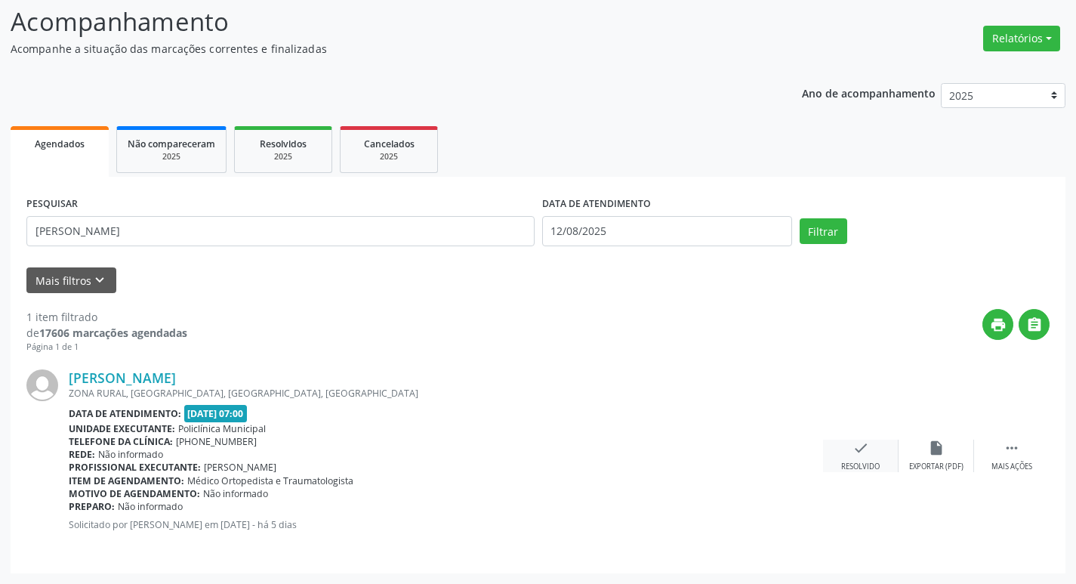
click at [848, 458] on div "check Resolvido" at bounding box center [861, 456] width 76 height 32
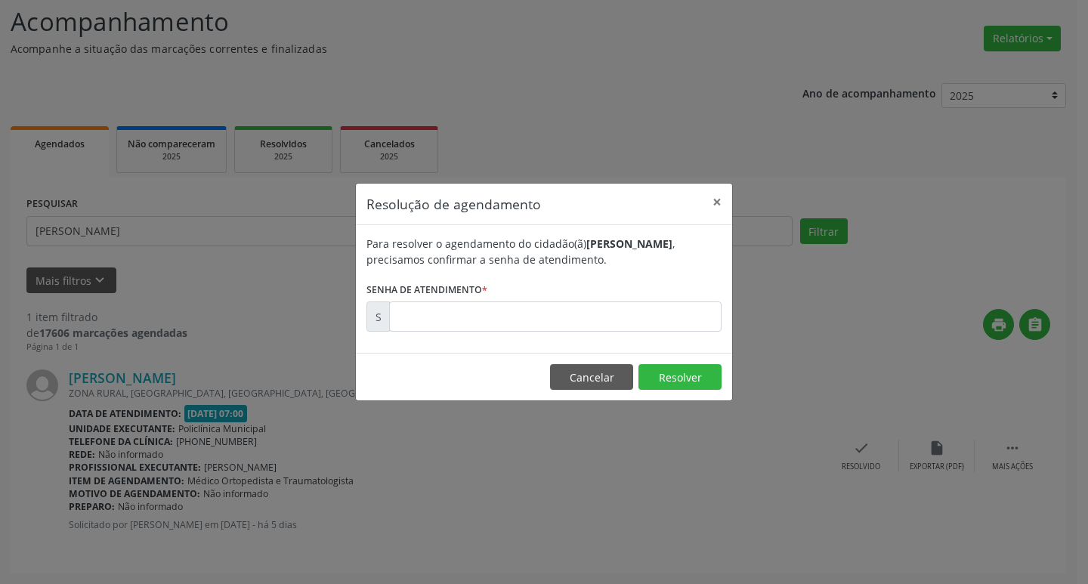
drag, startPoint x: 416, startPoint y: 295, endPoint x: 438, endPoint y: 313, distance: 28.9
click at [421, 301] on label "Senha de atendimento *" at bounding box center [426, 289] width 121 height 23
click at [438, 313] on input "text" at bounding box center [555, 316] width 332 height 30
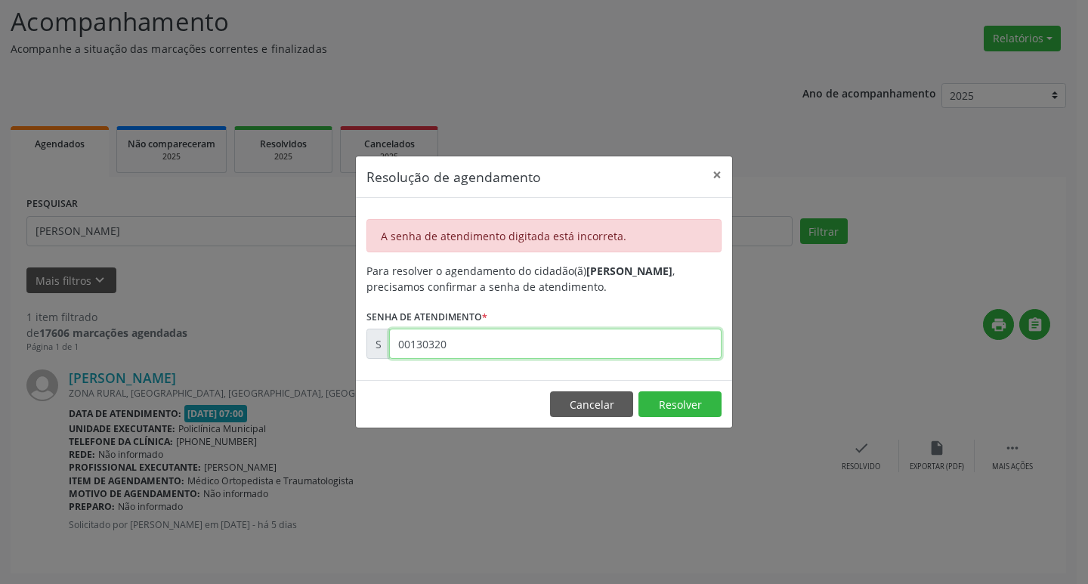
click at [486, 352] on input "00130320" at bounding box center [555, 344] width 332 height 30
type input "00170320"
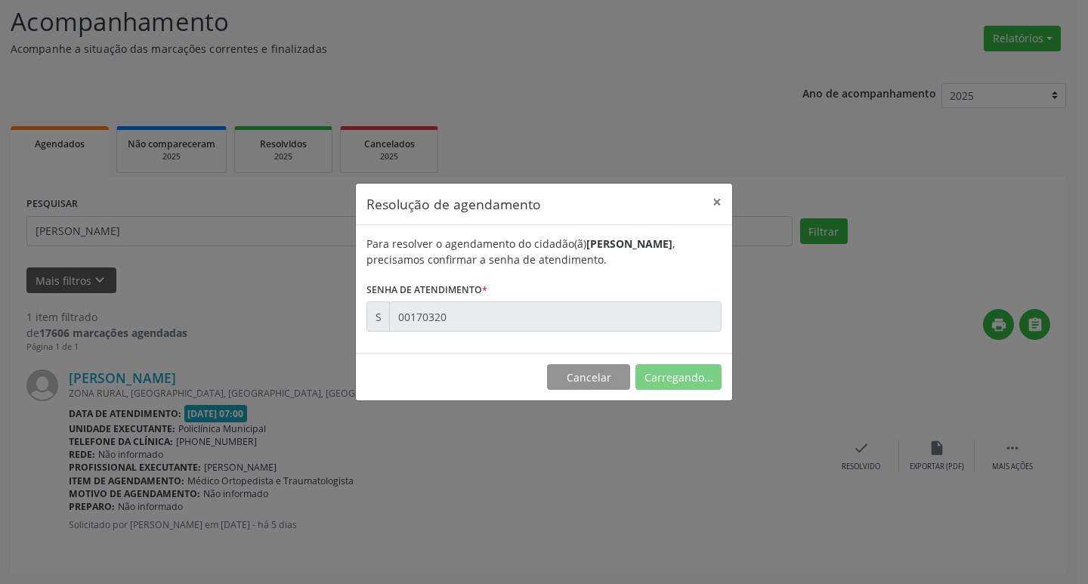
scroll to position [0, 0]
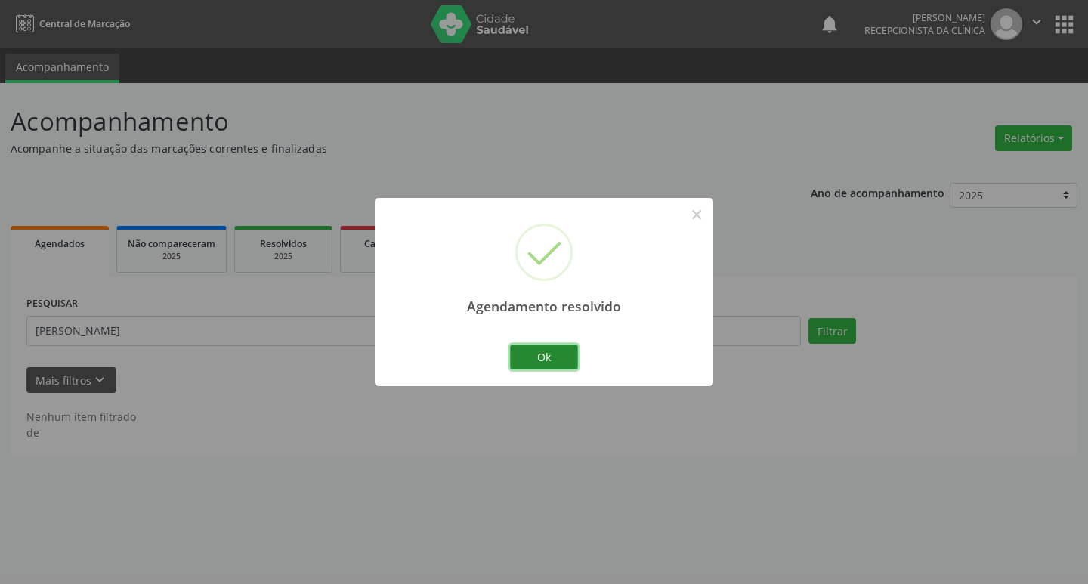
click at [542, 353] on button "Ok" at bounding box center [544, 357] width 68 height 26
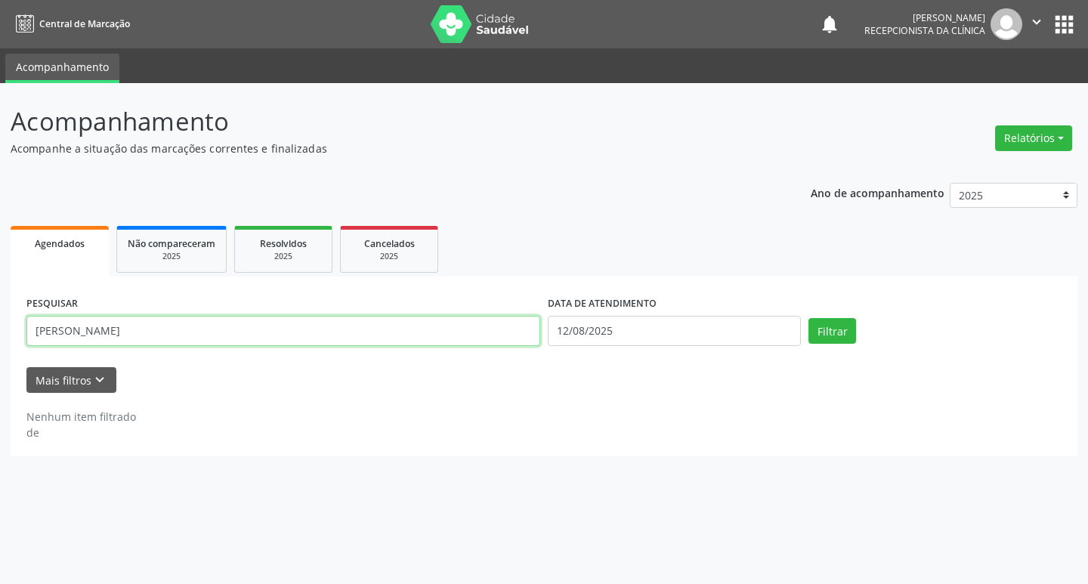
click at [450, 335] on input "[PERSON_NAME]" at bounding box center [283, 331] width 514 height 30
click at [477, 342] on input "[PERSON_NAME]" at bounding box center [283, 331] width 514 height 30
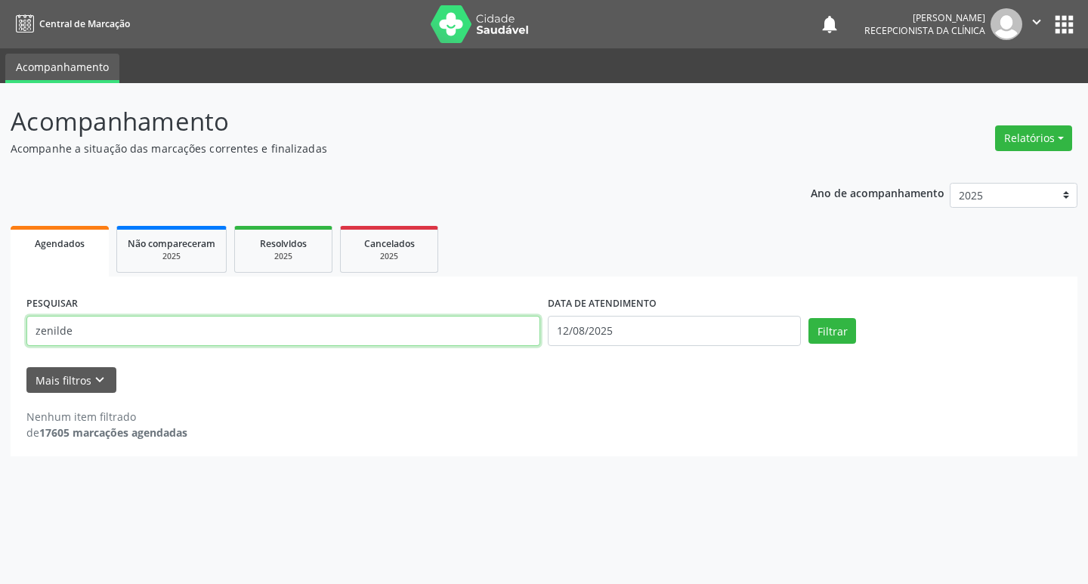
type input "zenilde"
click at [808, 318] on button "Filtrar" at bounding box center [832, 331] width 48 height 26
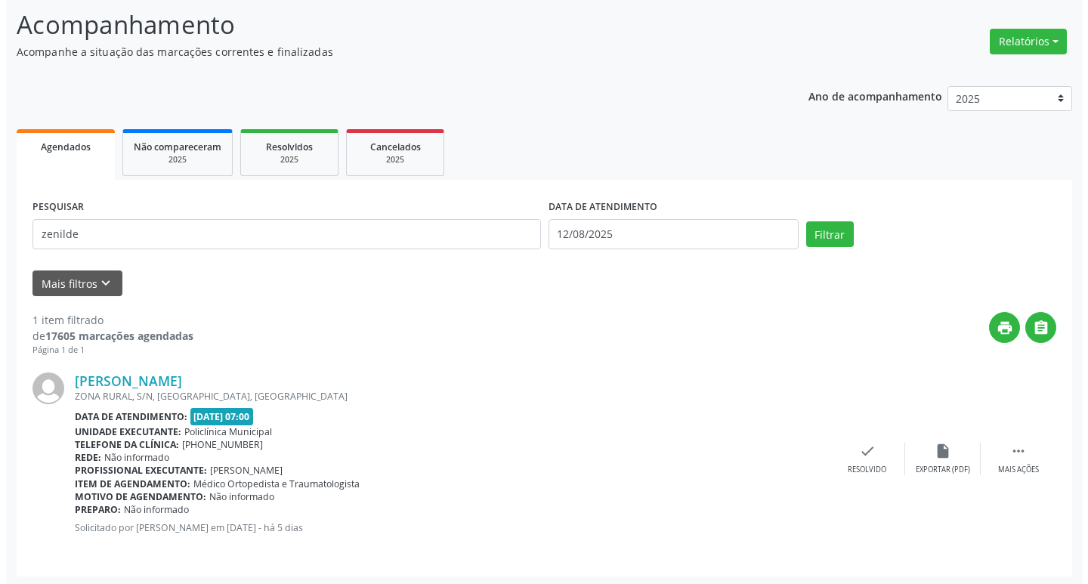
scroll to position [100, 0]
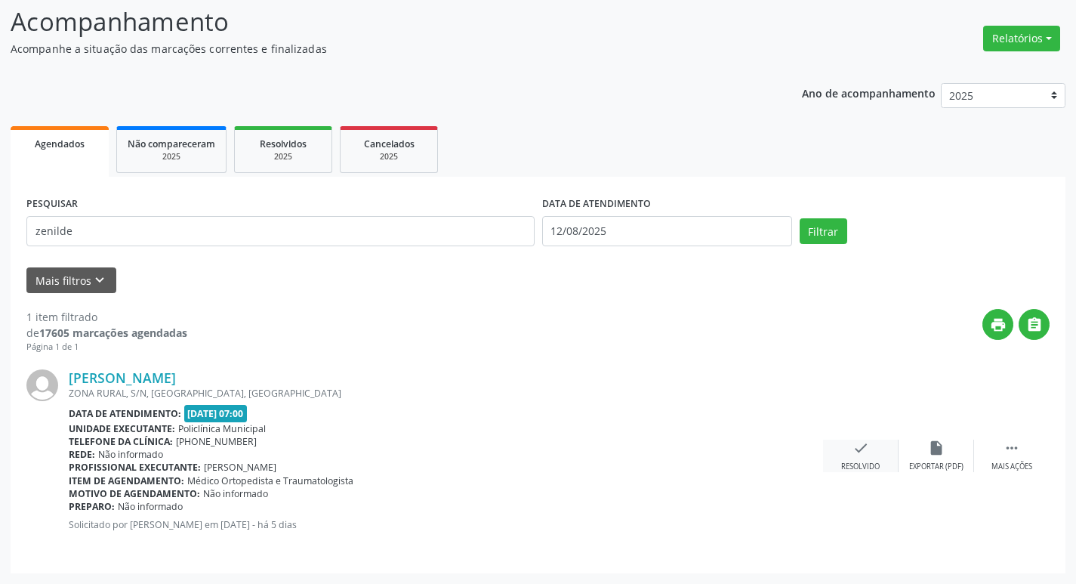
click at [865, 442] on icon "check" at bounding box center [861, 448] width 17 height 17
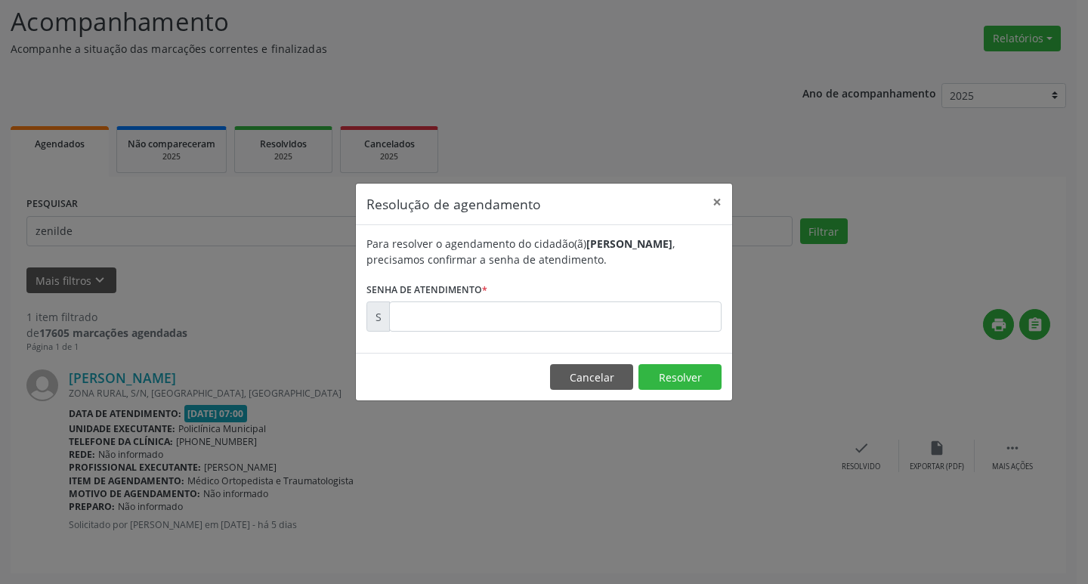
drag, startPoint x: 606, startPoint y: 354, endPoint x: 540, endPoint y: 329, distance: 70.5
click at [562, 337] on div "Resolução de agendamento × Para resolver o agendamento do cidadão(ã) [PERSON_NA…" at bounding box center [544, 292] width 378 height 218
click at [539, 328] on input "text" at bounding box center [555, 316] width 332 height 30
drag, startPoint x: 600, startPoint y: 380, endPoint x: 613, endPoint y: 380, distance: 12.1
click at [599, 380] on button "Cancelar" at bounding box center [591, 377] width 83 height 26
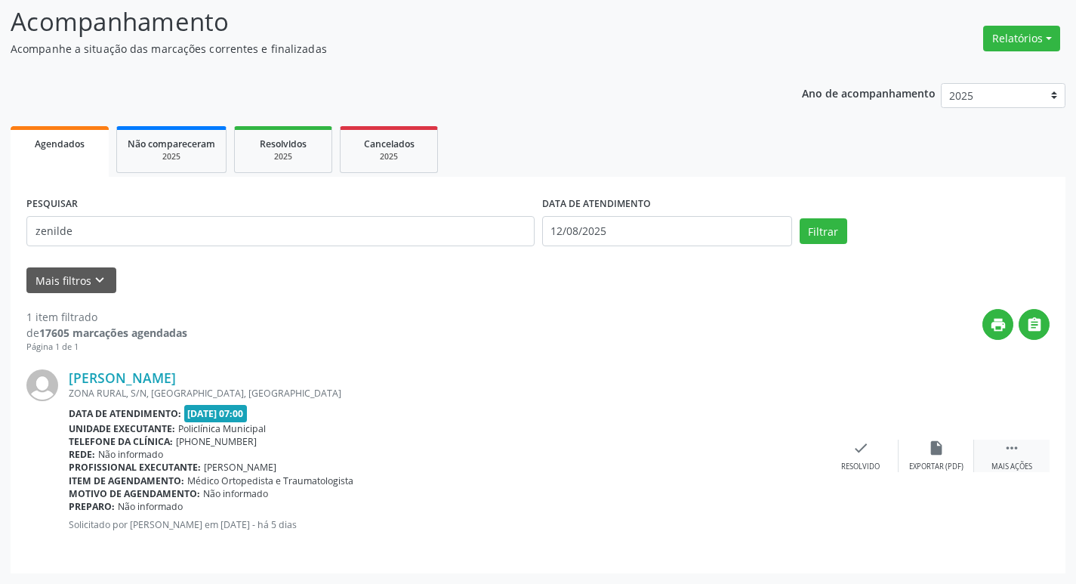
click at [1007, 442] on icon "" at bounding box center [1012, 448] width 17 height 17
click at [785, 444] on icon "print" at bounding box center [785, 448] width 17 height 17
click at [638, 447] on icon "check" at bounding box center [634, 448] width 17 height 17
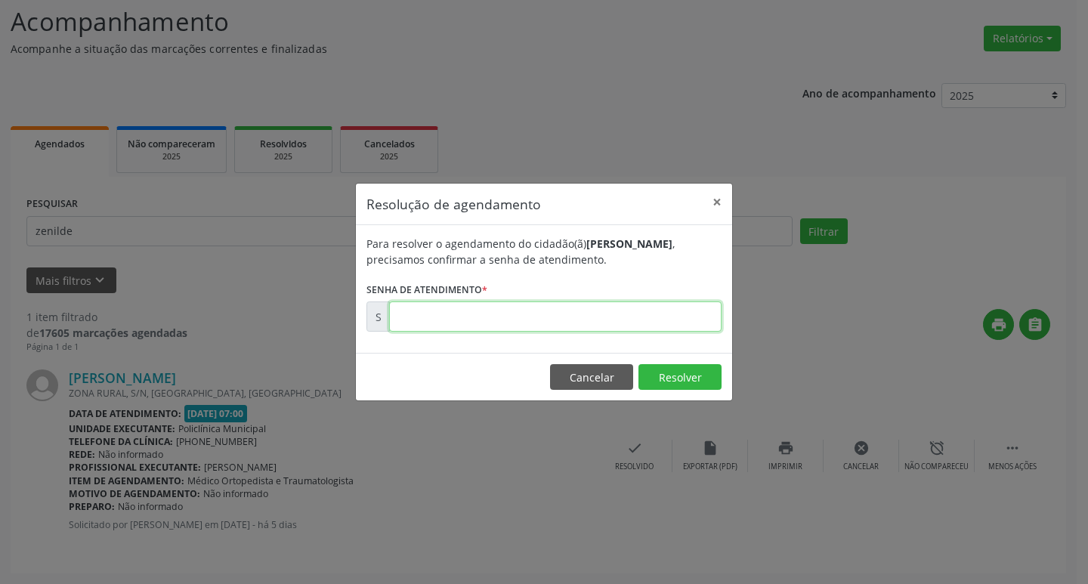
drag, startPoint x: 396, startPoint y: 305, endPoint x: 440, endPoint y: 322, distance: 46.9
click at [430, 317] on input "text" at bounding box center [555, 316] width 332 height 30
click at [440, 322] on input "text" at bounding box center [555, 316] width 332 height 30
paste input "00170344"
type input "00170344"
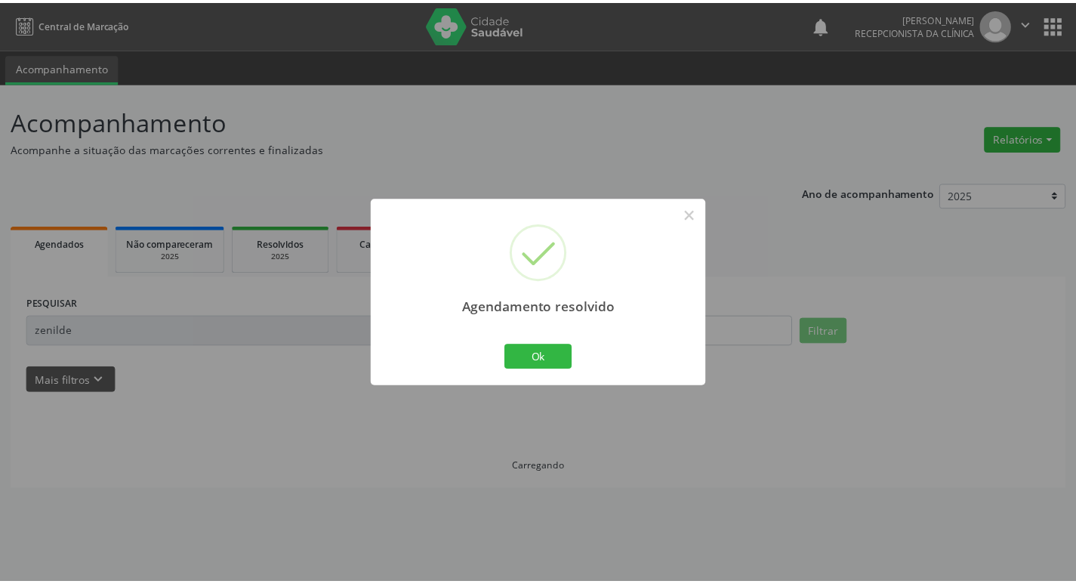
scroll to position [0, 0]
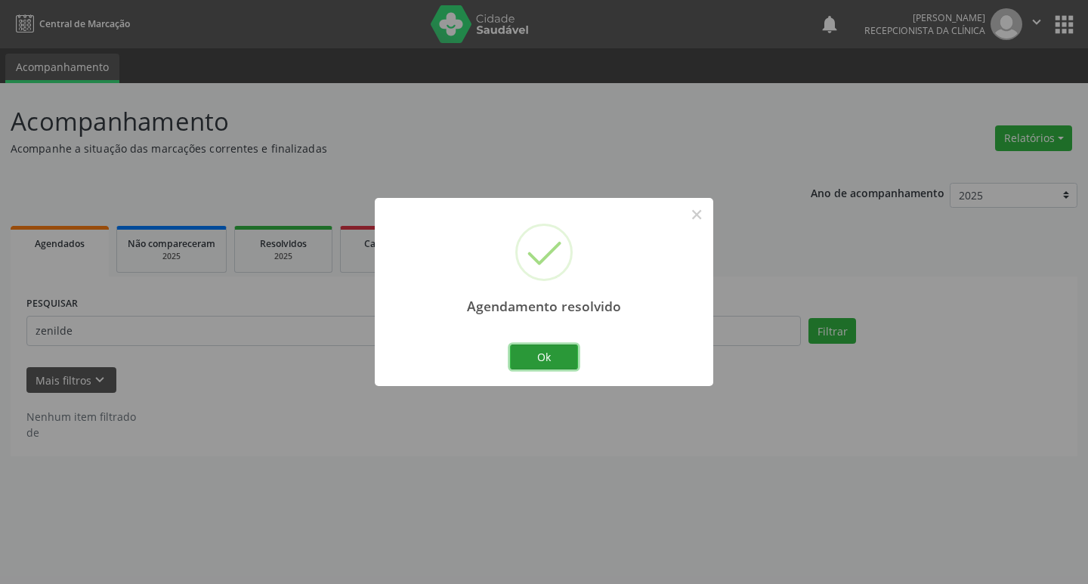
drag, startPoint x: 560, startPoint y: 349, endPoint x: 581, endPoint y: 345, distance: 21.5
click at [559, 349] on button "Ok" at bounding box center [544, 357] width 68 height 26
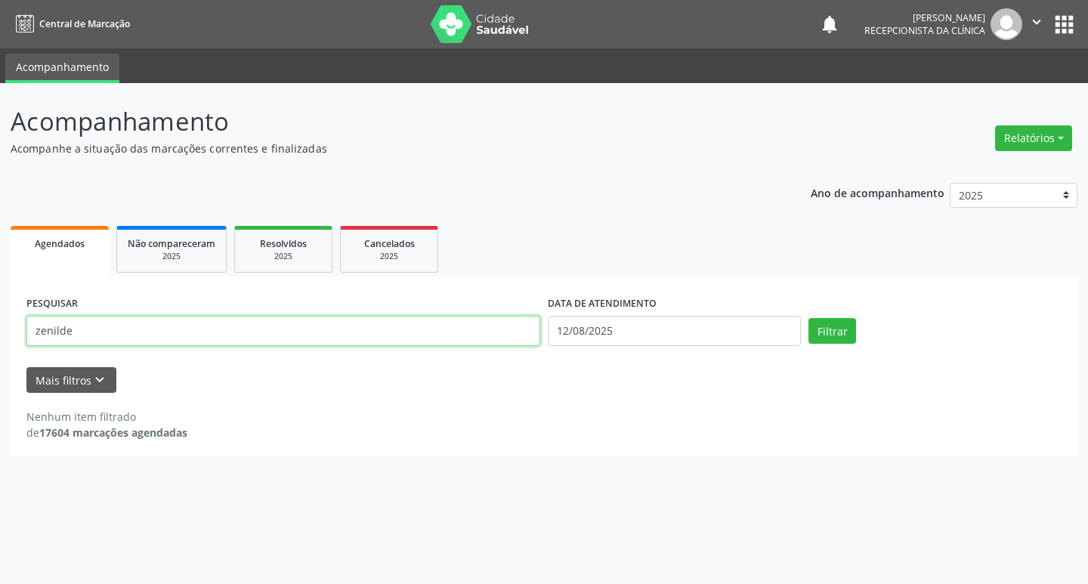
click at [408, 323] on input "zenilde" at bounding box center [283, 331] width 514 height 30
type input "q"
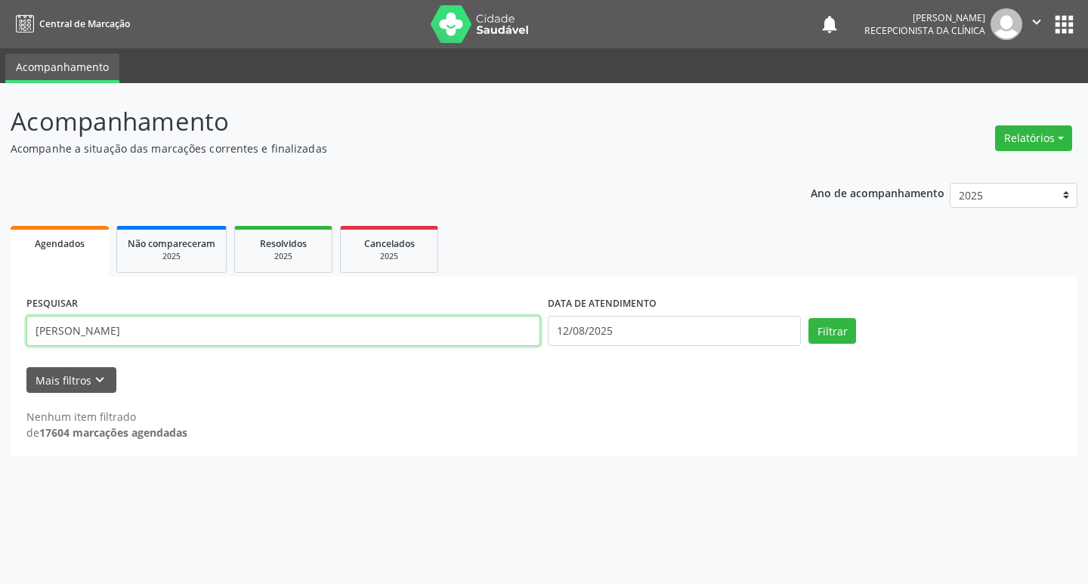
type input "[PERSON_NAME]"
click at [808, 318] on button "Filtrar" at bounding box center [832, 331] width 48 height 26
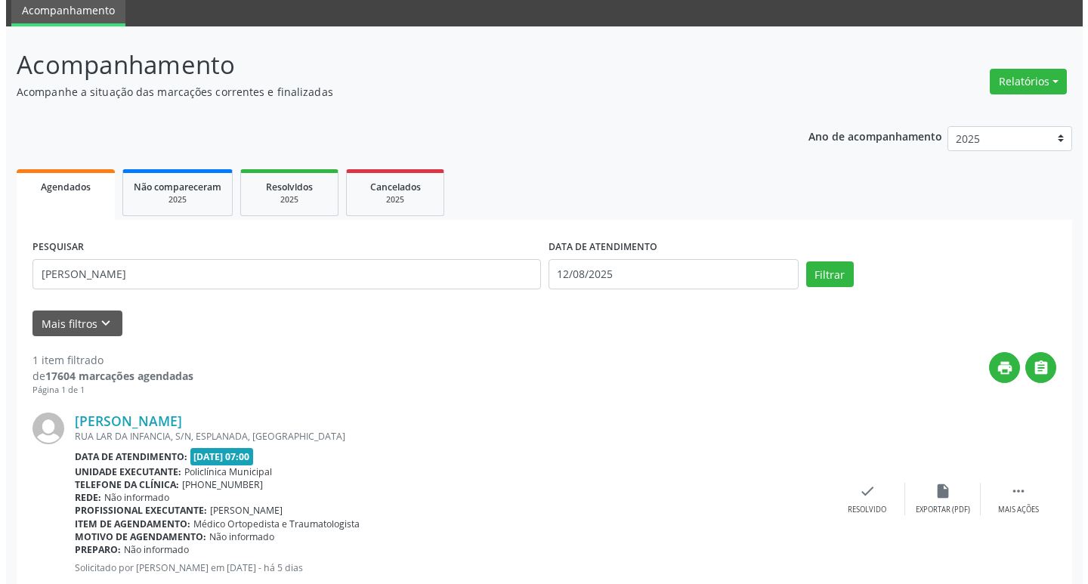
scroll to position [100, 0]
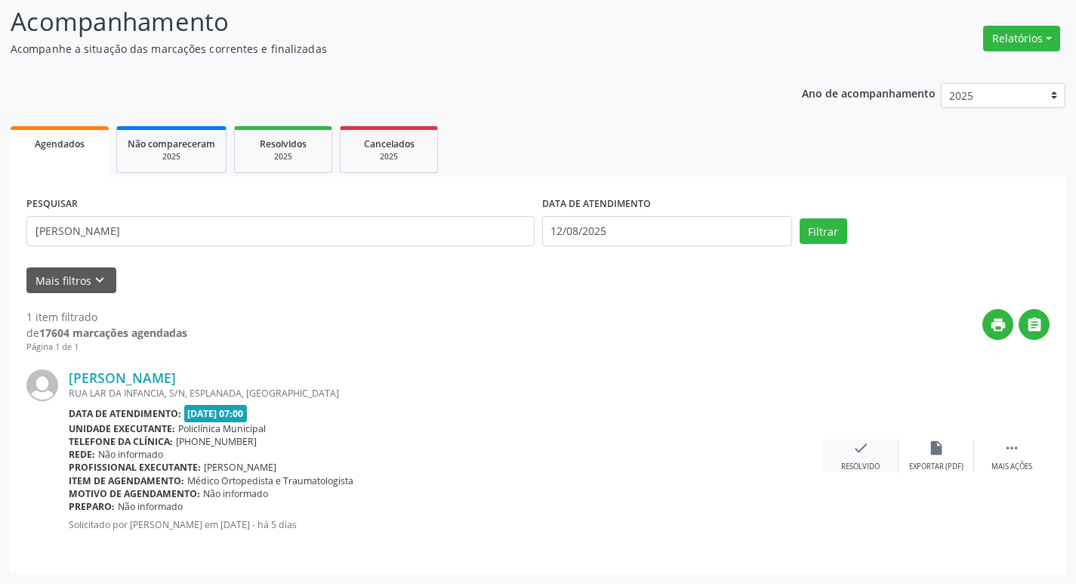
click at [865, 452] on icon "check" at bounding box center [861, 448] width 17 height 17
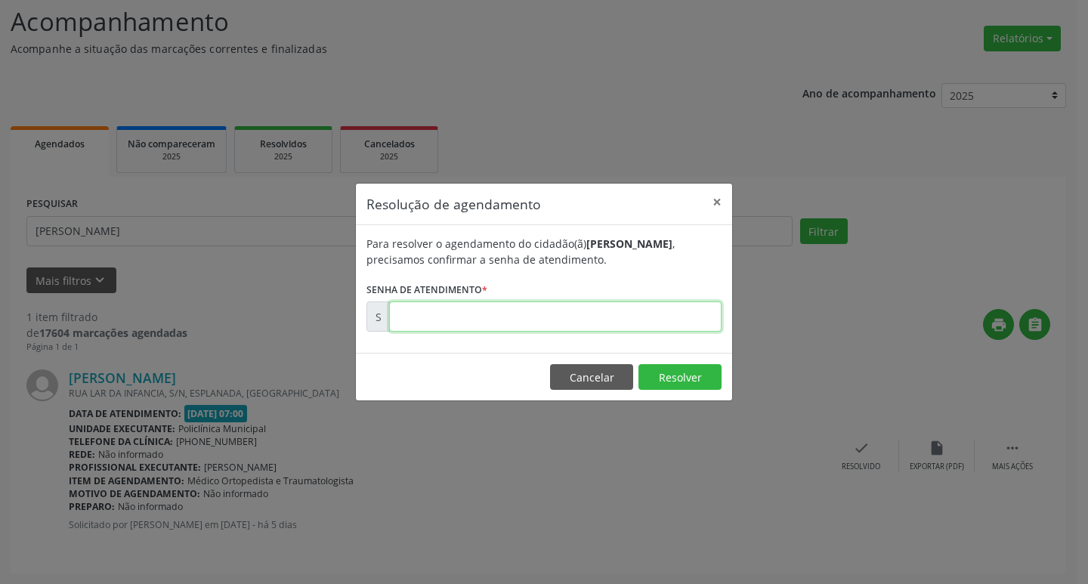
click at [452, 307] on input "text" at bounding box center [555, 316] width 332 height 30
type input "00170382"
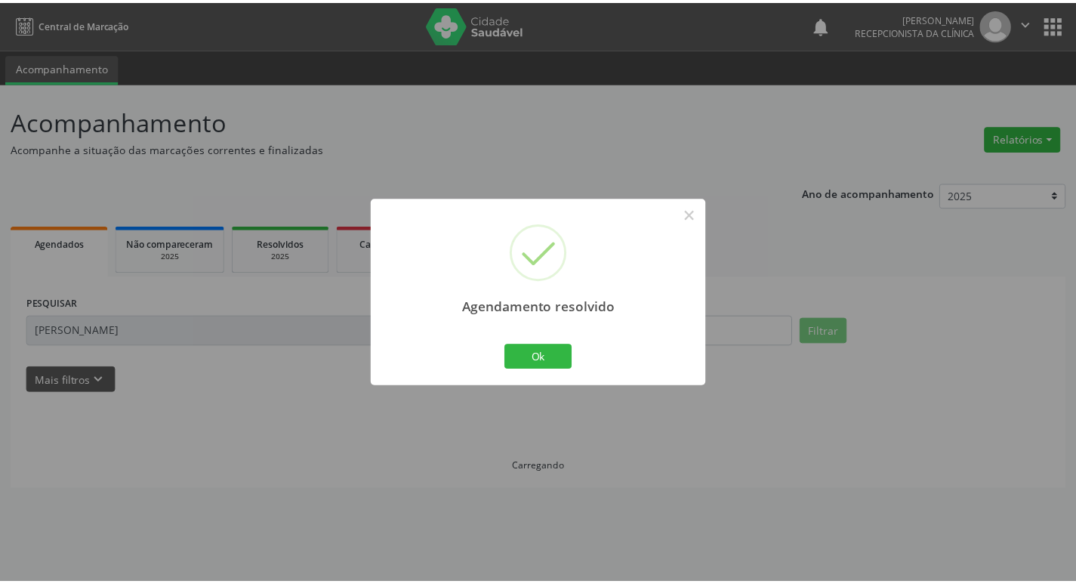
scroll to position [0, 0]
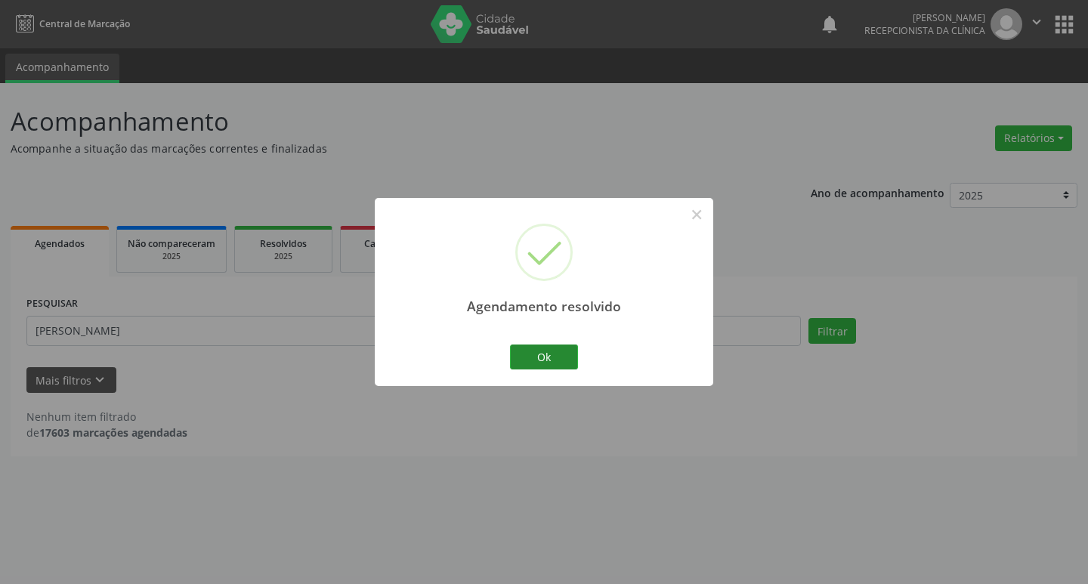
click at [514, 344] on div "Ok Cancel" at bounding box center [544, 357] width 75 height 32
click at [514, 344] on button "Ok" at bounding box center [544, 357] width 68 height 26
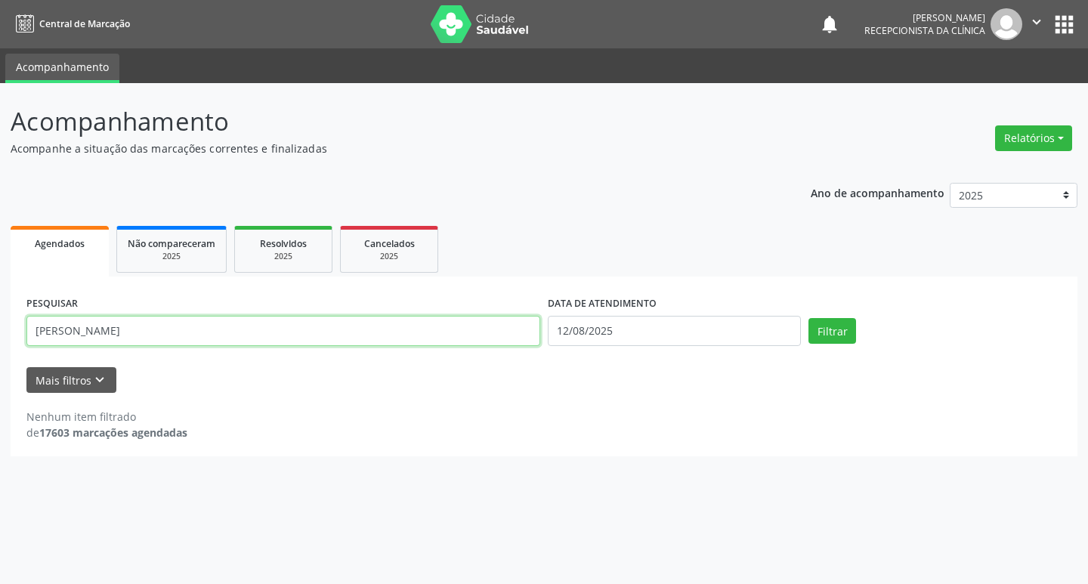
click at [477, 341] on input "[PERSON_NAME]" at bounding box center [283, 331] width 514 height 30
type input "[PERSON_NAME]"
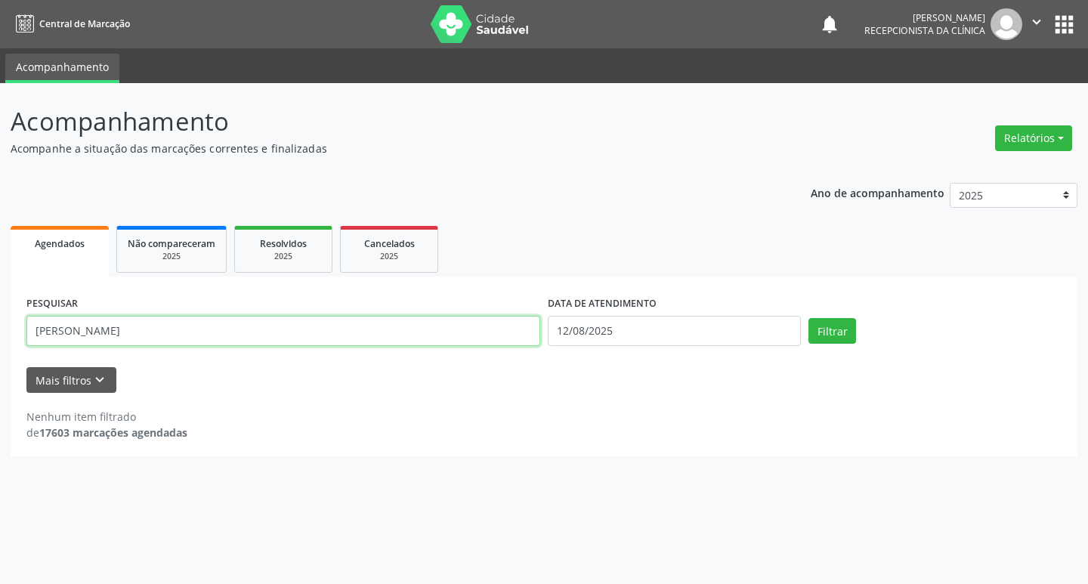
click at [808, 318] on button "Filtrar" at bounding box center [832, 331] width 48 height 26
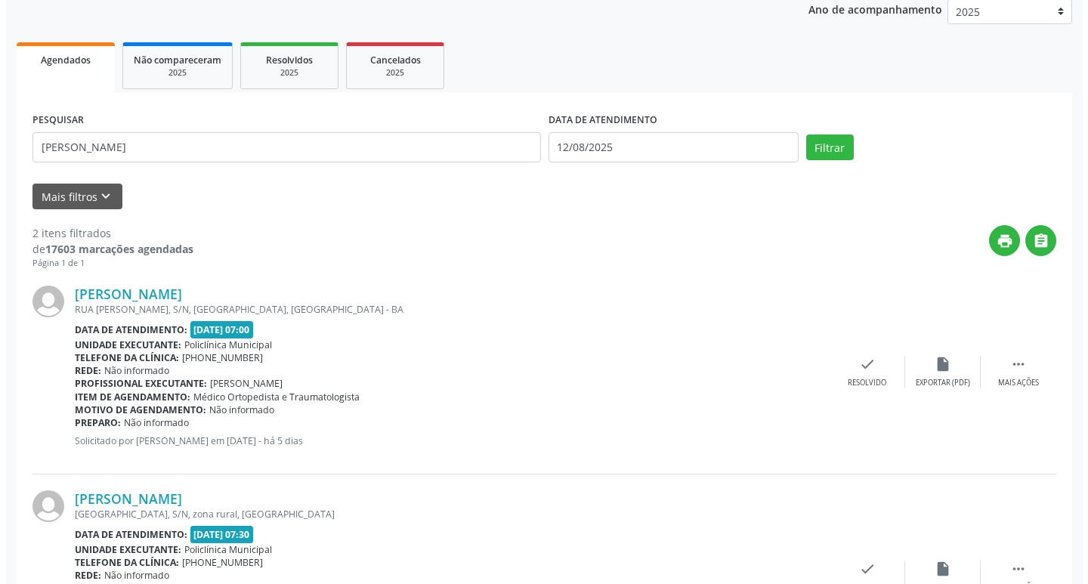
scroll to position [304, 0]
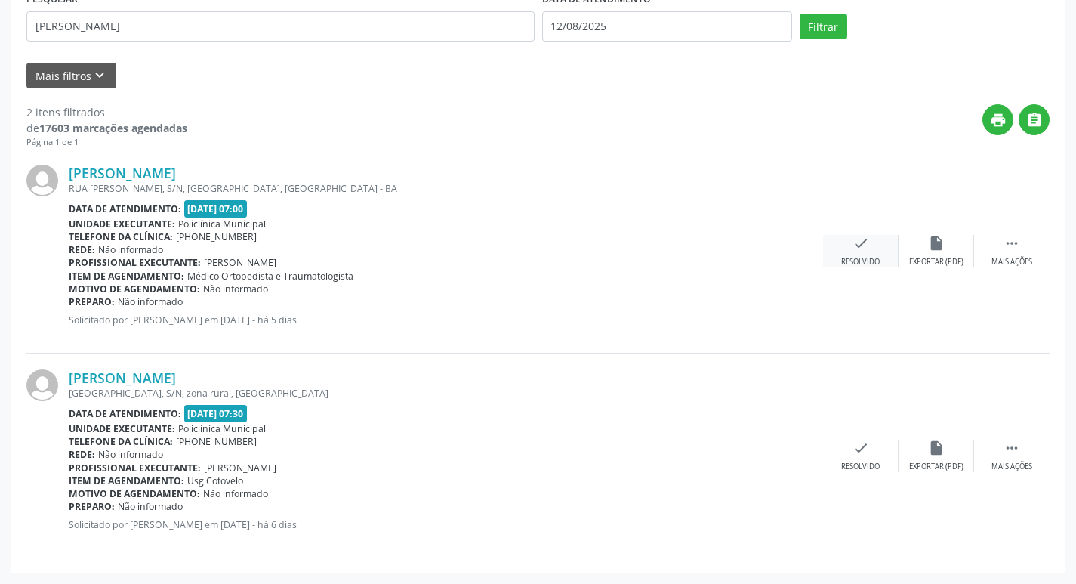
click at [857, 241] on icon "check" at bounding box center [861, 243] width 17 height 17
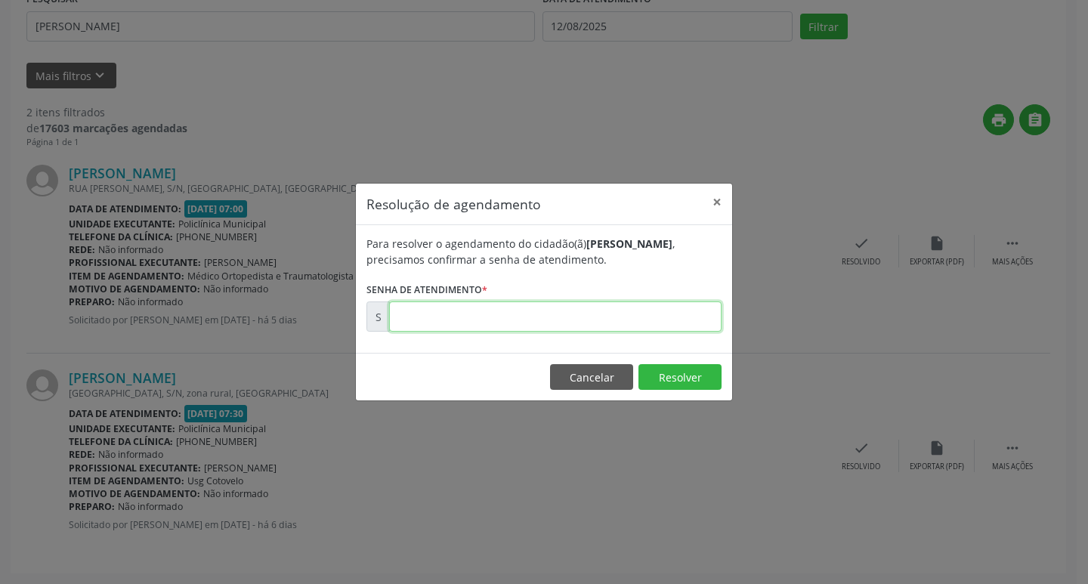
click at [622, 308] on input "text" at bounding box center [555, 316] width 332 height 30
type input "00170326"
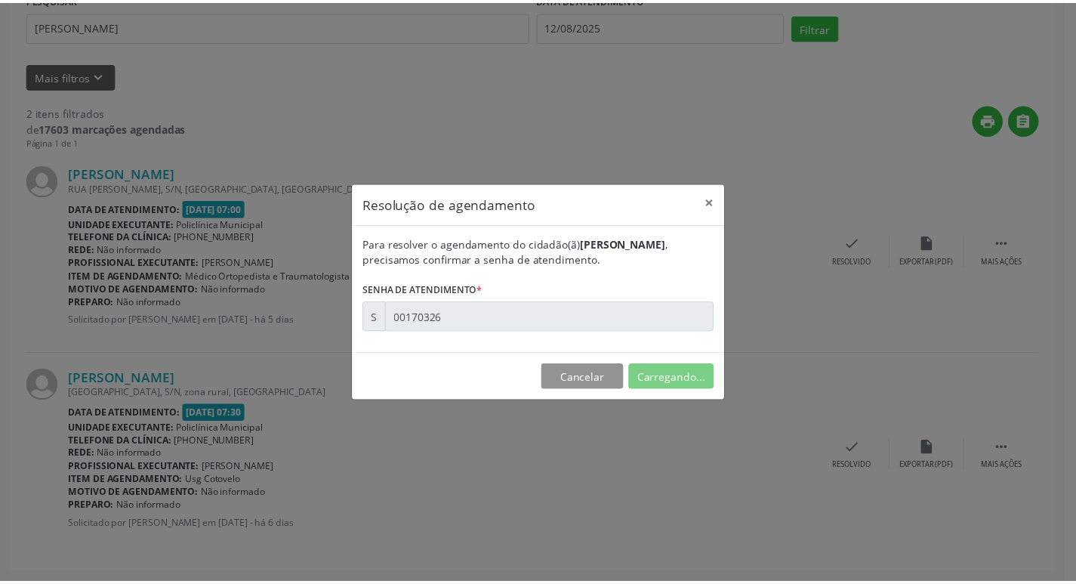
scroll to position [0, 0]
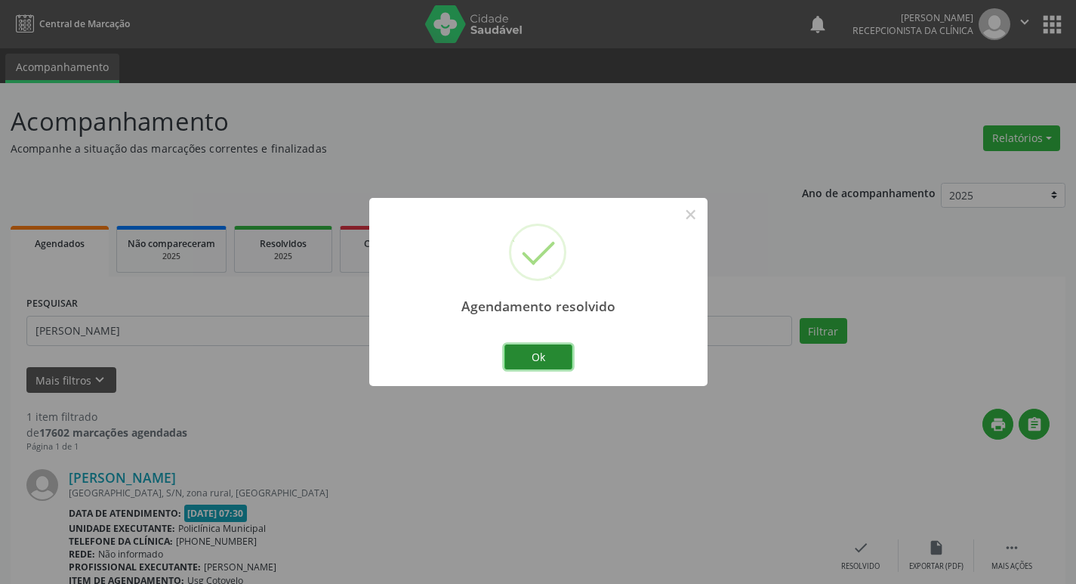
click at [517, 362] on button "Ok" at bounding box center [539, 357] width 68 height 26
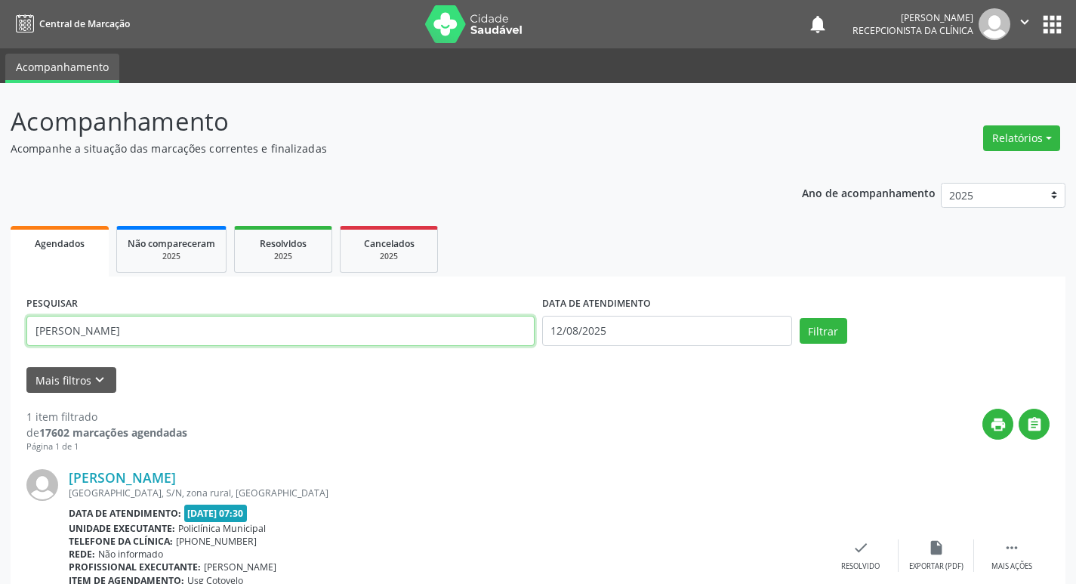
click at [413, 332] on input "[PERSON_NAME]" at bounding box center [280, 331] width 508 height 30
type input "[PERSON_NAME]"
click at [800, 318] on button "Filtrar" at bounding box center [824, 331] width 48 height 26
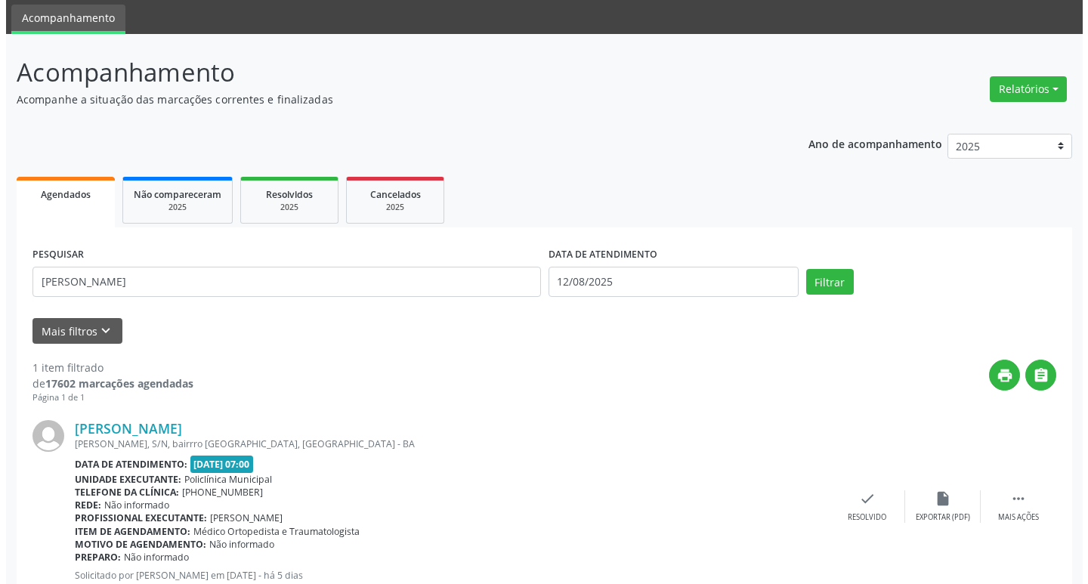
scroll to position [100, 0]
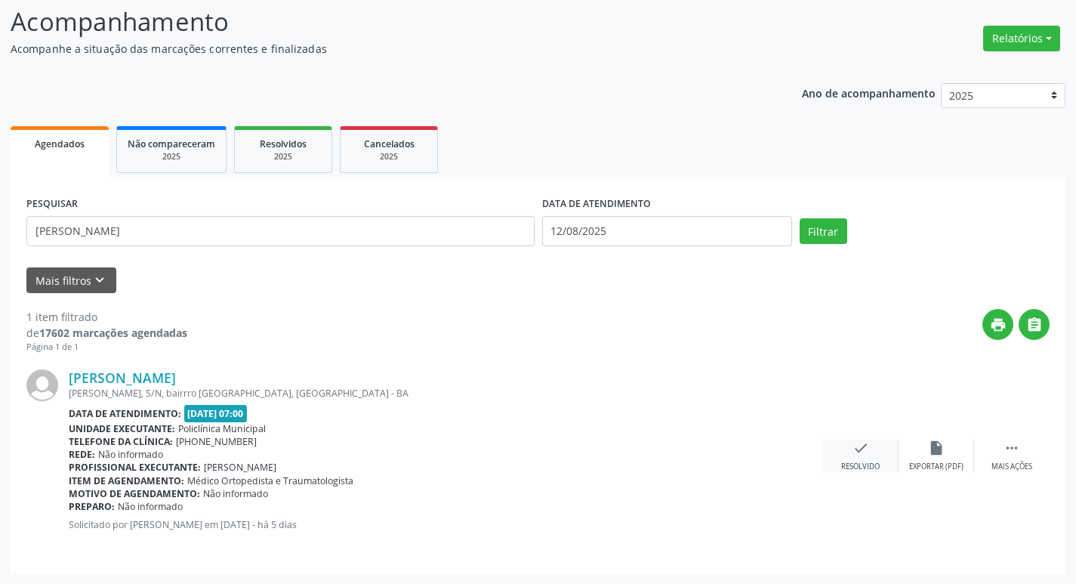
click at [881, 456] on div "check Resolvido" at bounding box center [861, 456] width 76 height 32
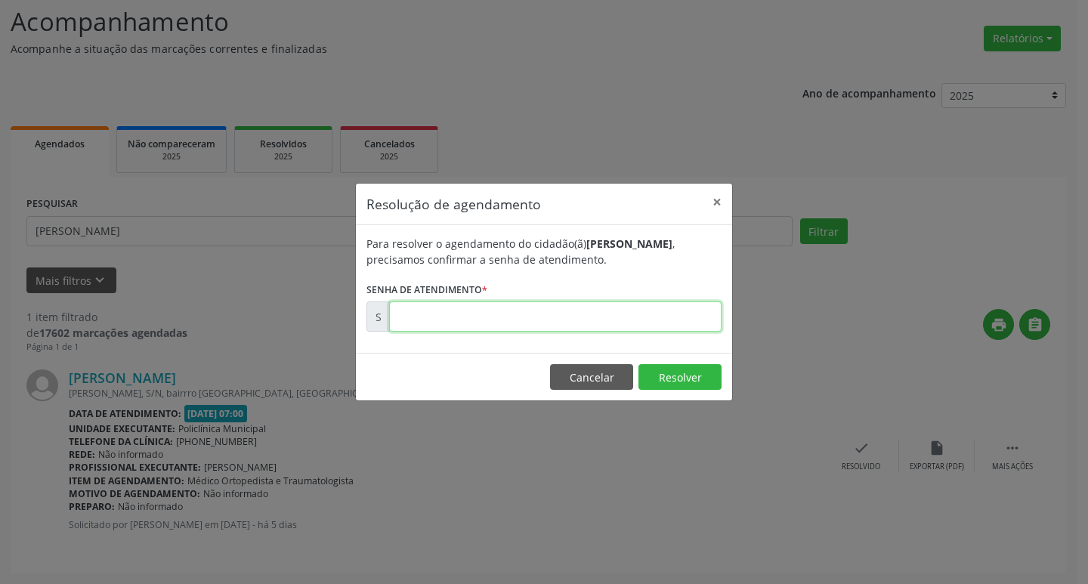
click at [562, 326] on input "text" at bounding box center [555, 316] width 332 height 30
type input "00170327"
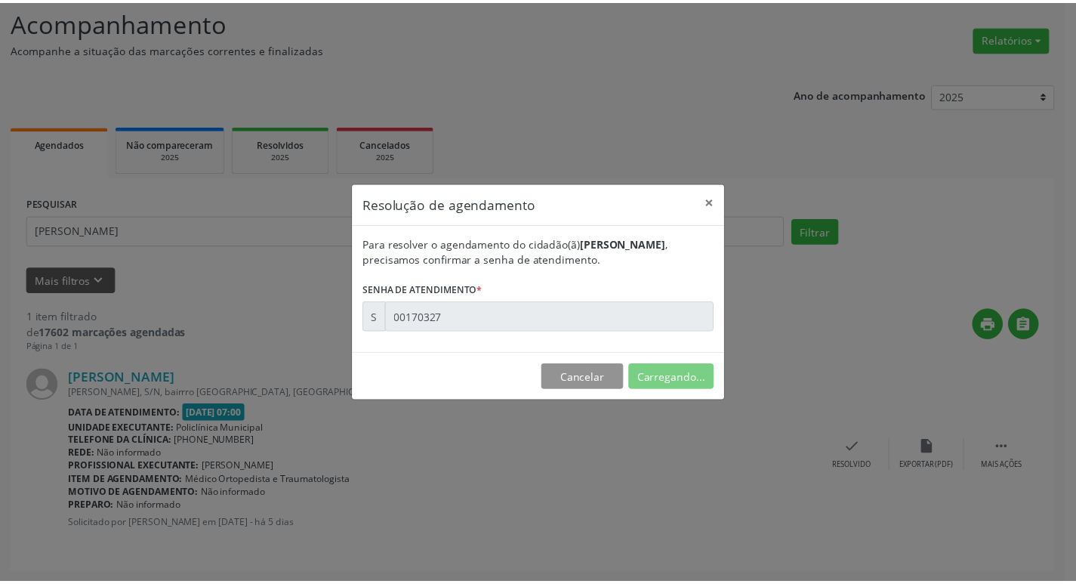
scroll to position [0, 0]
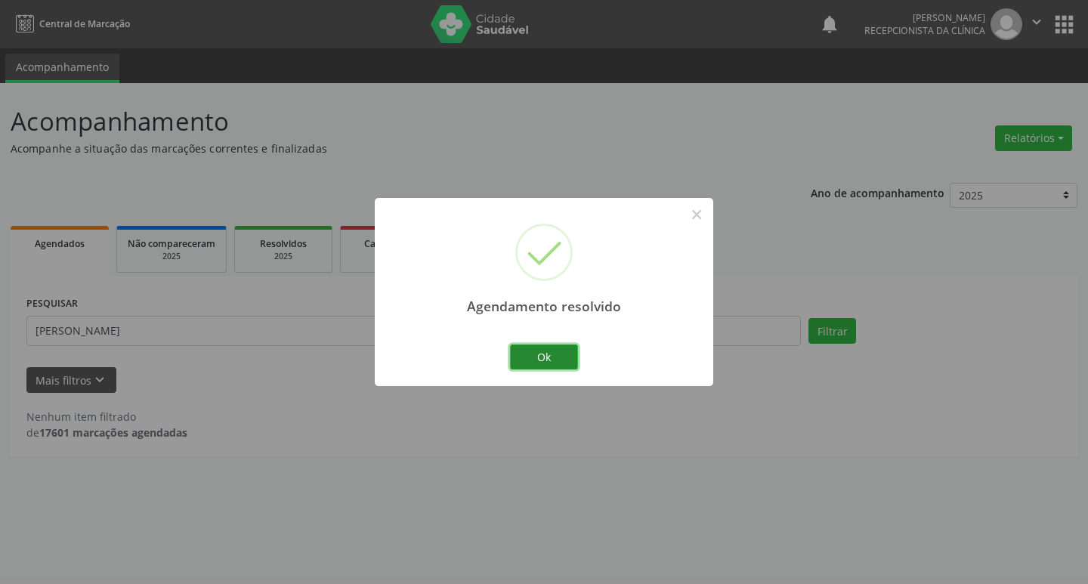
click at [543, 349] on button "Ok" at bounding box center [544, 357] width 68 height 26
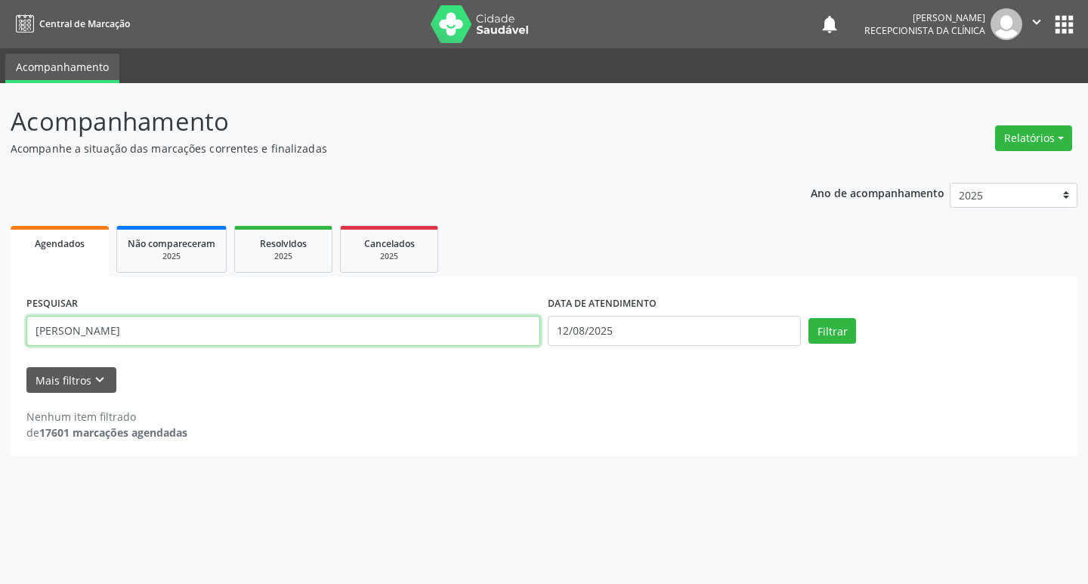
click at [156, 329] on input "[PERSON_NAME]" at bounding box center [283, 331] width 514 height 30
type input "[PERSON_NAME]"
click at [808, 318] on button "Filtrar" at bounding box center [832, 331] width 48 height 26
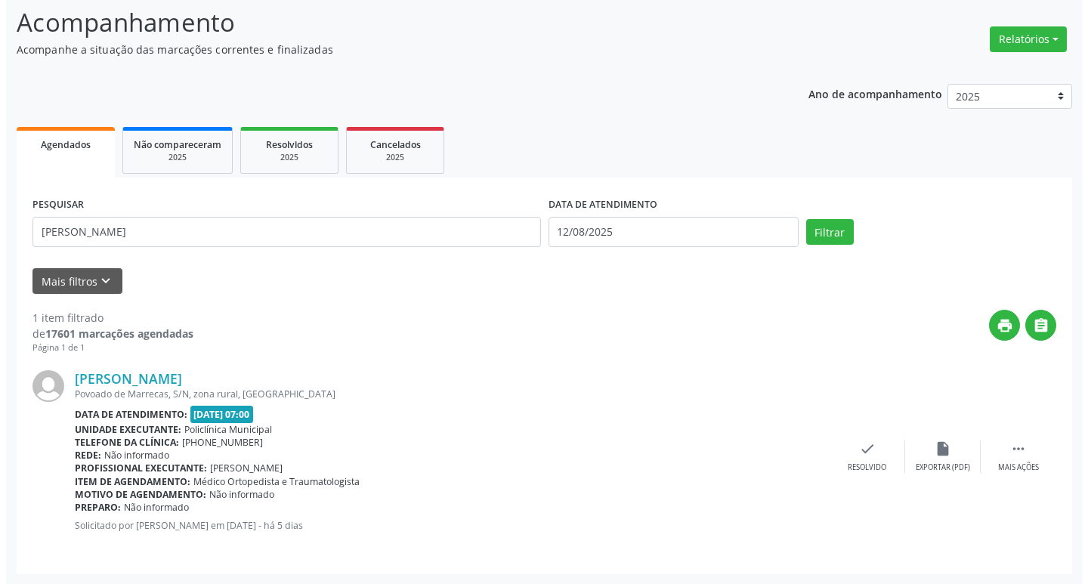
scroll to position [100, 0]
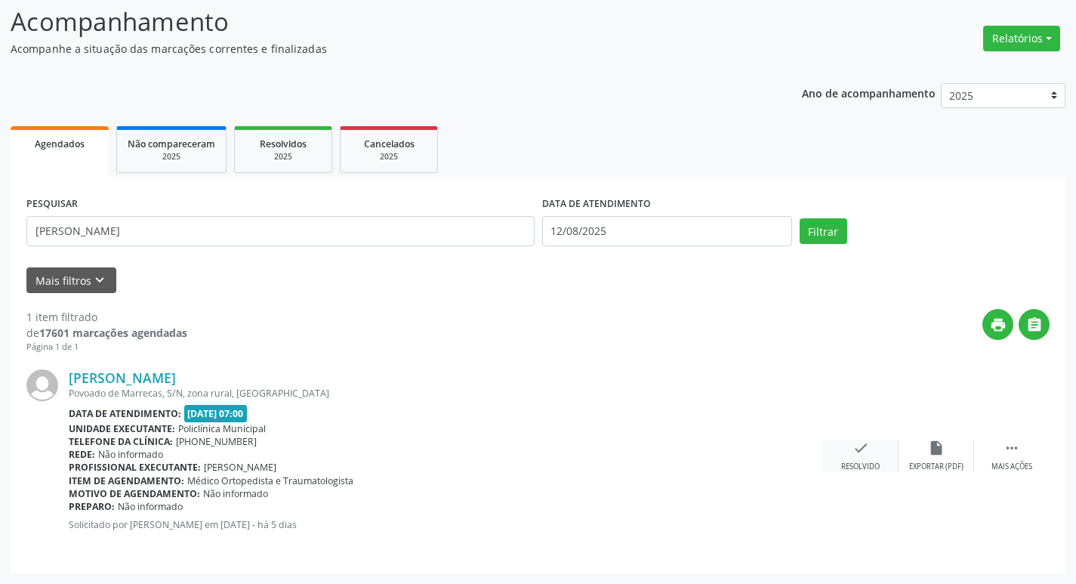
click at [869, 448] on div "check Resolvido" at bounding box center [861, 456] width 76 height 32
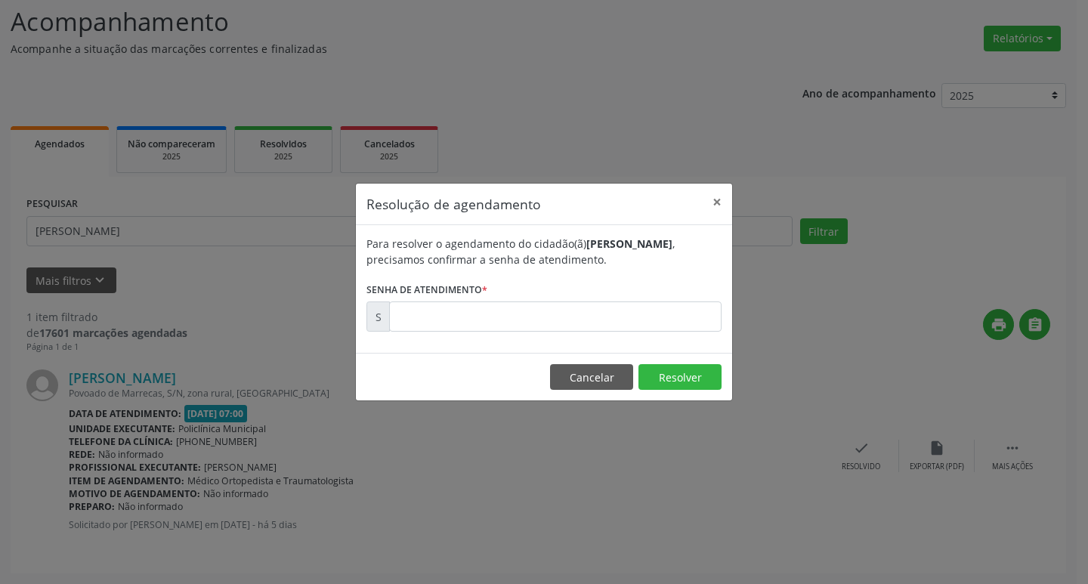
drag, startPoint x: 522, startPoint y: 265, endPoint x: 495, endPoint y: 304, distance: 47.1
click at [506, 280] on form "Para resolver o agendamento do cidadão(ã) [PERSON_NAME] , precisamos confirmar …" at bounding box center [543, 284] width 355 height 96
click at [495, 304] on input "text" at bounding box center [555, 316] width 332 height 30
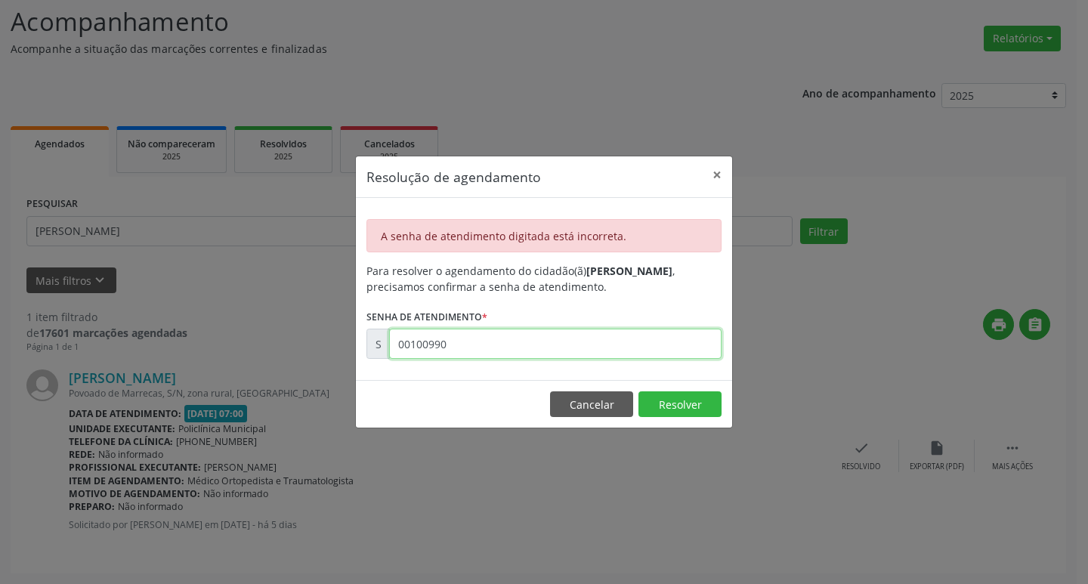
click at [571, 350] on input "00100990" at bounding box center [555, 344] width 332 height 30
type input "00170390"
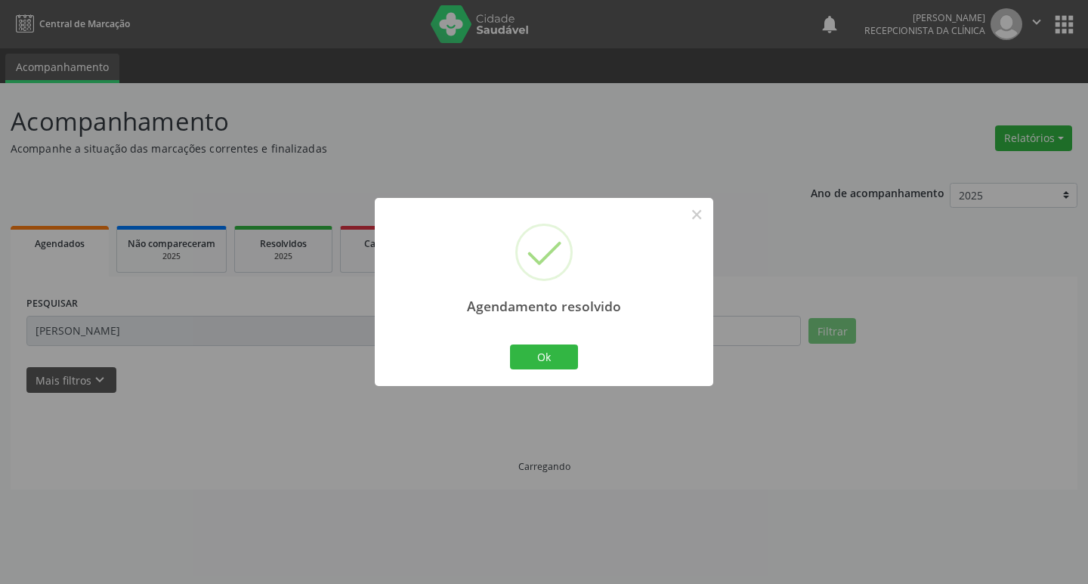
scroll to position [0, 0]
click at [526, 353] on button "Ok" at bounding box center [544, 357] width 68 height 26
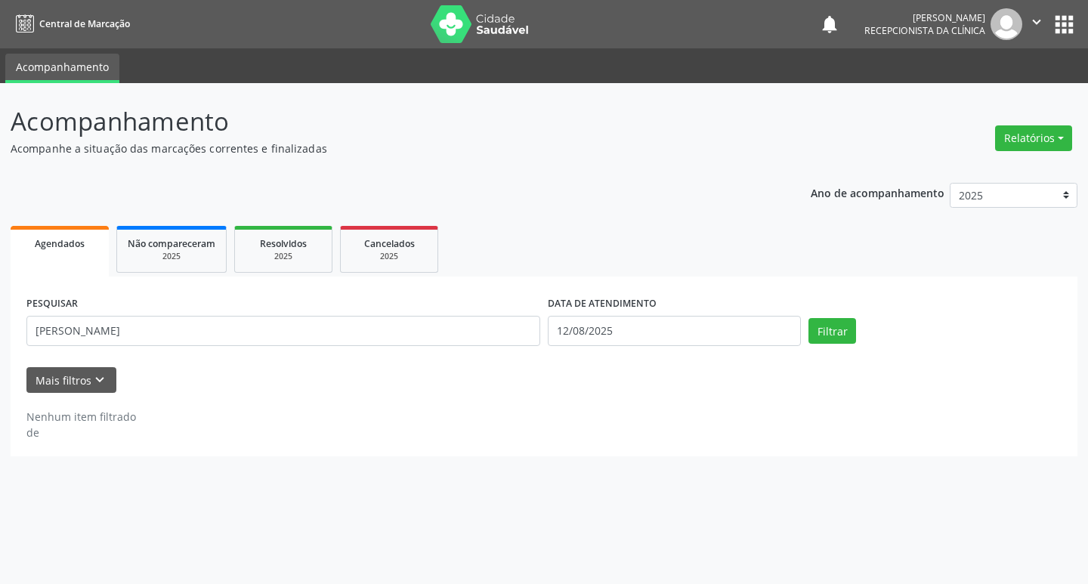
click at [528, 353] on div "PESQUISAR [PERSON_NAME]" at bounding box center [283, 324] width 521 height 64
drag, startPoint x: 489, startPoint y: 351, endPoint x: 466, endPoint y: 344, distance: 23.9
click at [486, 348] on div "PESQUISAR [PERSON_NAME]" at bounding box center [283, 324] width 521 height 64
click at [464, 344] on input "[PERSON_NAME]" at bounding box center [283, 331] width 514 height 30
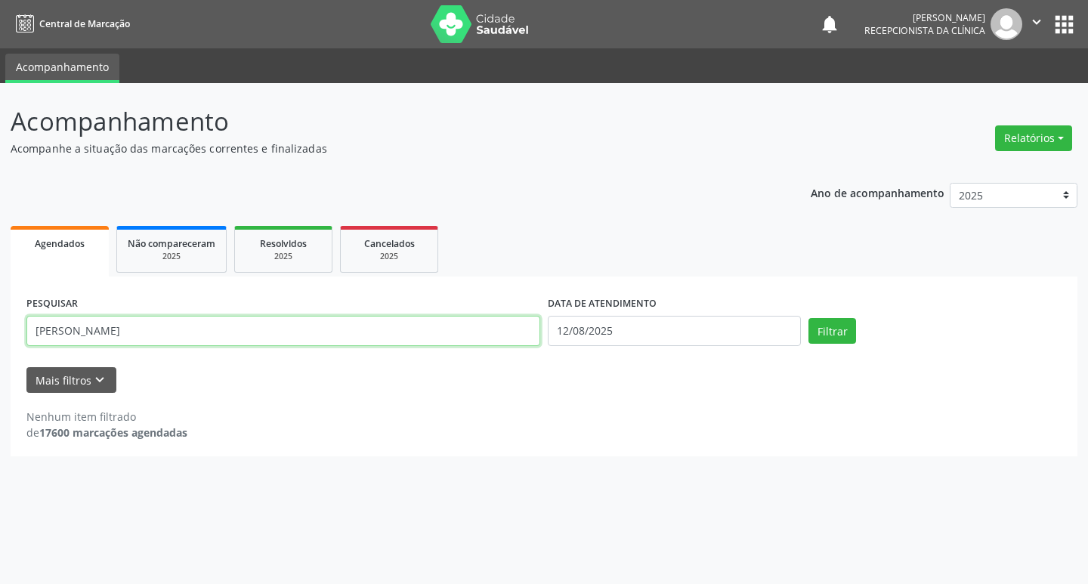
click at [464, 344] on input "[PERSON_NAME]" at bounding box center [283, 331] width 514 height 30
type input "welinton"
click at [808, 318] on button "Filtrar" at bounding box center [832, 331] width 48 height 26
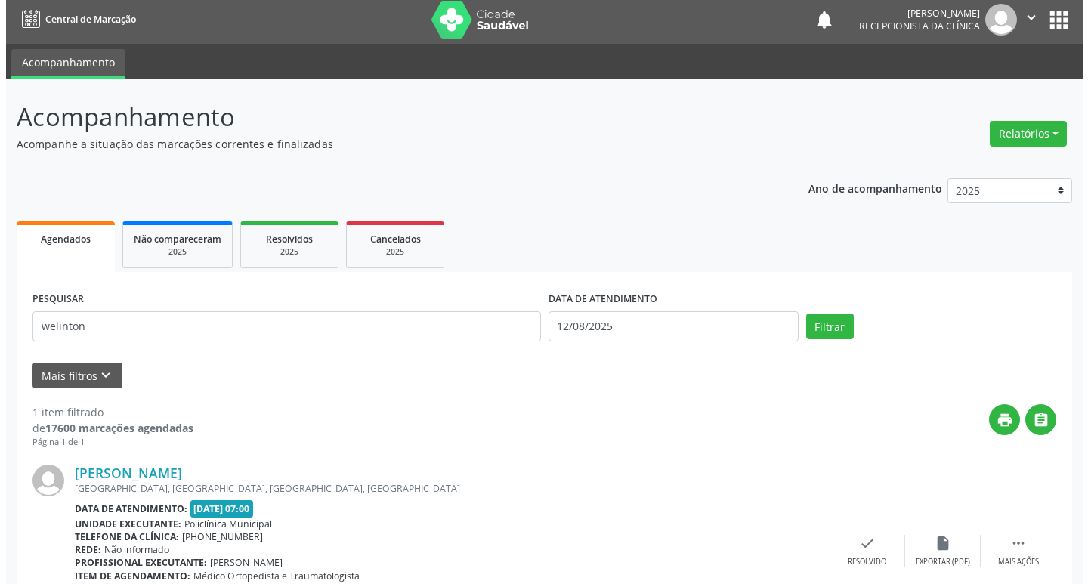
scroll to position [100, 0]
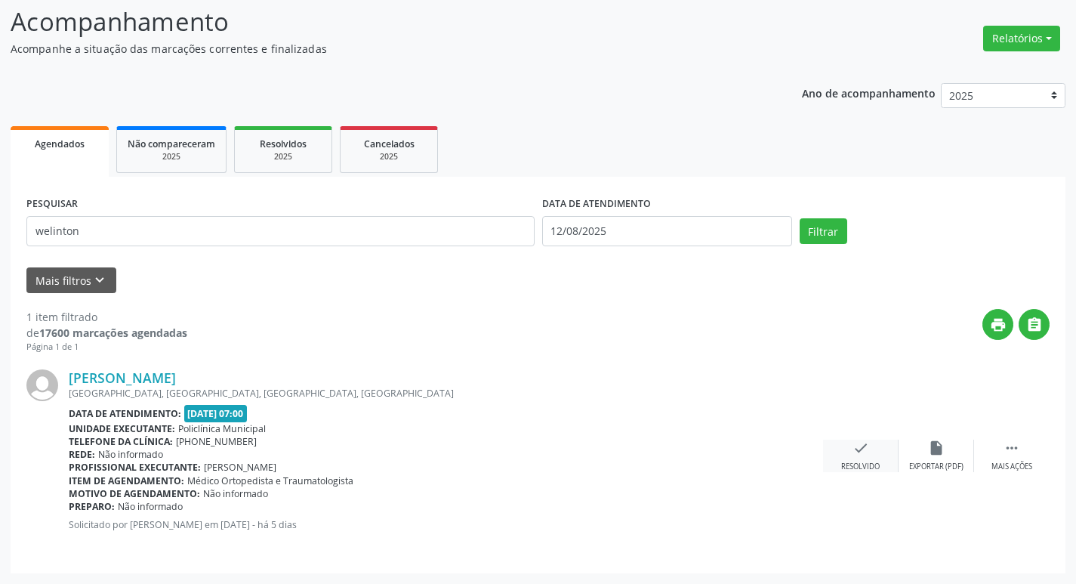
click at [871, 452] on div "check Resolvido" at bounding box center [861, 456] width 76 height 32
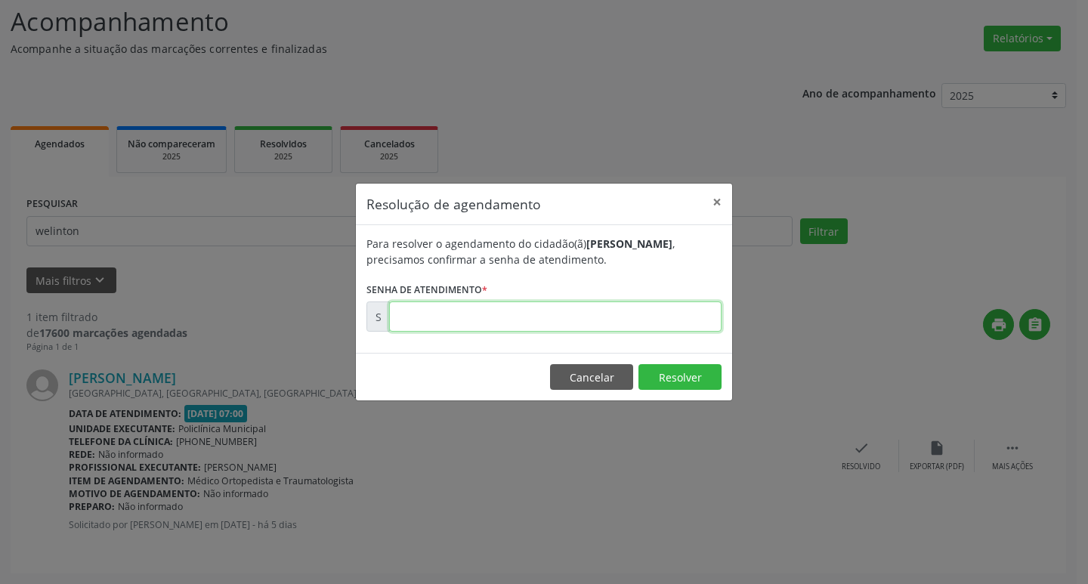
click at [418, 301] on input "text" at bounding box center [555, 316] width 332 height 30
type input "00170364"
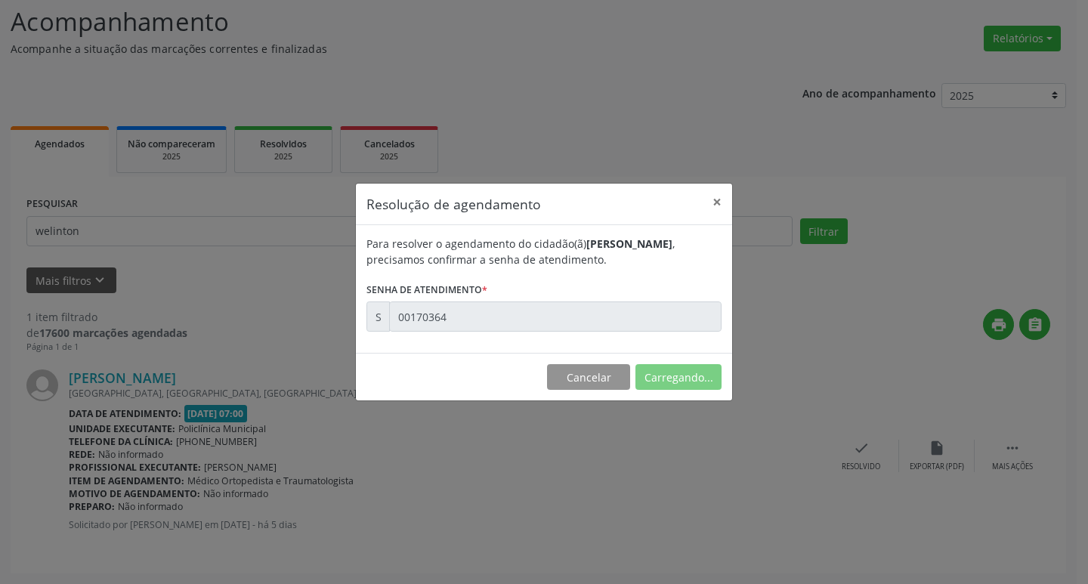
scroll to position [0, 0]
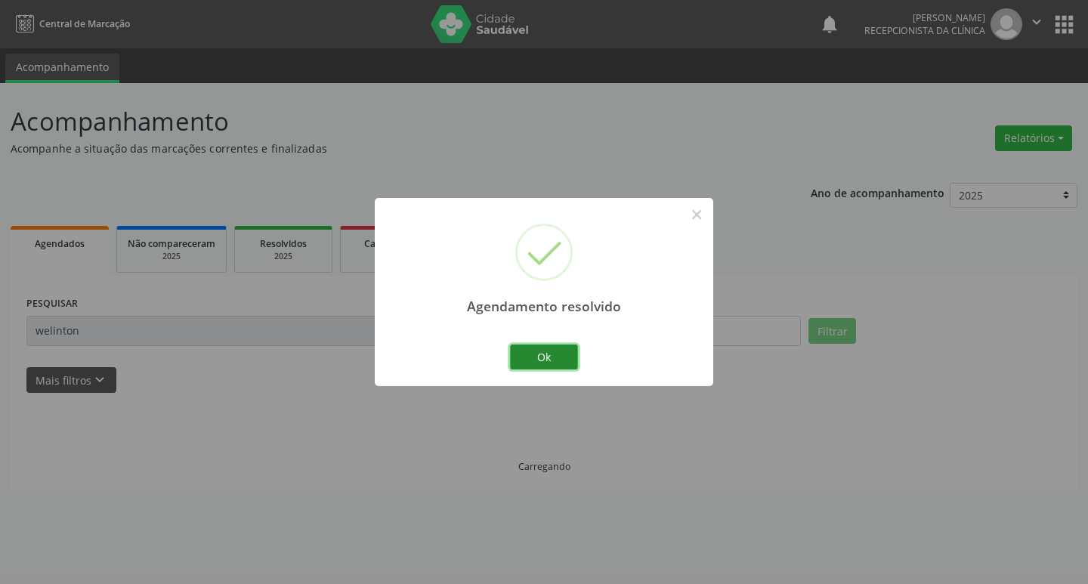
click at [546, 360] on button "Ok" at bounding box center [544, 357] width 68 height 26
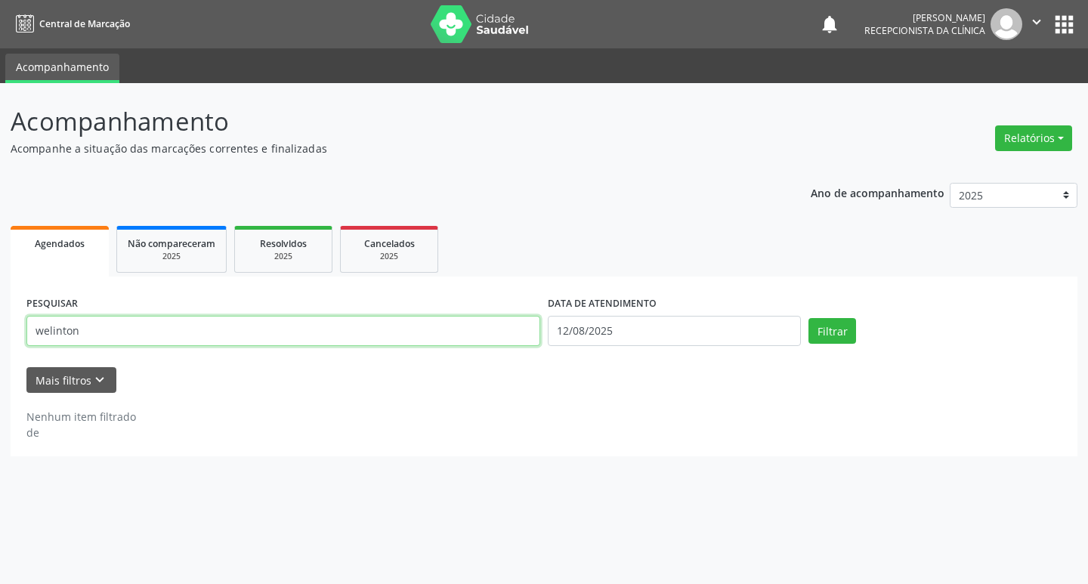
click at [431, 338] on input "welinton" at bounding box center [283, 331] width 514 height 30
click at [430, 338] on input "welinton" at bounding box center [283, 331] width 514 height 30
click at [429, 338] on input "welinton" at bounding box center [283, 331] width 514 height 30
type input "[PERSON_NAME]"
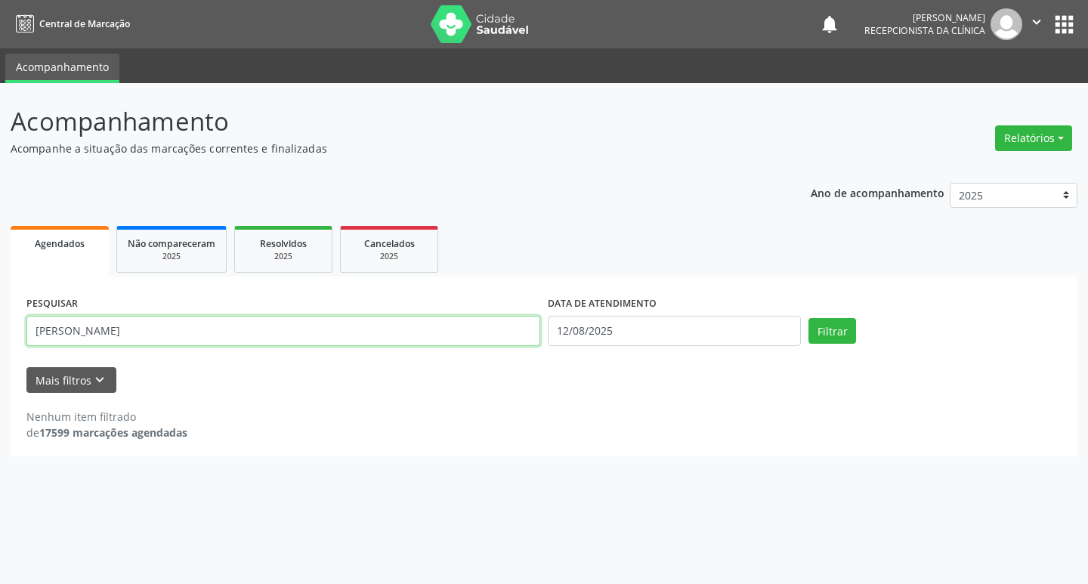
click at [808, 318] on button "Filtrar" at bounding box center [832, 331] width 48 height 26
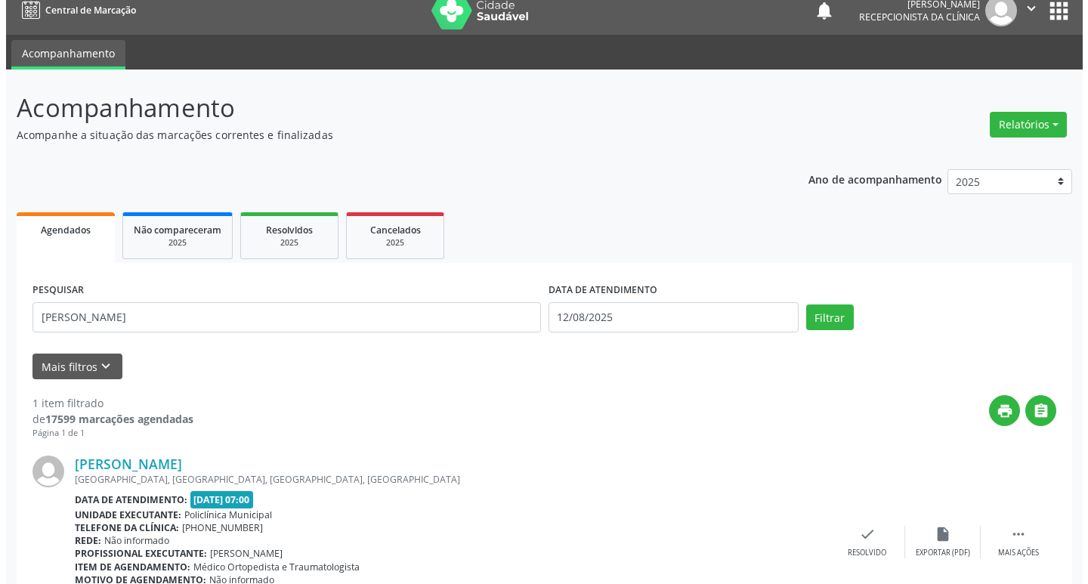
scroll to position [100, 0]
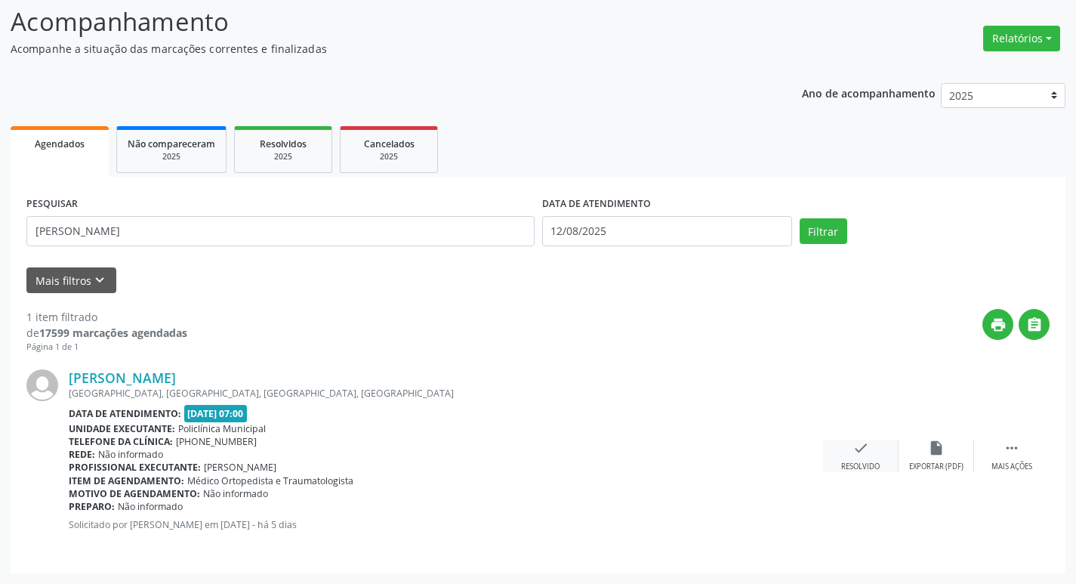
click at [865, 446] on icon "check" at bounding box center [861, 448] width 17 height 17
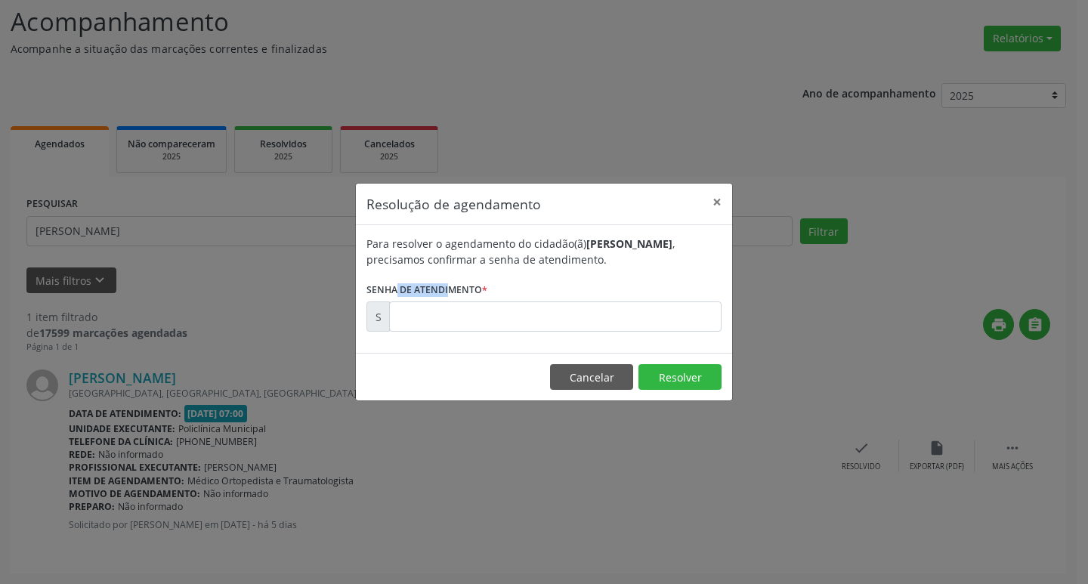
drag, startPoint x: 418, startPoint y: 276, endPoint x: 452, endPoint y: 319, distance: 54.9
click at [429, 297] on form "Para resolver o agendamento do cidadão(ã) [PERSON_NAME] , precisamos confirmar …" at bounding box center [543, 284] width 355 height 96
click at [452, 319] on input "text" at bounding box center [555, 316] width 332 height 30
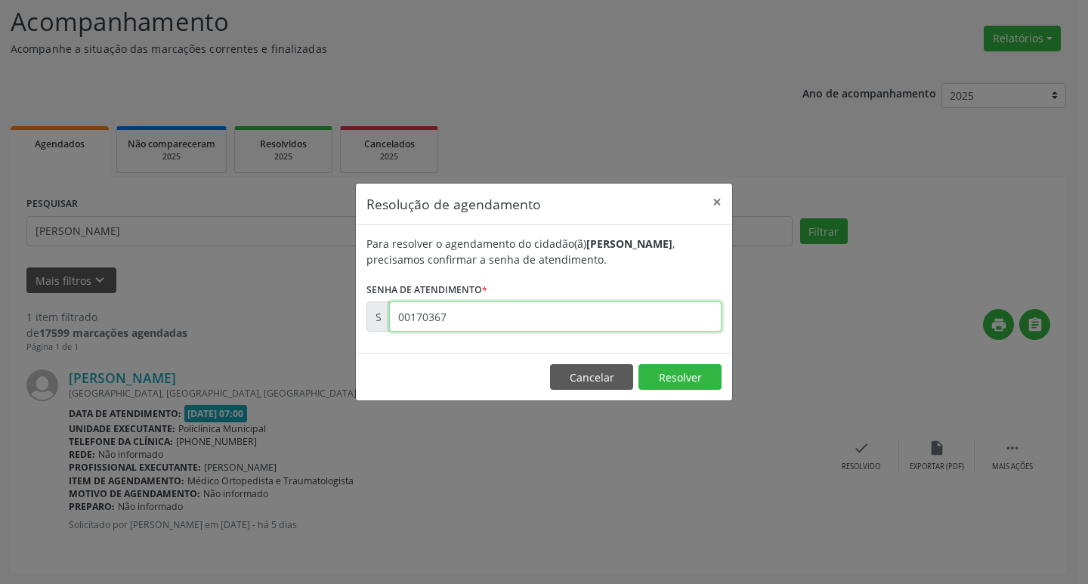
type input "00170367"
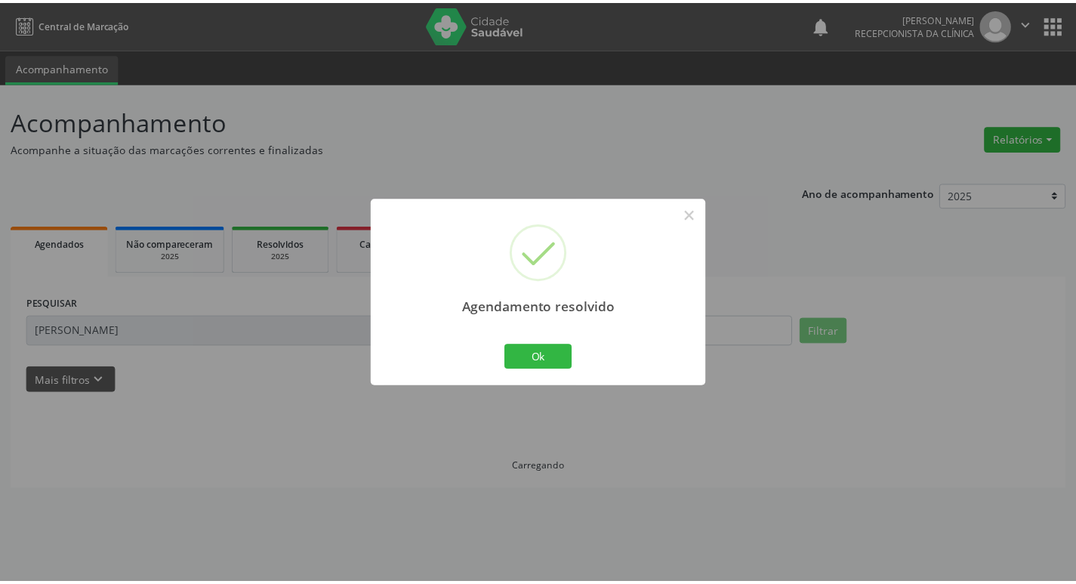
scroll to position [0, 0]
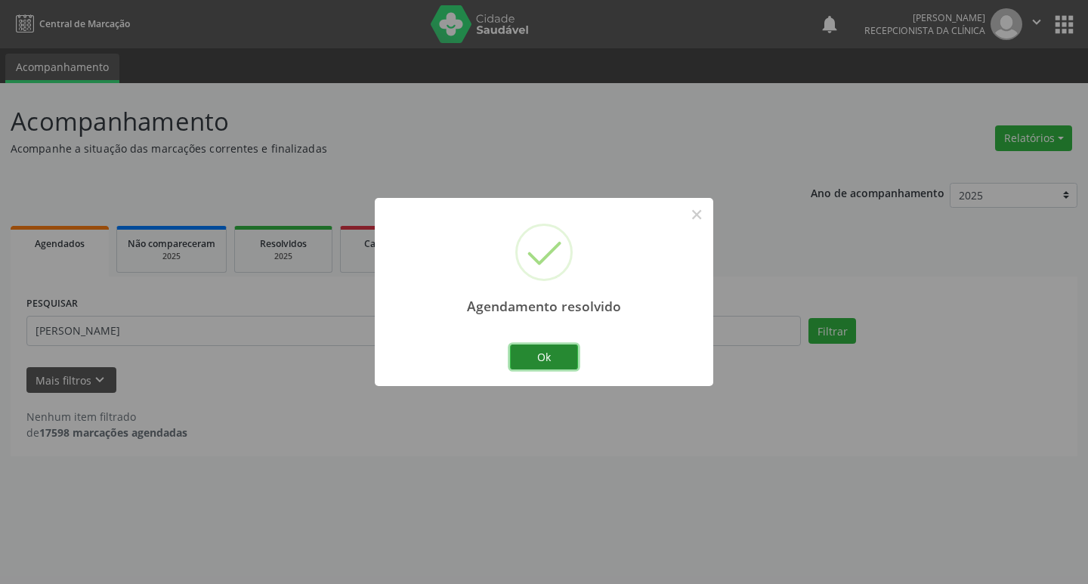
drag, startPoint x: 526, startPoint y: 363, endPoint x: 452, endPoint y: 343, distance: 76.8
click at [526, 363] on button "Ok" at bounding box center [544, 357] width 68 height 26
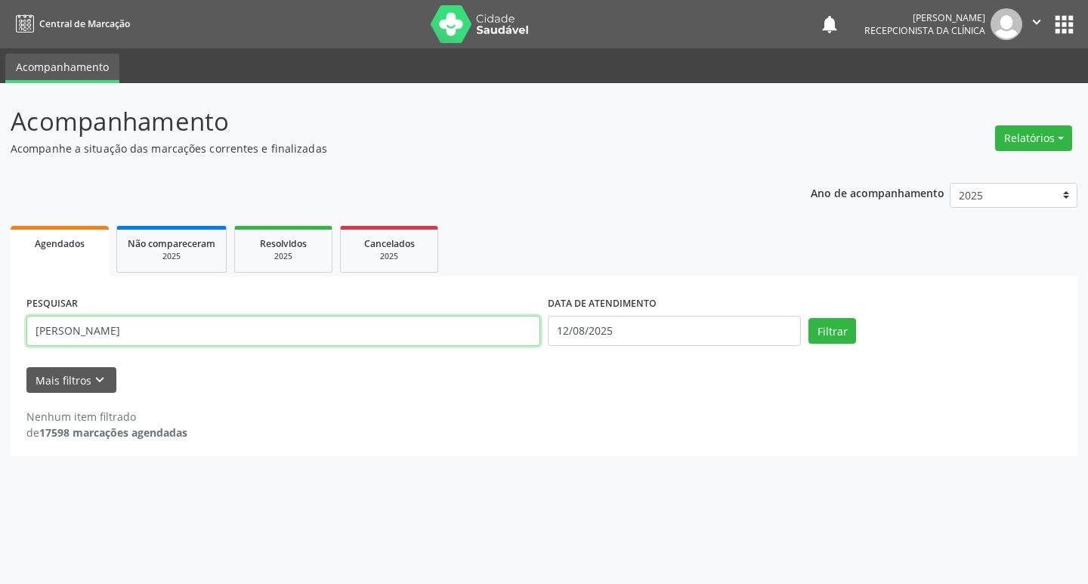
click at [409, 341] on input "[PERSON_NAME]" at bounding box center [283, 331] width 514 height 30
type input "m"
click at [808, 318] on button "Filtrar" at bounding box center [832, 331] width 48 height 26
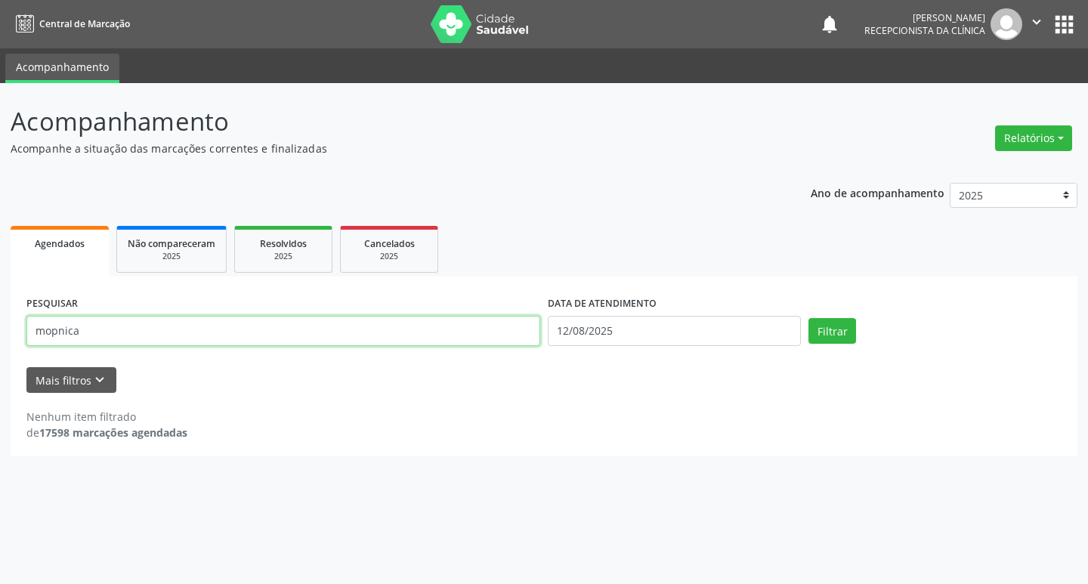
drag, startPoint x: 62, startPoint y: 332, endPoint x: 74, endPoint y: 331, distance: 12.1
click at [62, 331] on input "mopnica" at bounding box center [283, 331] width 514 height 30
type input "[PERSON_NAME]"
click at [808, 318] on button "Filtrar" at bounding box center [832, 331] width 48 height 26
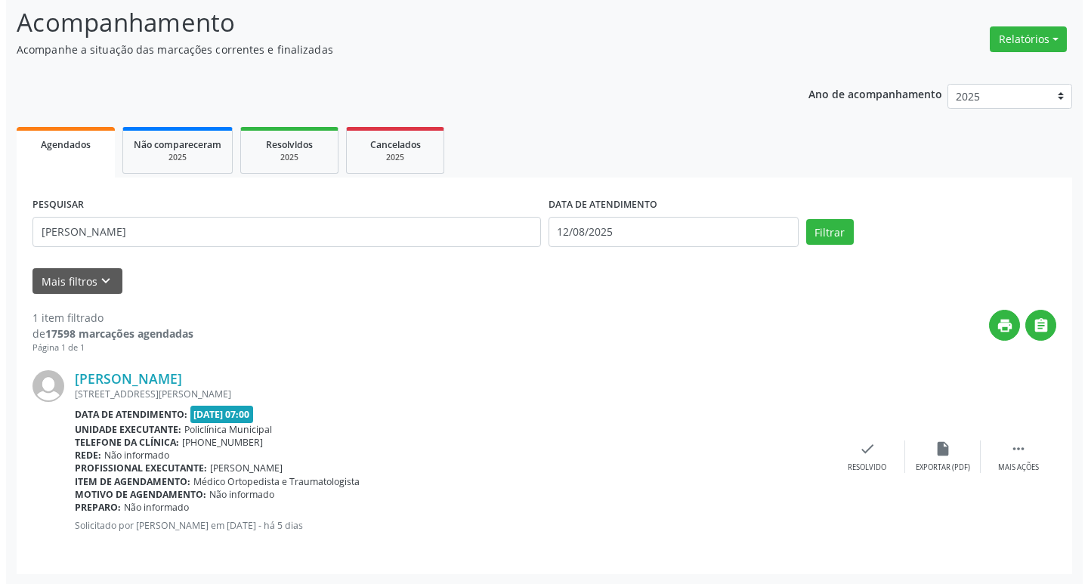
scroll to position [100, 0]
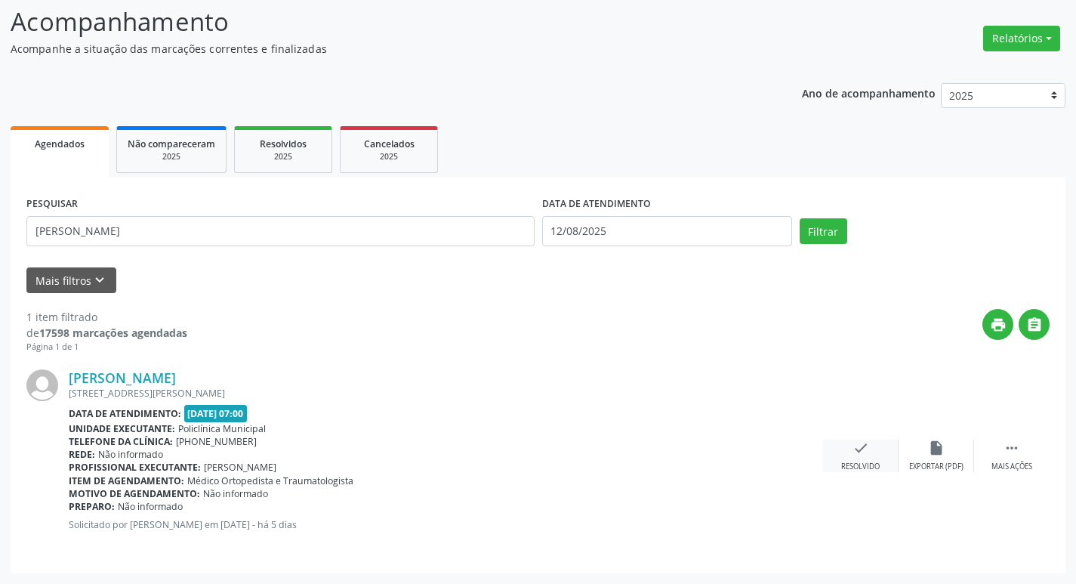
click at [853, 443] on icon "check" at bounding box center [861, 448] width 17 height 17
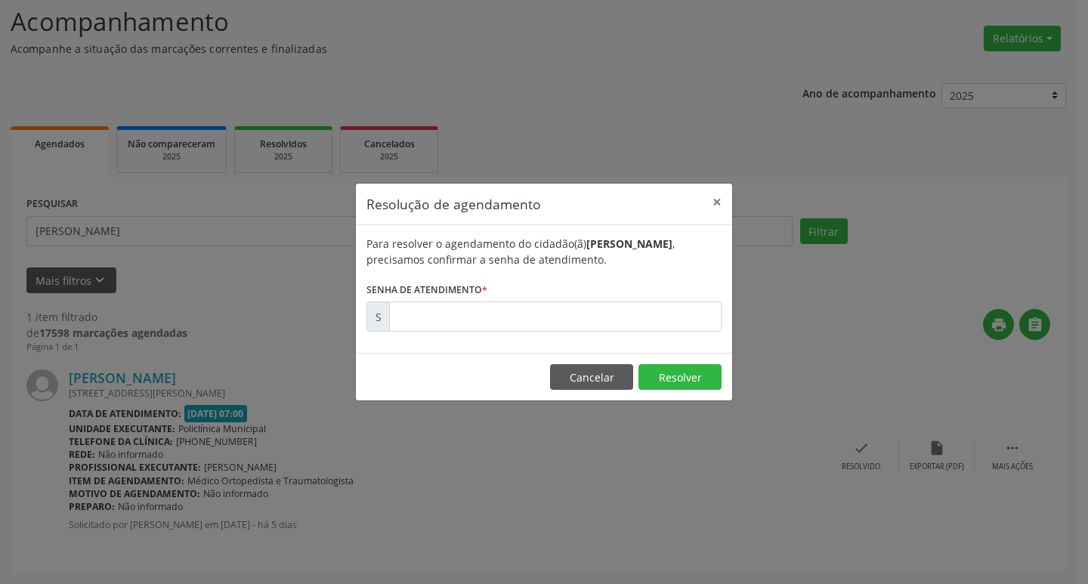
drag, startPoint x: 503, startPoint y: 335, endPoint x: 490, endPoint y: 328, distance: 14.9
click at [500, 334] on div "Para resolver o agendamento do cidadão(ã) [PERSON_NAME] , precisamos confirmar …" at bounding box center [544, 289] width 376 height 128
click at [489, 328] on input "text" at bounding box center [555, 316] width 332 height 30
type input "00170321"
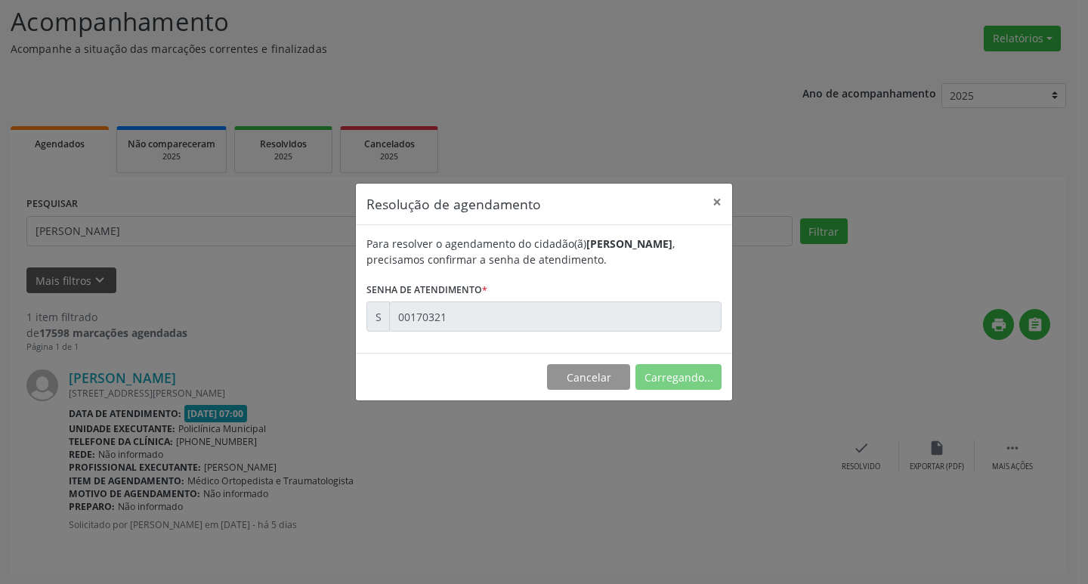
scroll to position [0, 0]
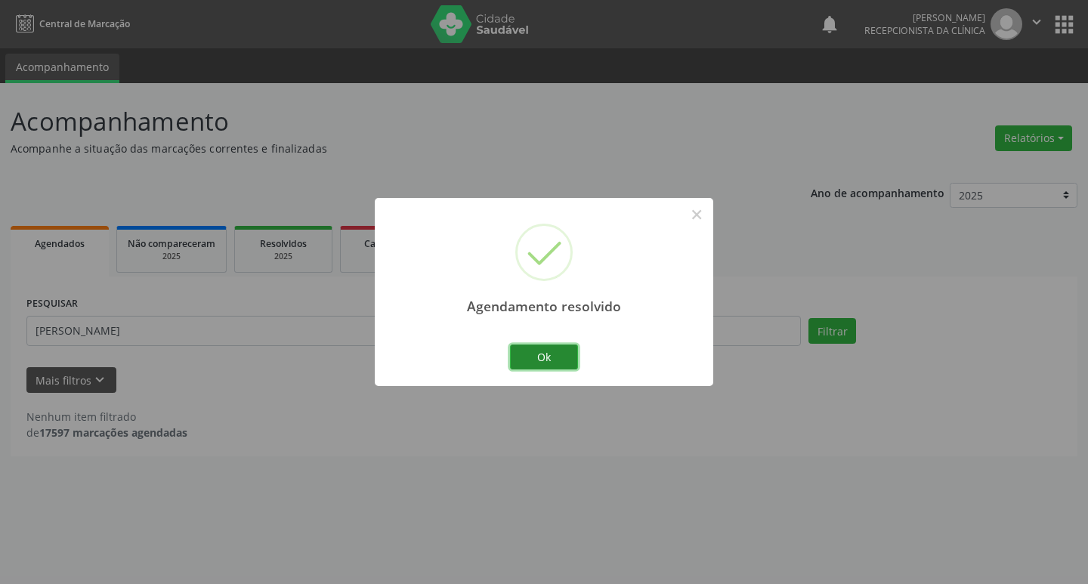
click at [538, 350] on button "Ok" at bounding box center [544, 357] width 68 height 26
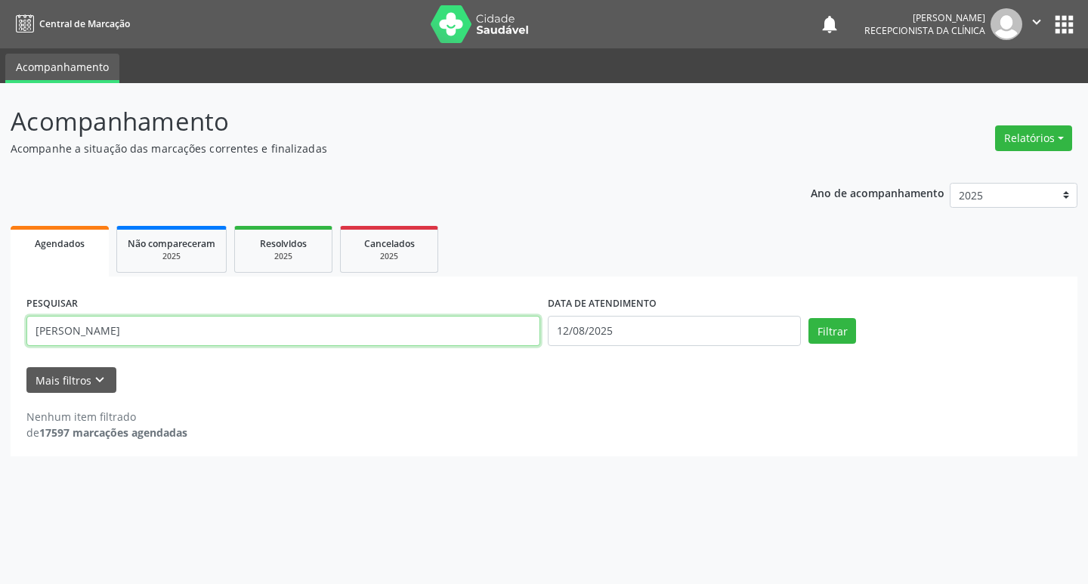
click at [511, 335] on input "[PERSON_NAME]" at bounding box center [283, 331] width 514 height 30
type input "josiane"
click at [808, 318] on button "Filtrar" at bounding box center [832, 331] width 48 height 26
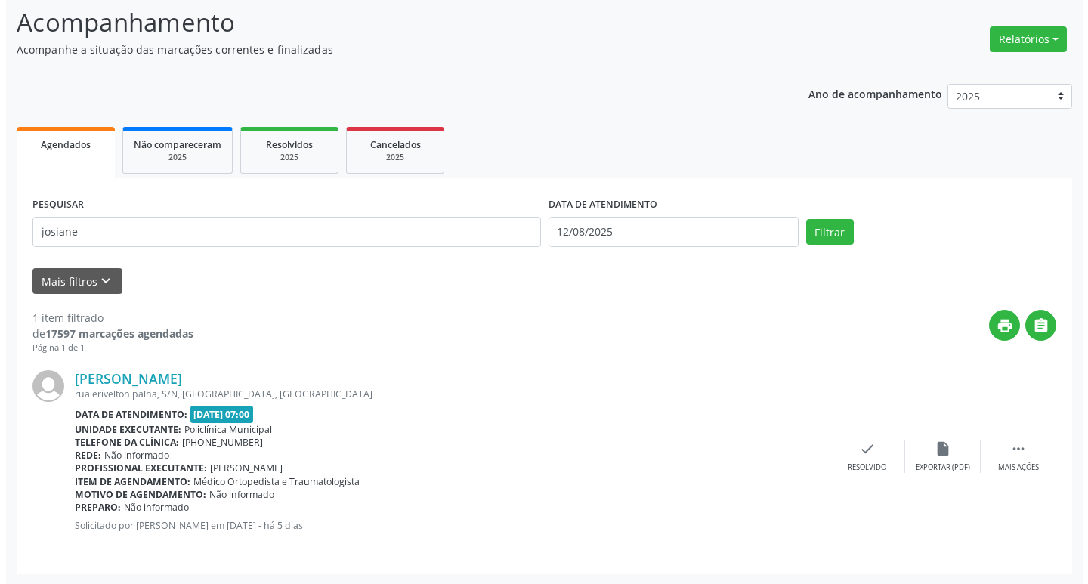
scroll to position [100, 0]
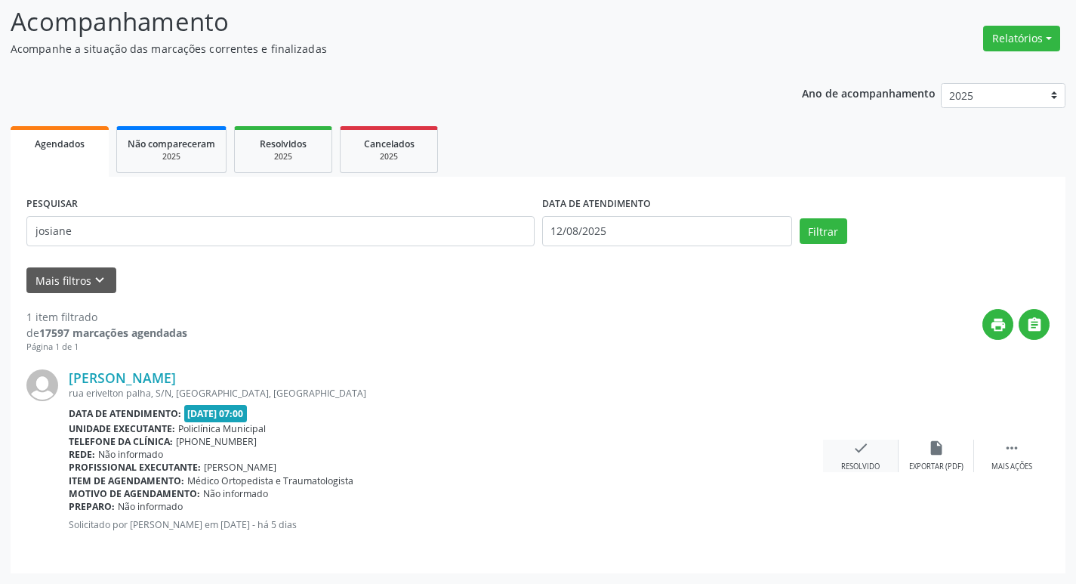
click at [861, 450] on icon "check" at bounding box center [861, 448] width 17 height 17
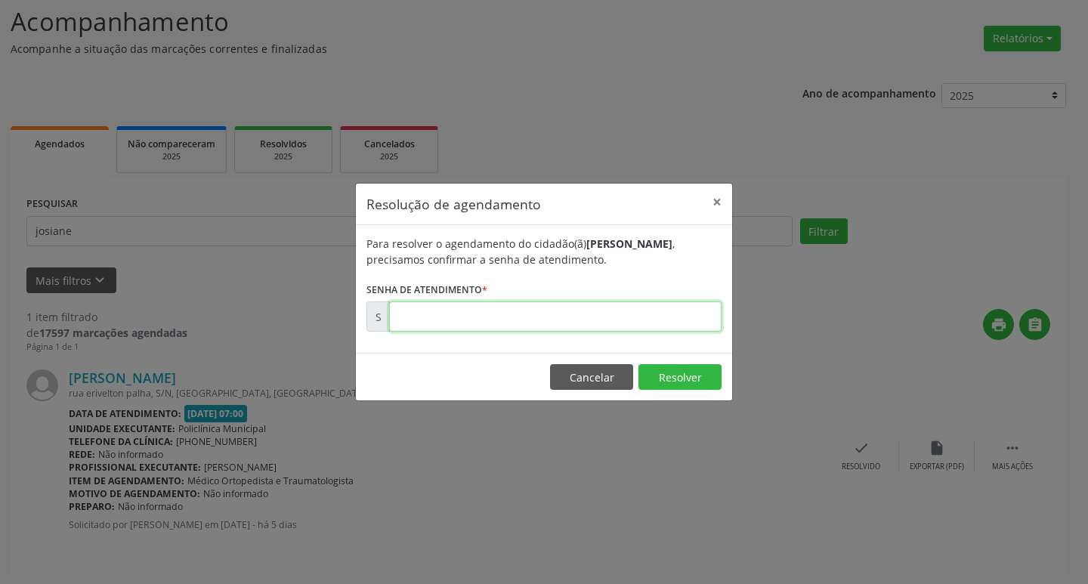
click at [447, 310] on input "text" at bounding box center [555, 316] width 332 height 30
type input "00170363"
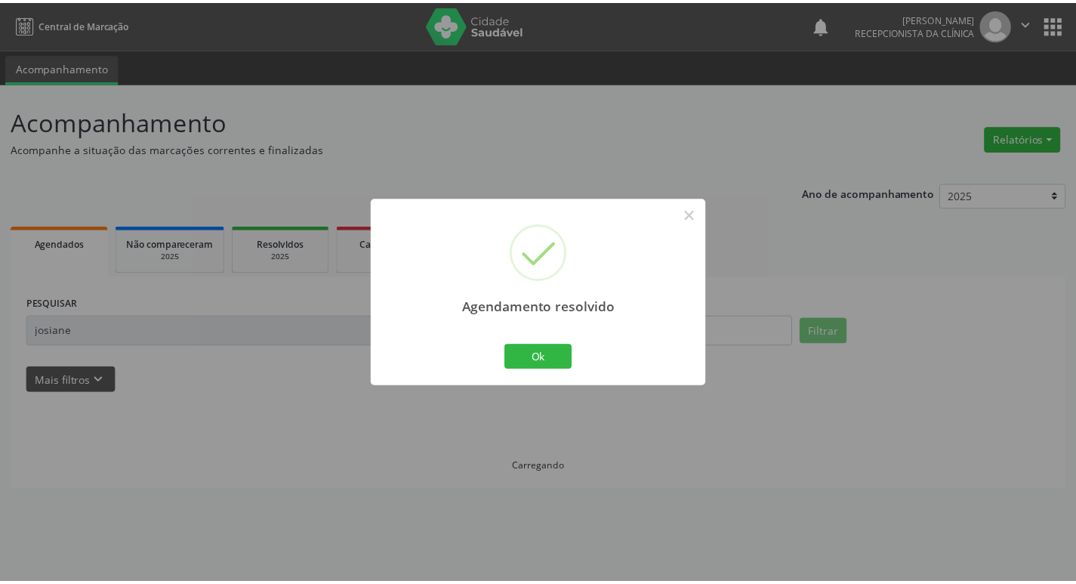
scroll to position [0, 0]
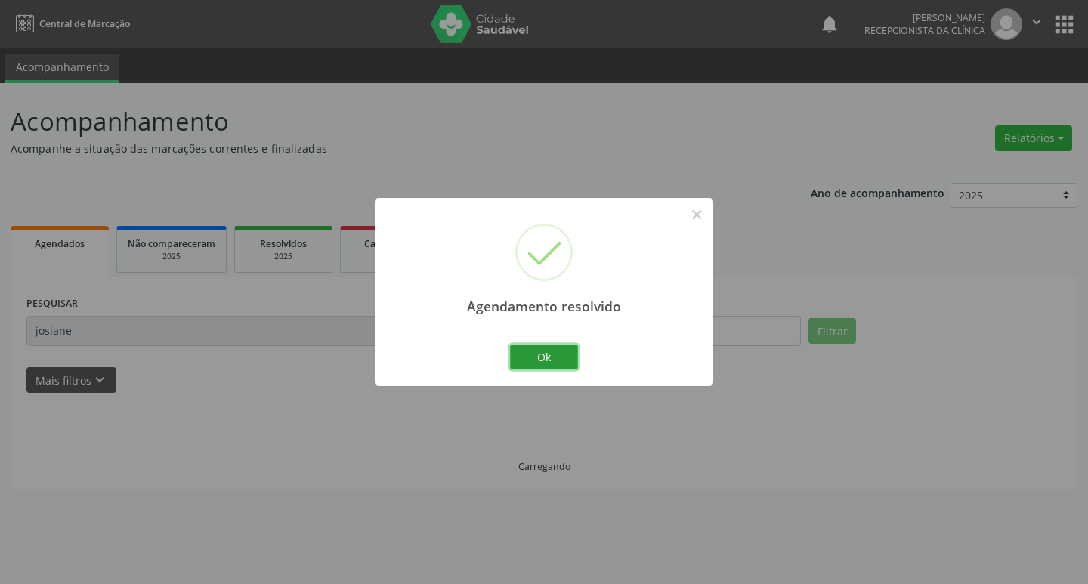
drag, startPoint x: 576, startPoint y: 353, endPoint x: 517, endPoint y: 343, distance: 59.0
click at [571, 353] on button "Ok" at bounding box center [544, 357] width 68 height 26
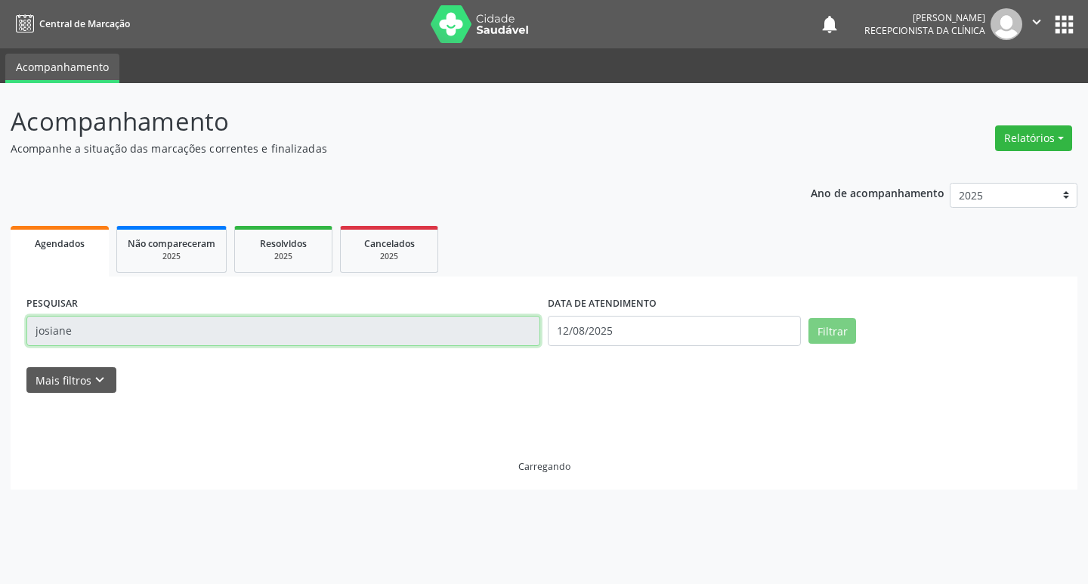
click at [468, 336] on input "josiane" at bounding box center [283, 331] width 514 height 30
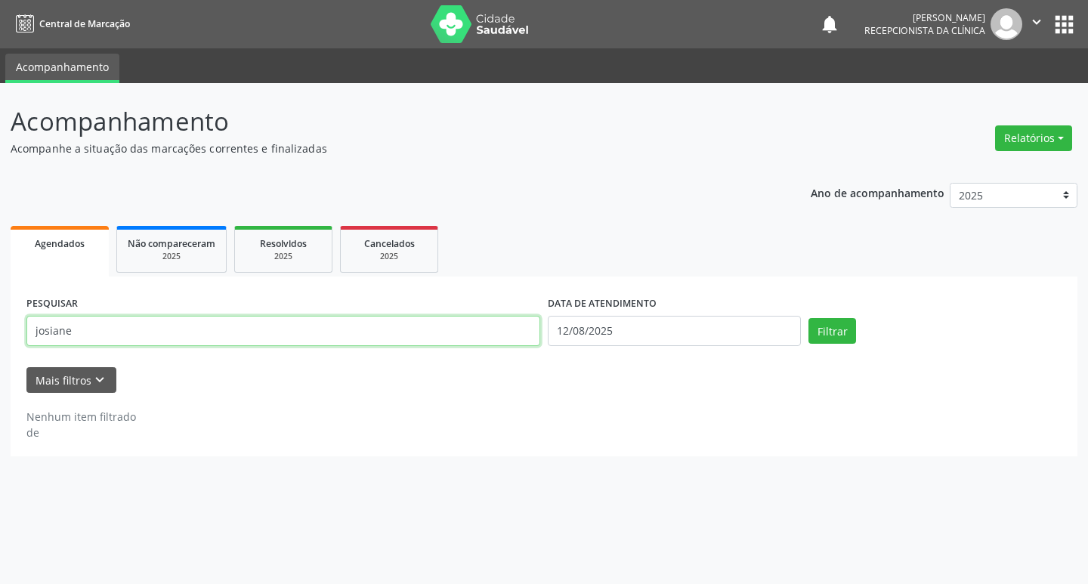
click at [468, 336] on input "josiane" at bounding box center [283, 331] width 514 height 30
type input "[PERSON_NAME]"
click at [808, 318] on button "Filtrar" at bounding box center [832, 331] width 48 height 26
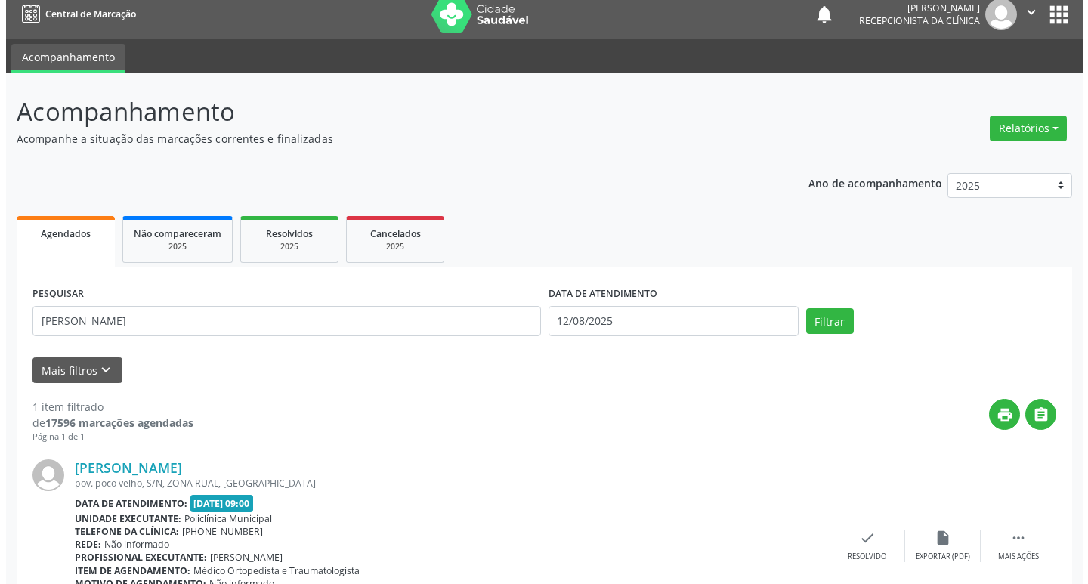
scroll to position [100, 0]
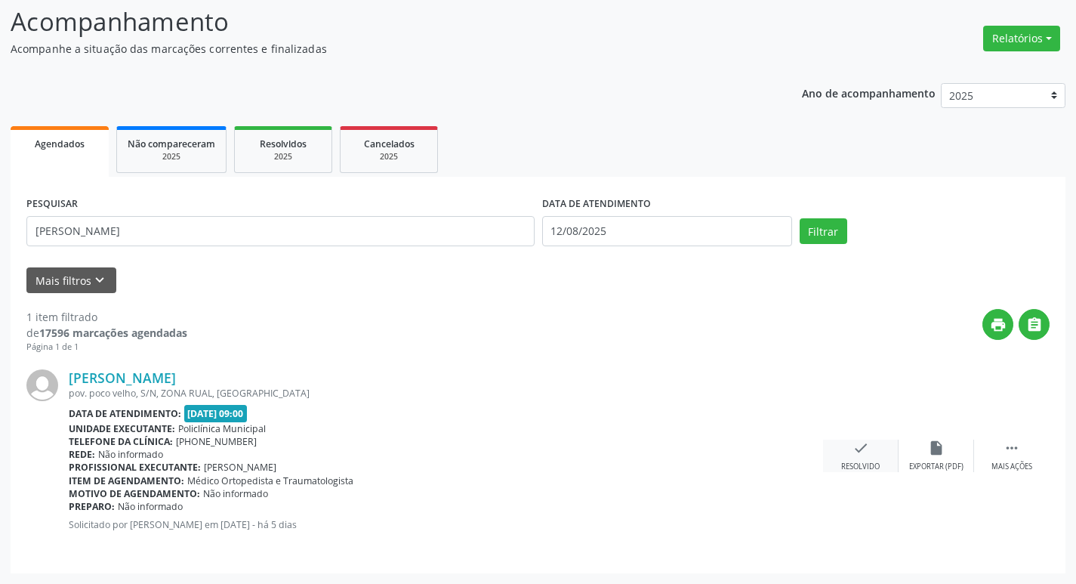
click at [862, 451] on icon "check" at bounding box center [861, 448] width 17 height 17
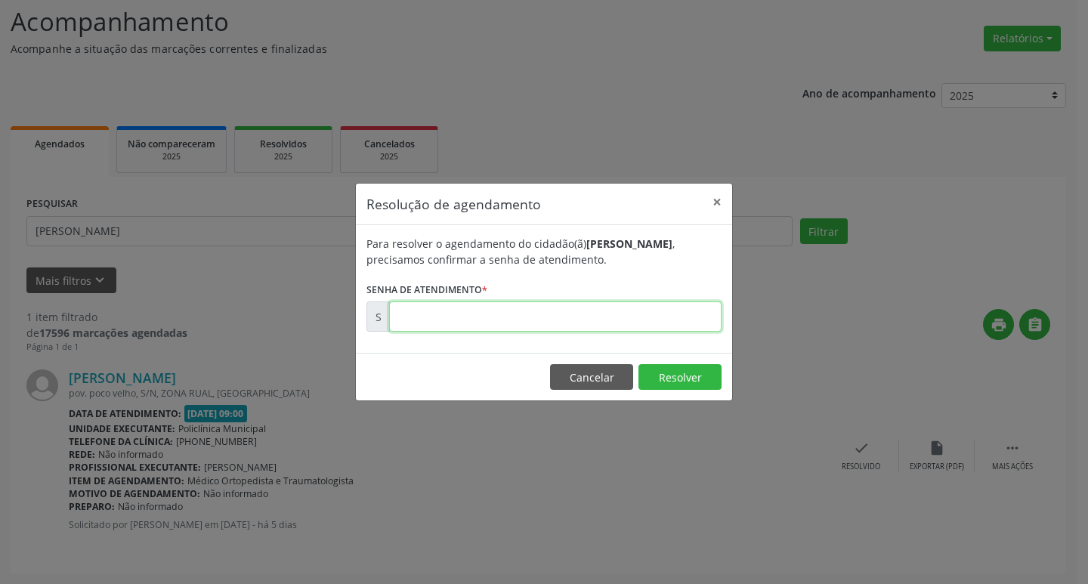
click at [529, 326] on input "text" at bounding box center [555, 316] width 332 height 30
type input "00170399"
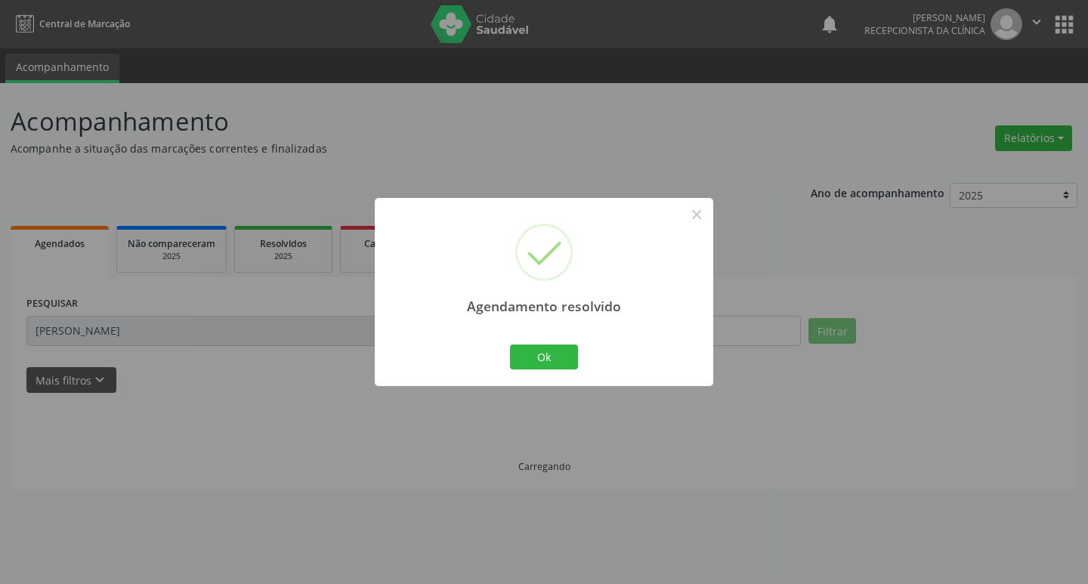
scroll to position [0, 0]
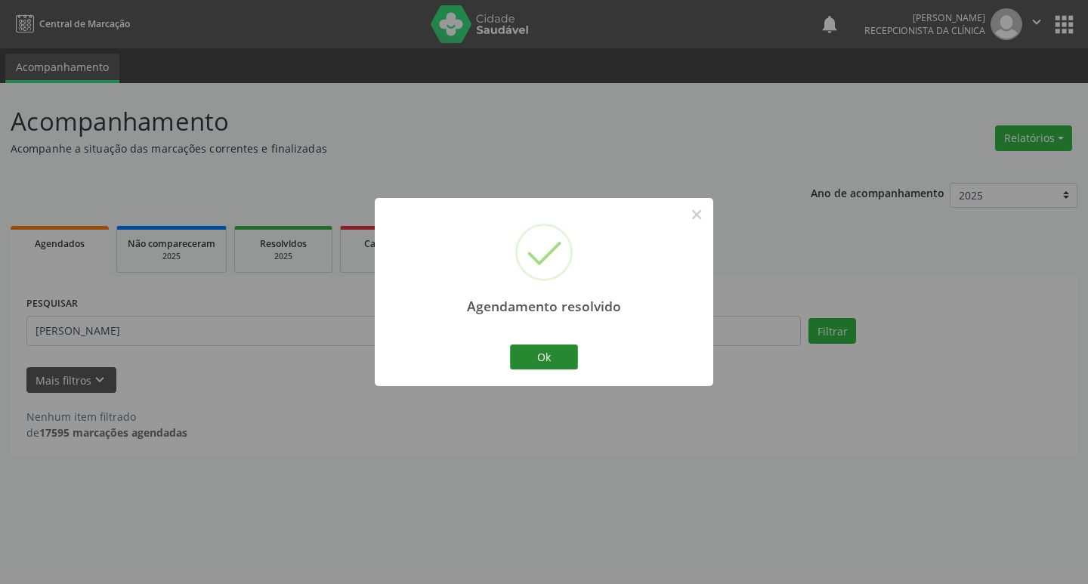
drag, startPoint x: 532, startPoint y: 340, endPoint x: 513, endPoint y: 356, distance: 25.2
click at [523, 346] on div "Agendamento resolvido × Ok Cancel" at bounding box center [544, 292] width 338 height 188
click at [513, 356] on button "Ok" at bounding box center [544, 357] width 68 height 26
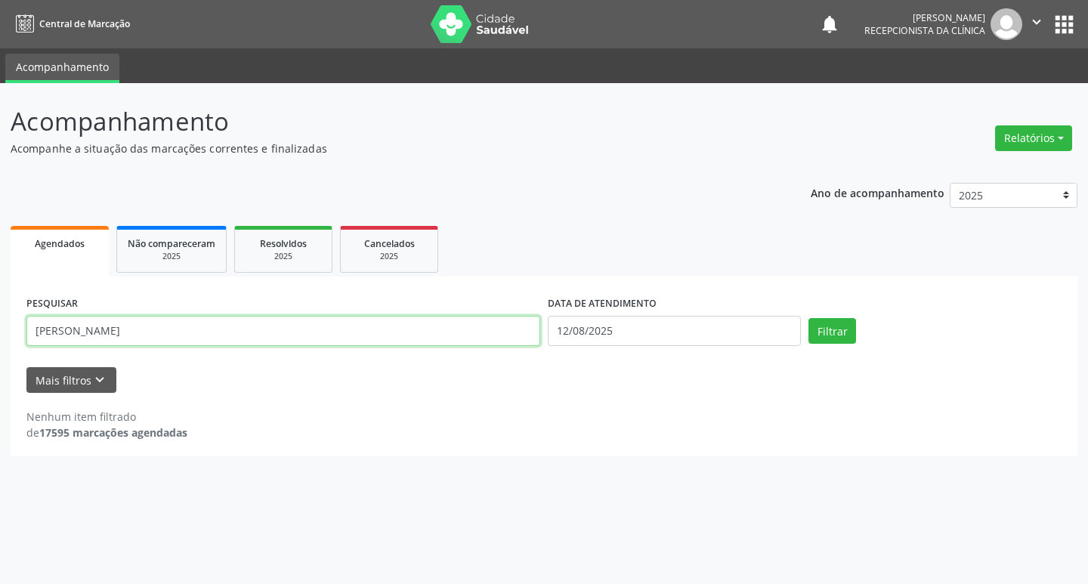
click at [487, 344] on input "[PERSON_NAME]" at bounding box center [283, 331] width 514 height 30
type input "maristela"
click at [808, 318] on button "Filtrar" at bounding box center [832, 331] width 48 height 26
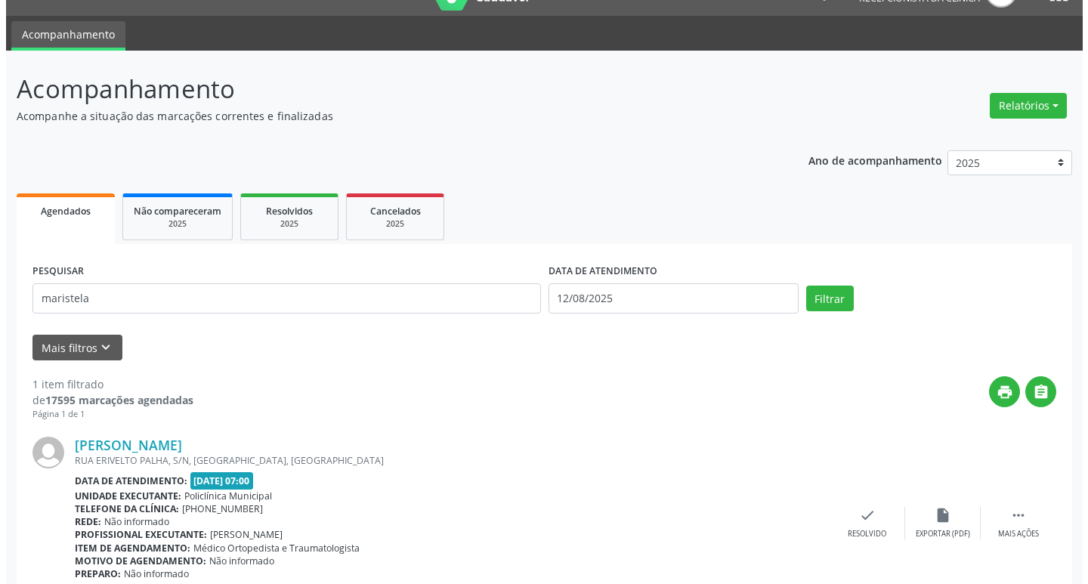
scroll to position [100, 0]
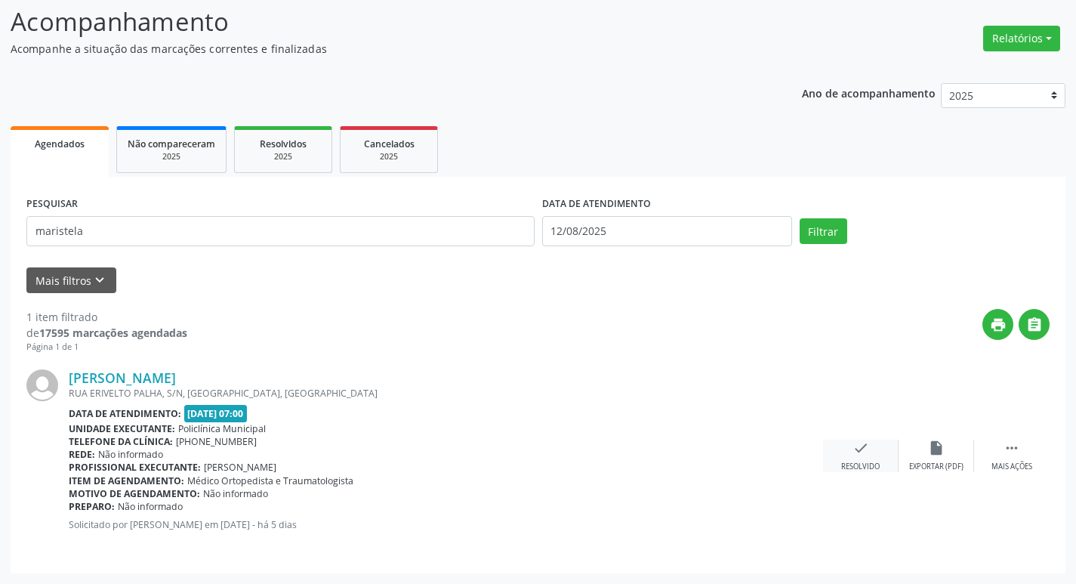
click at [863, 450] on icon "check" at bounding box center [861, 448] width 17 height 17
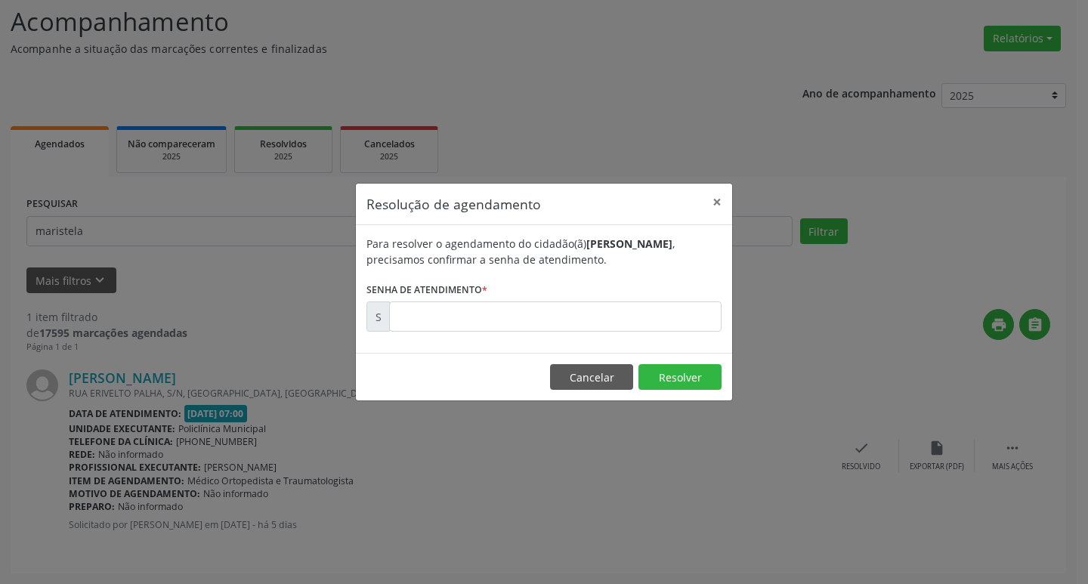
click at [512, 298] on form "Para resolver o agendamento do cidadão(ã) [PERSON_NAME] , precisamos confirmar …" at bounding box center [543, 284] width 355 height 96
click at [524, 310] on input "text" at bounding box center [555, 316] width 332 height 30
type input "00170352"
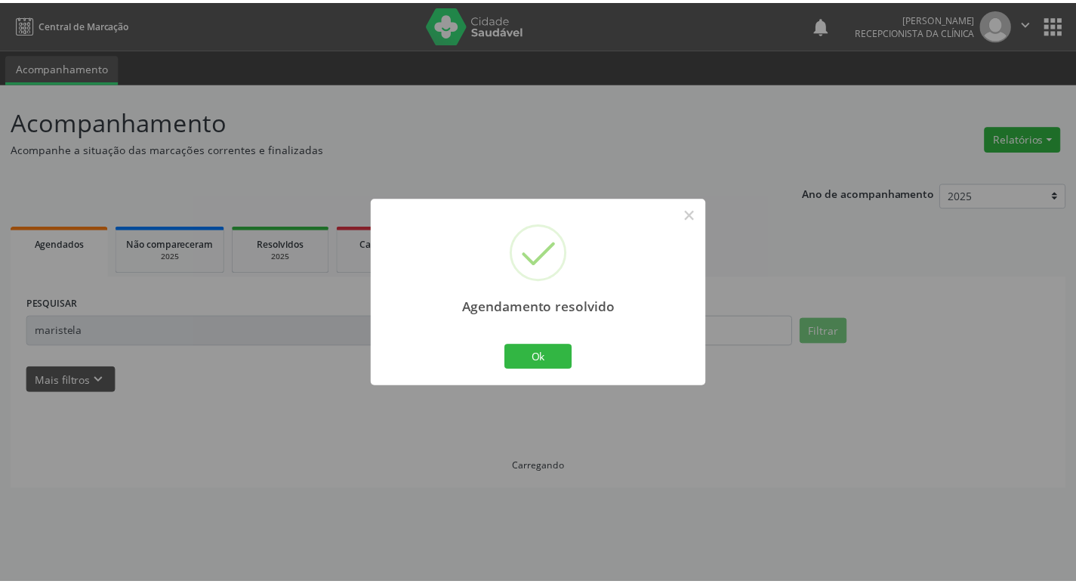
scroll to position [0, 0]
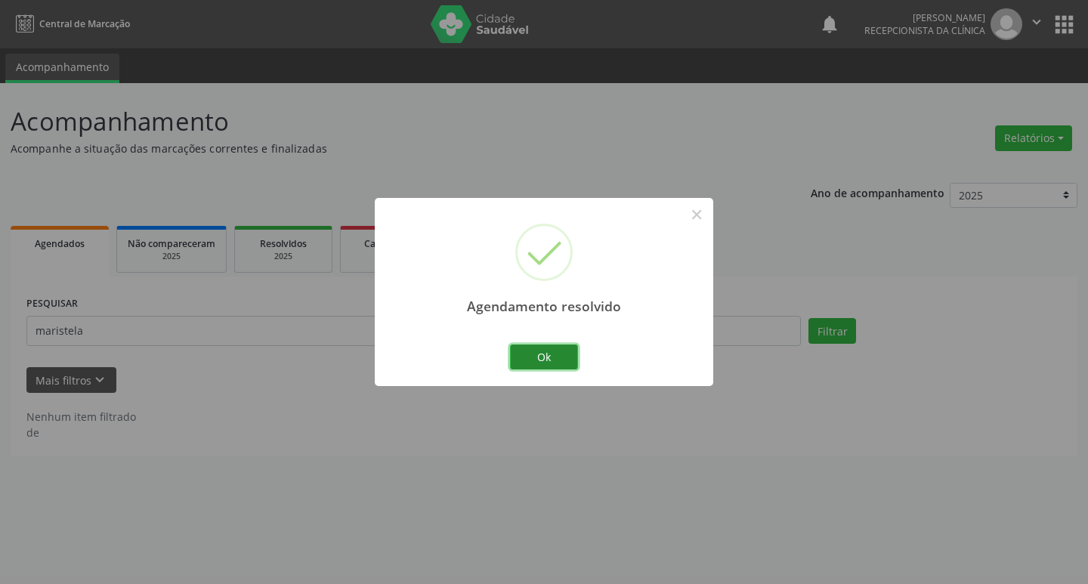
click at [555, 359] on button "Ok" at bounding box center [544, 357] width 68 height 26
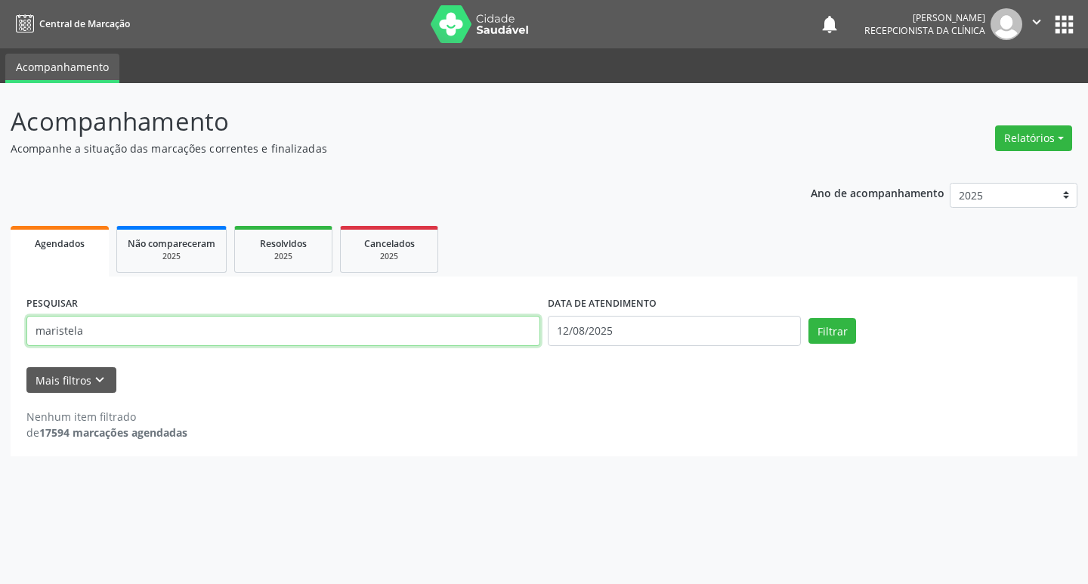
click at [426, 338] on input "maristela" at bounding box center [283, 331] width 514 height 30
click at [808, 318] on button "Filtrar" at bounding box center [832, 331] width 48 height 26
click at [426, 338] on input "renao" at bounding box center [283, 331] width 514 height 30
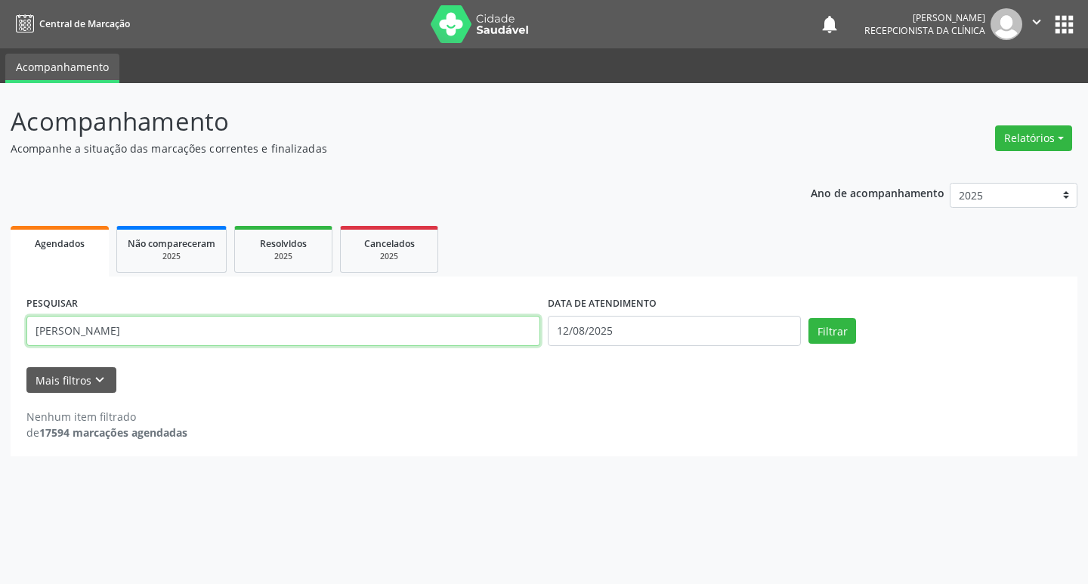
type input "[PERSON_NAME]"
click at [808, 318] on button "Filtrar" at bounding box center [832, 331] width 48 height 26
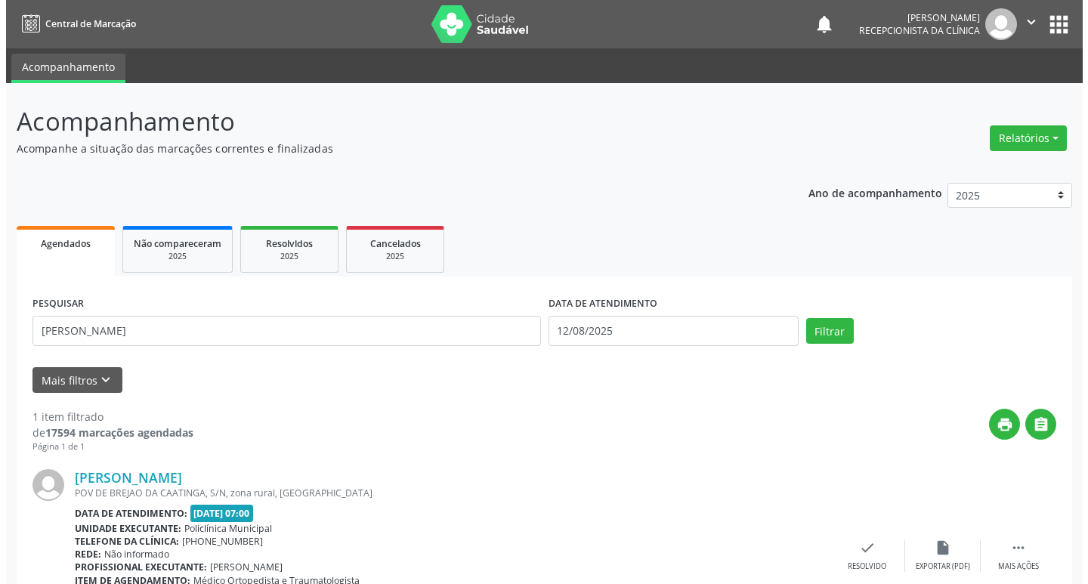
scroll to position [100, 0]
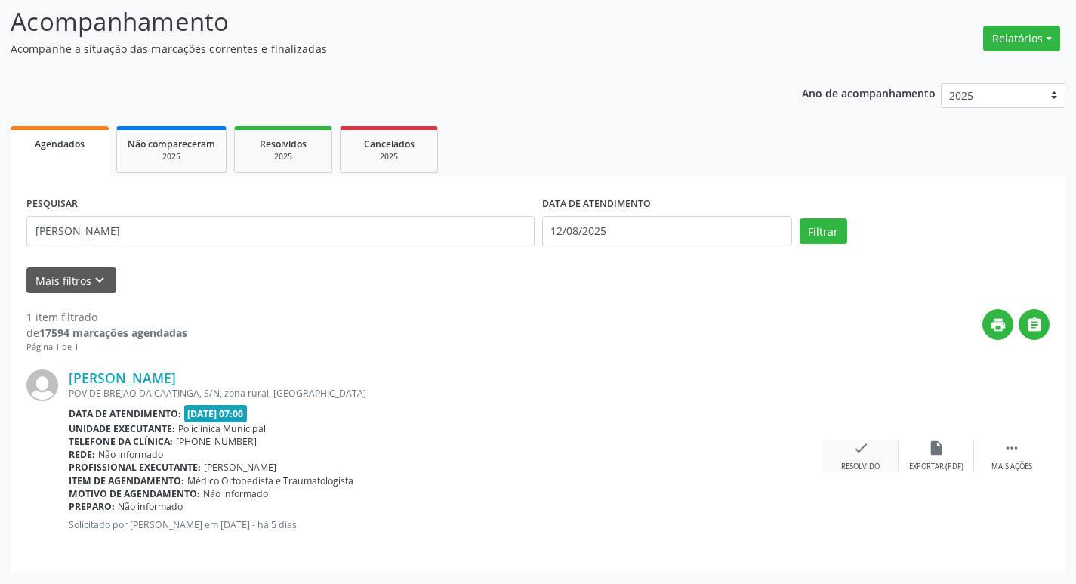
click at [849, 451] on div "check Resolvido" at bounding box center [861, 456] width 76 height 32
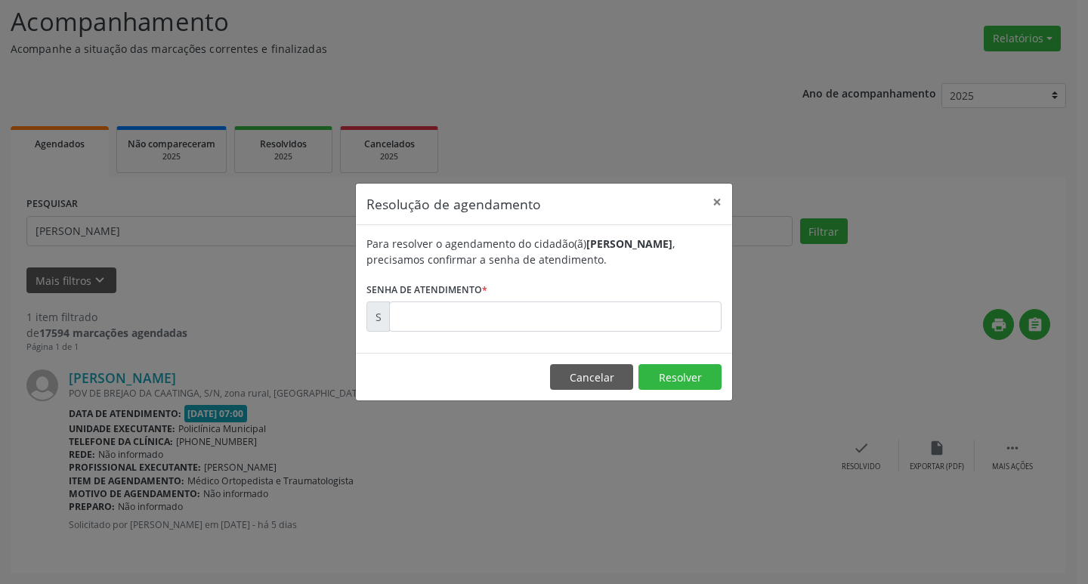
click at [472, 298] on label "Senha de atendimento *" at bounding box center [426, 289] width 121 height 23
click at [480, 320] on input "text" at bounding box center [555, 316] width 332 height 30
type input "00170342"
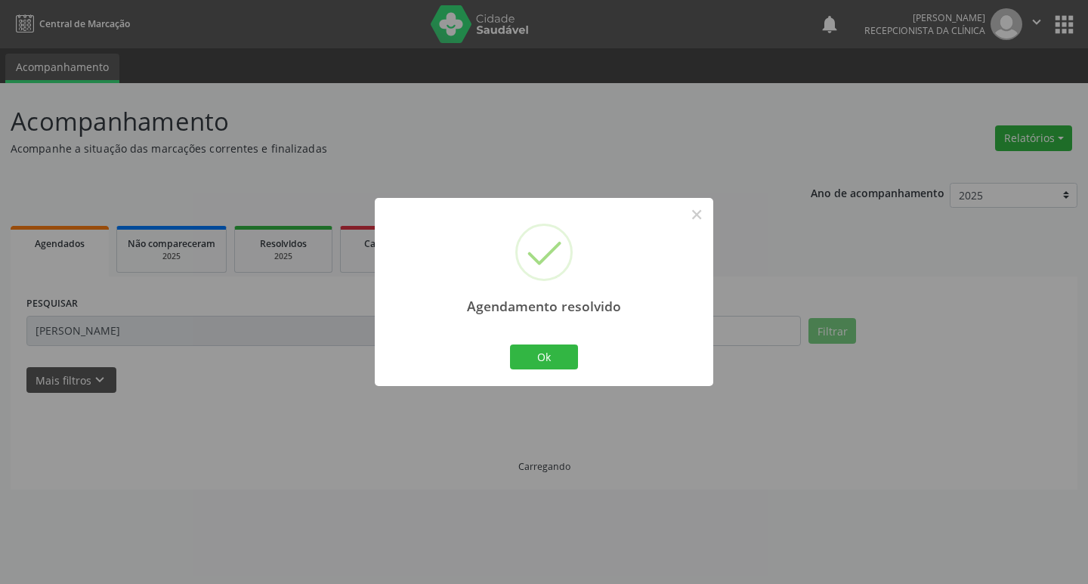
scroll to position [0, 0]
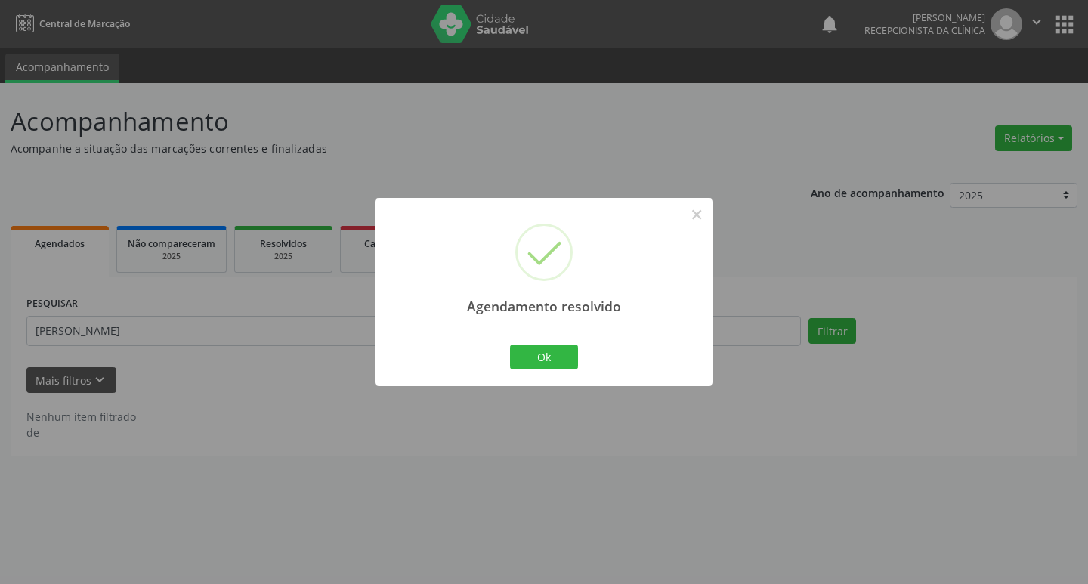
click at [520, 335] on div "Agendamento resolvido × Ok Cancel" at bounding box center [544, 292] width 338 height 188
click at [458, 336] on div "Agendamento resolvido × Ok Cancel" at bounding box center [544, 292] width 338 height 188
drag, startPoint x: 548, startPoint y: 360, endPoint x: 539, endPoint y: 356, distance: 9.1
click at [548, 359] on button "Ok" at bounding box center [544, 357] width 68 height 26
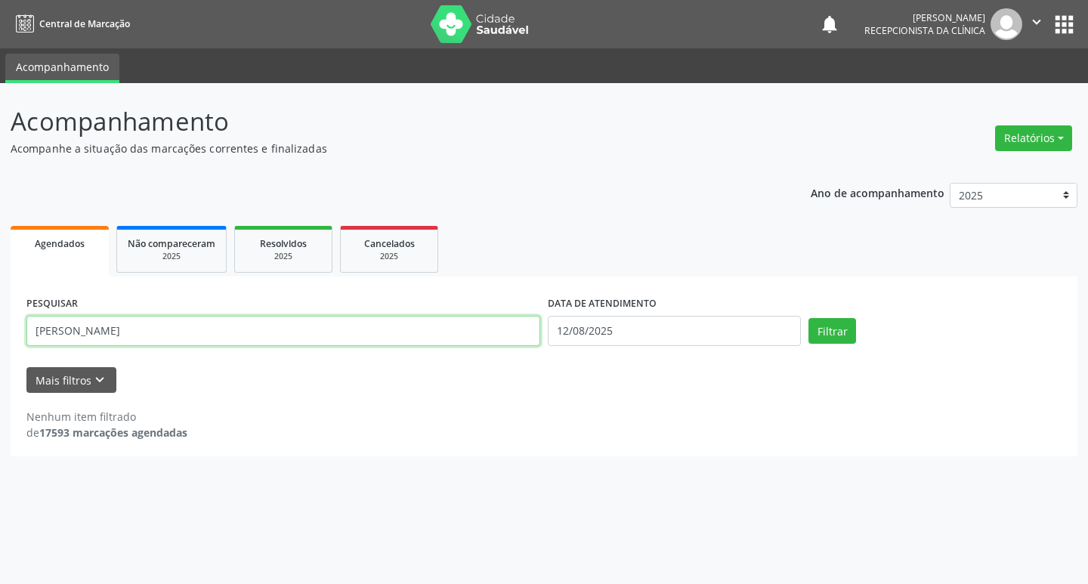
click at [450, 338] on input "[PERSON_NAME]" at bounding box center [283, 331] width 514 height 30
click at [449, 338] on input "[PERSON_NAME]" at bounding box center [283, 331] width 514 height 30
type input "josias"
click at [808, 318] on button "Filtrar" at bounding box center [832, 331] width 48 height 26
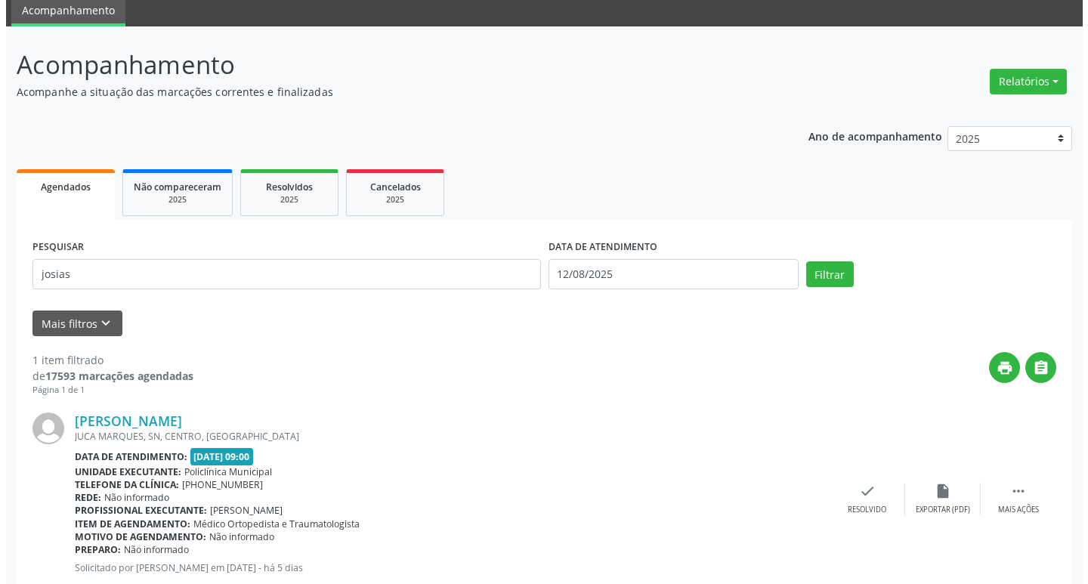
scroll to position [100, 0]
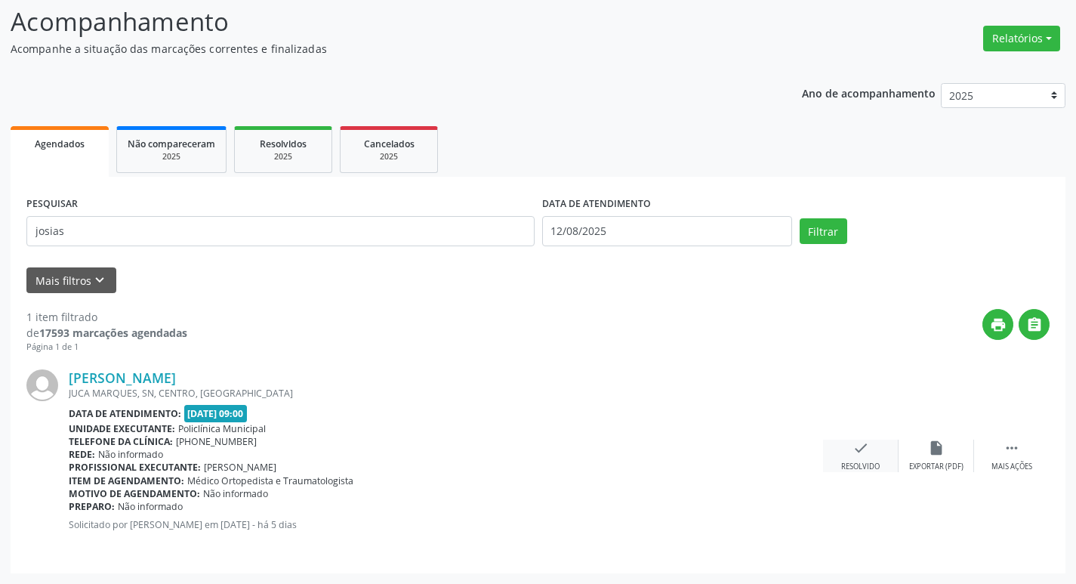
click at [881, 452] on div "check Resolvido" at bounding box center [861, 456] width 76 height 32
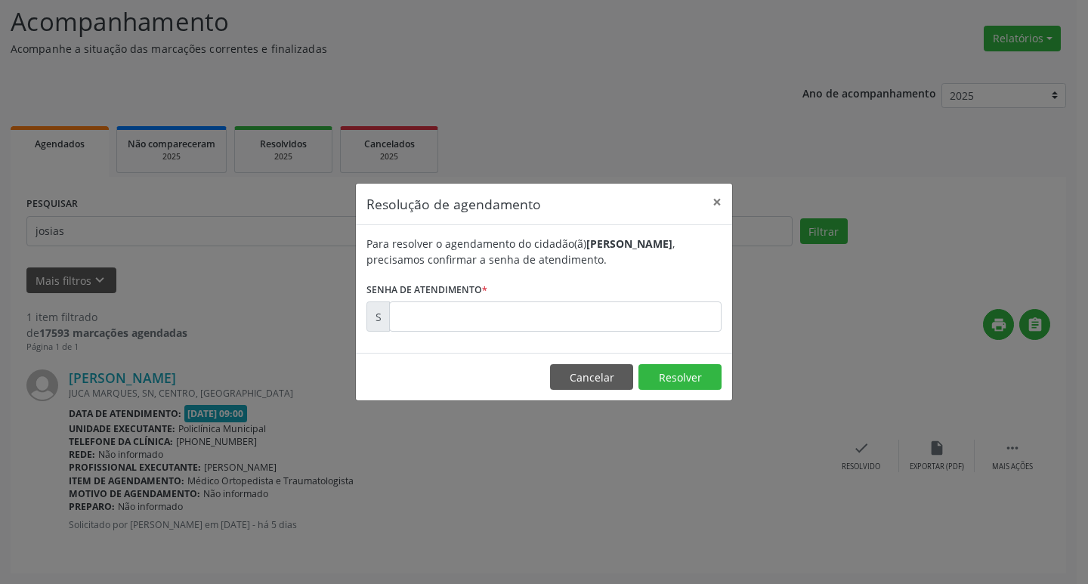
click at [494, 333] on div "Para resolver o agendamento do cidadão(ã) [PERSON_NAME] , precisamos confirmar …" at bounding box center [544, 289] width 376 height 128
click at [483, 319] on input "text" at bounding box center [555, 316] width 332 height 30
type input "00170406"
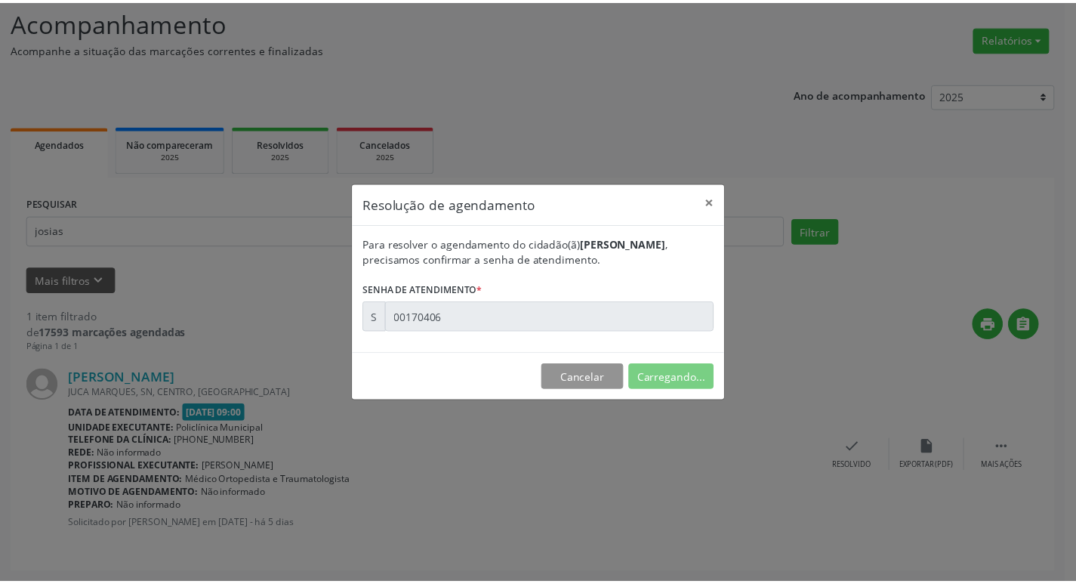
scroll to position [0, 0]
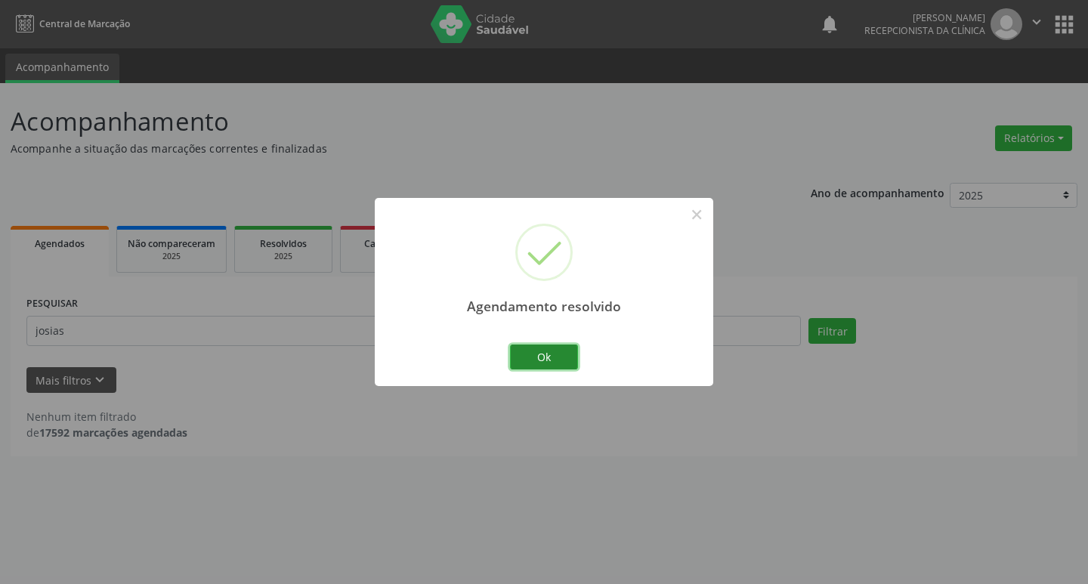
click at [546, 357] on button "Ok" at bounding box center [544, 357] width 68 height 26
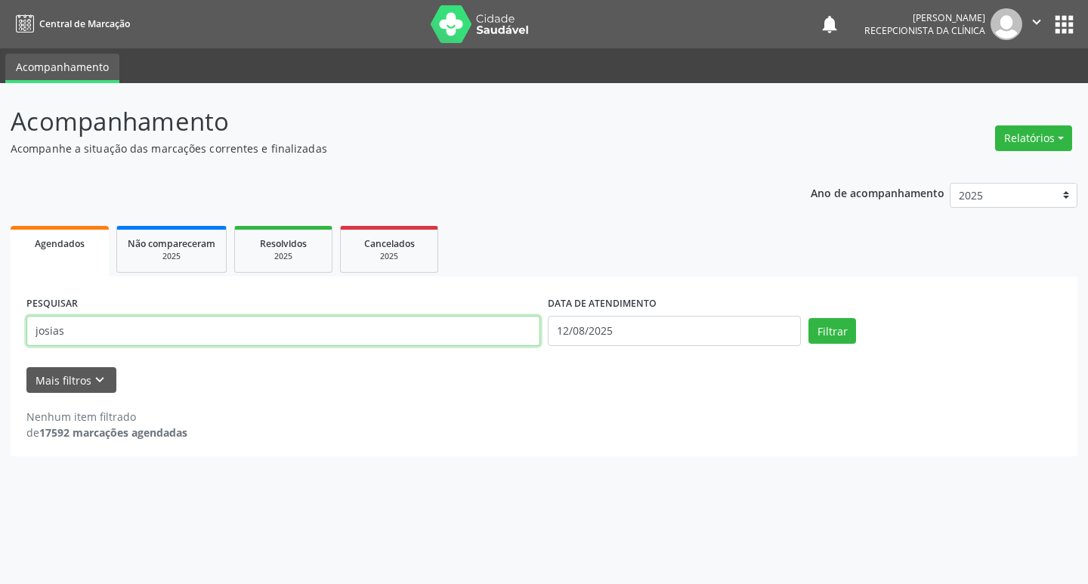
click at [468, 327] on input "josias" at bounding box center [283, 331] width 514 height 30
type input "[PERSON_NAME]"
click at [808, 318] on button "Filtrar" at bounding box center [832, 331] width 48 height 26
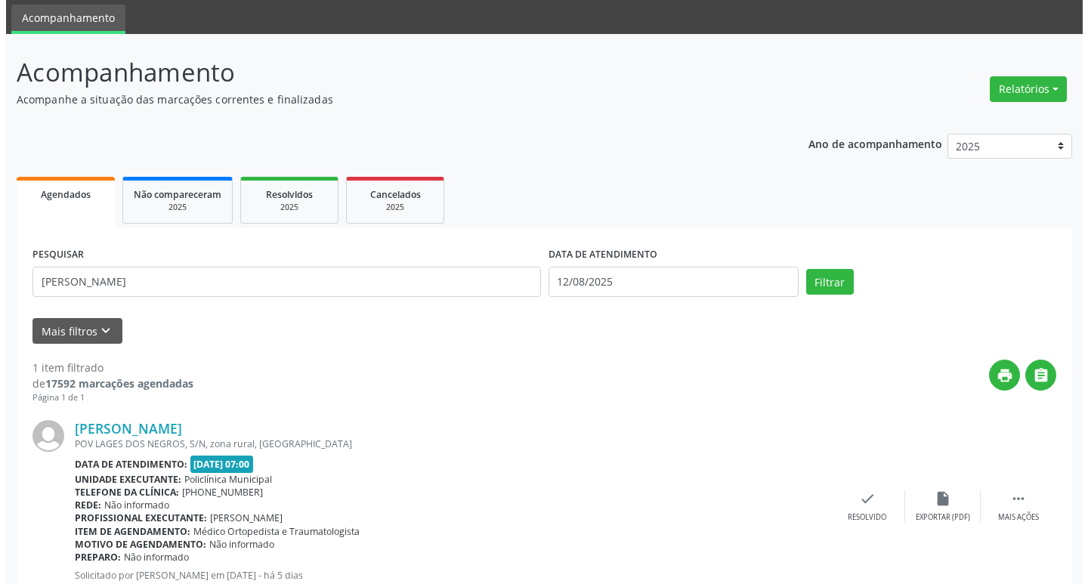
scroll to position [100, 0]
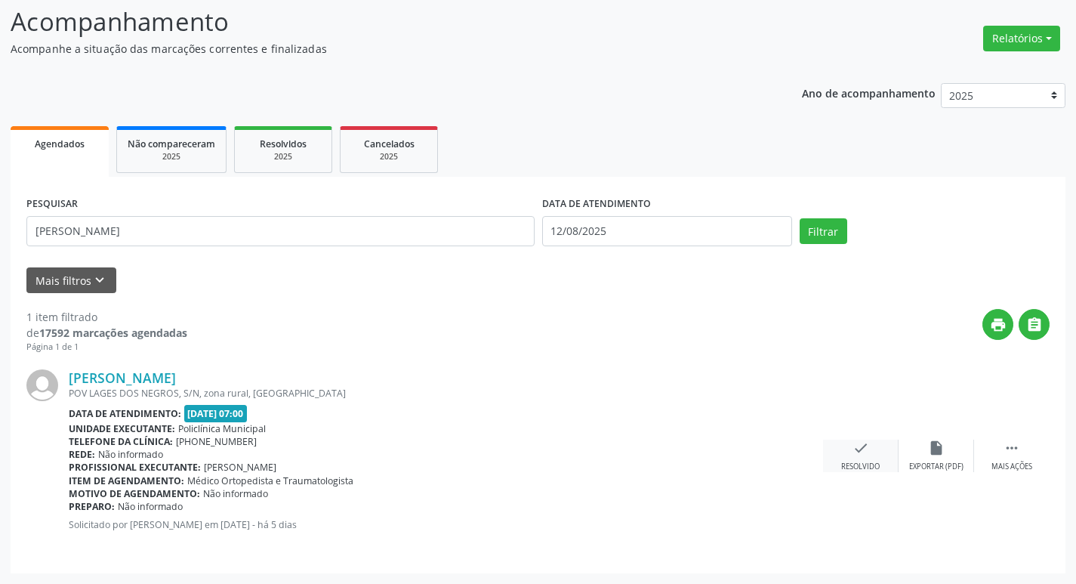
click at [856, 463] on div "Resolvido" at bounding box center [860, 466] width 39 height 11
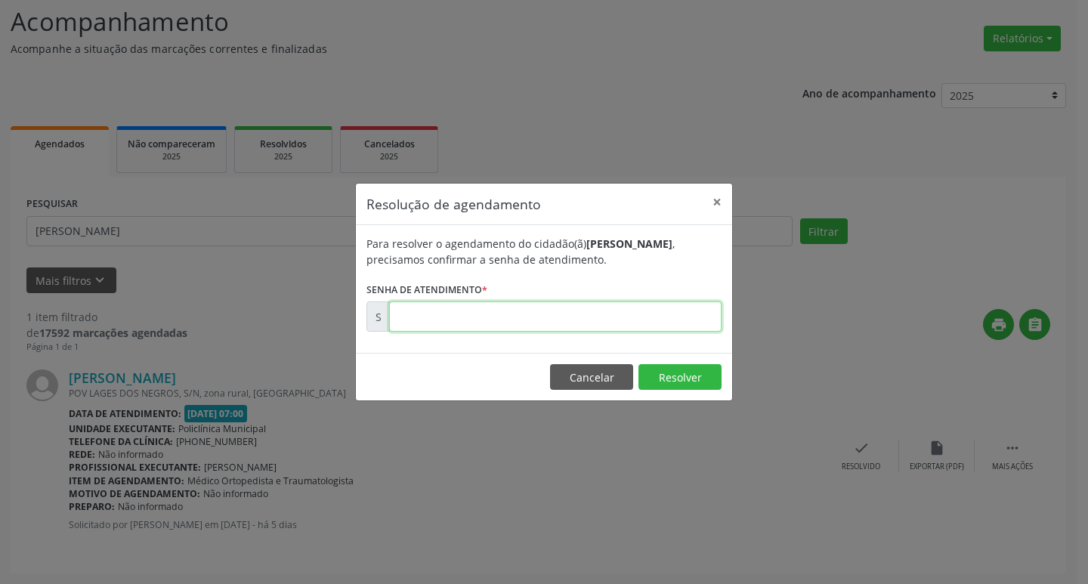
click at [503, 329] on input "text" at bounding box center [555, 316] width 332 height 30
click at [498, 327] on input "text" at bounding box center [555, 316] width 332 height 30
type input "00170346"
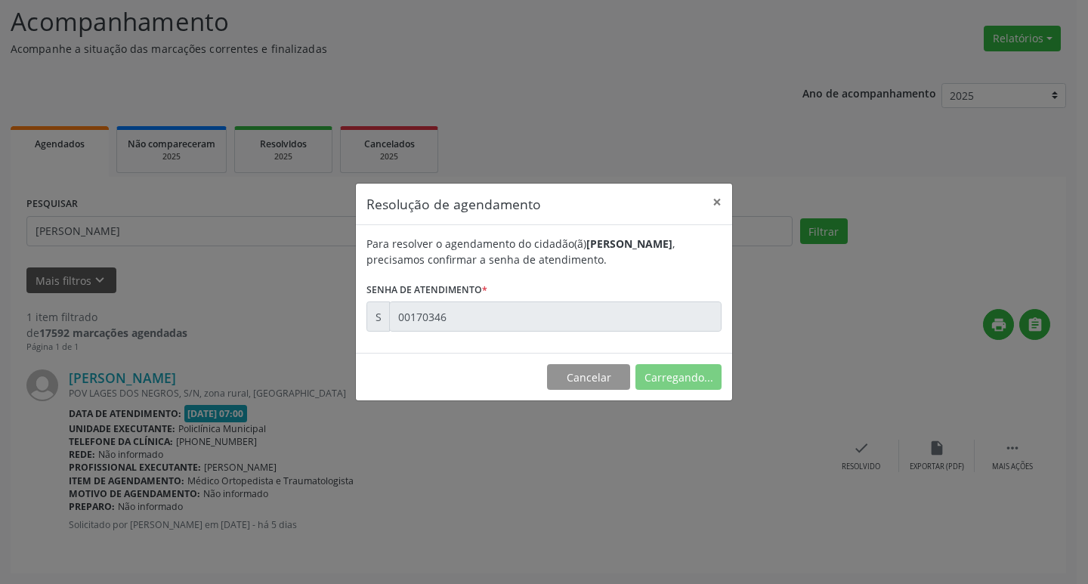
scroll to position [0, 0]
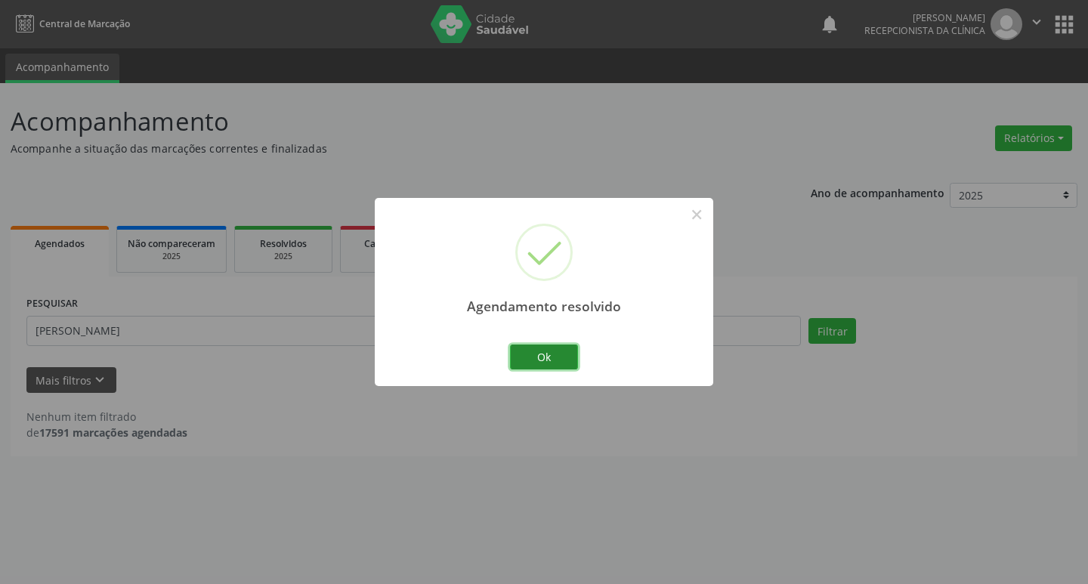
click at [552, 350] on button "Ok" at bounding box center [544, 357] width 68 height 26
